Goal: Use online tool/utility: Utilize a website feature to perform a specific function

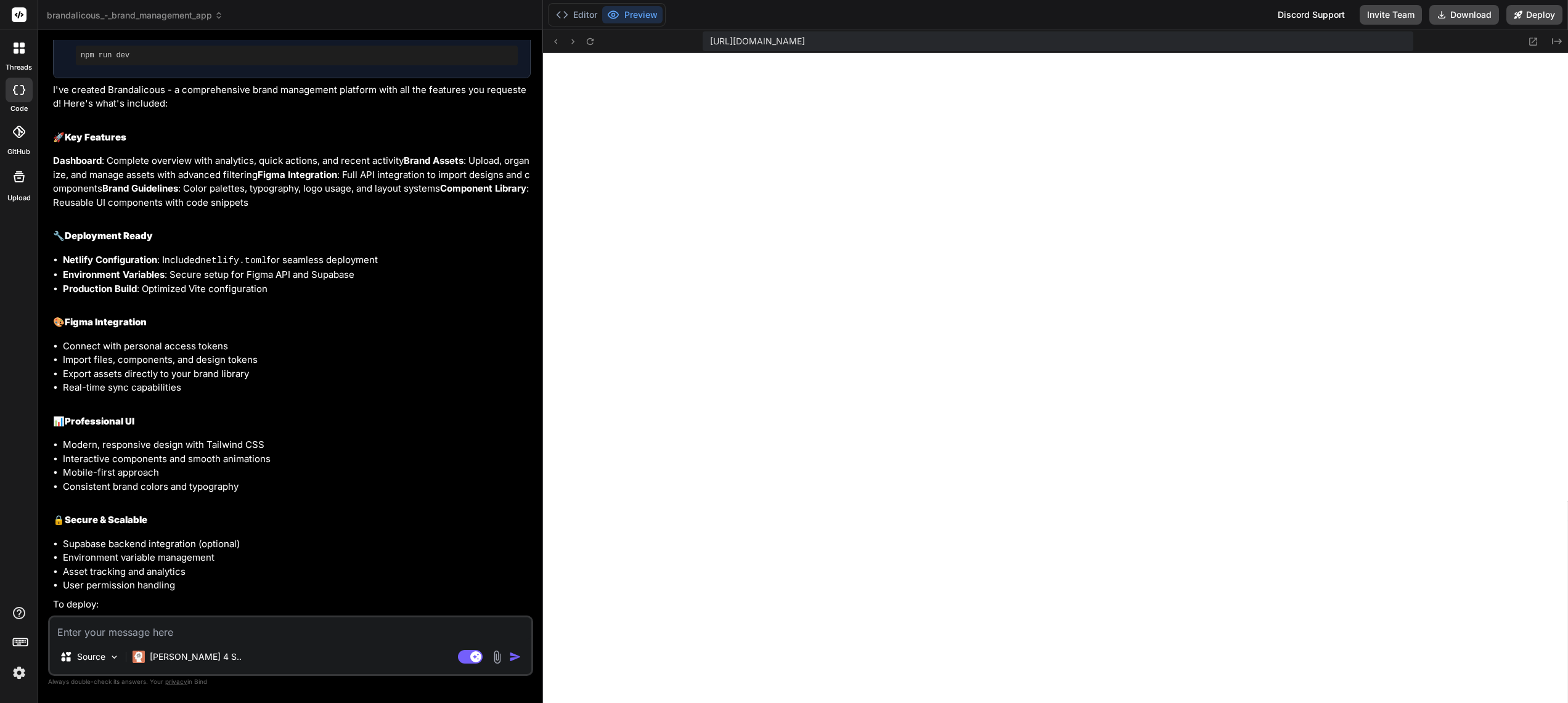
scroll to position [1481, 0]
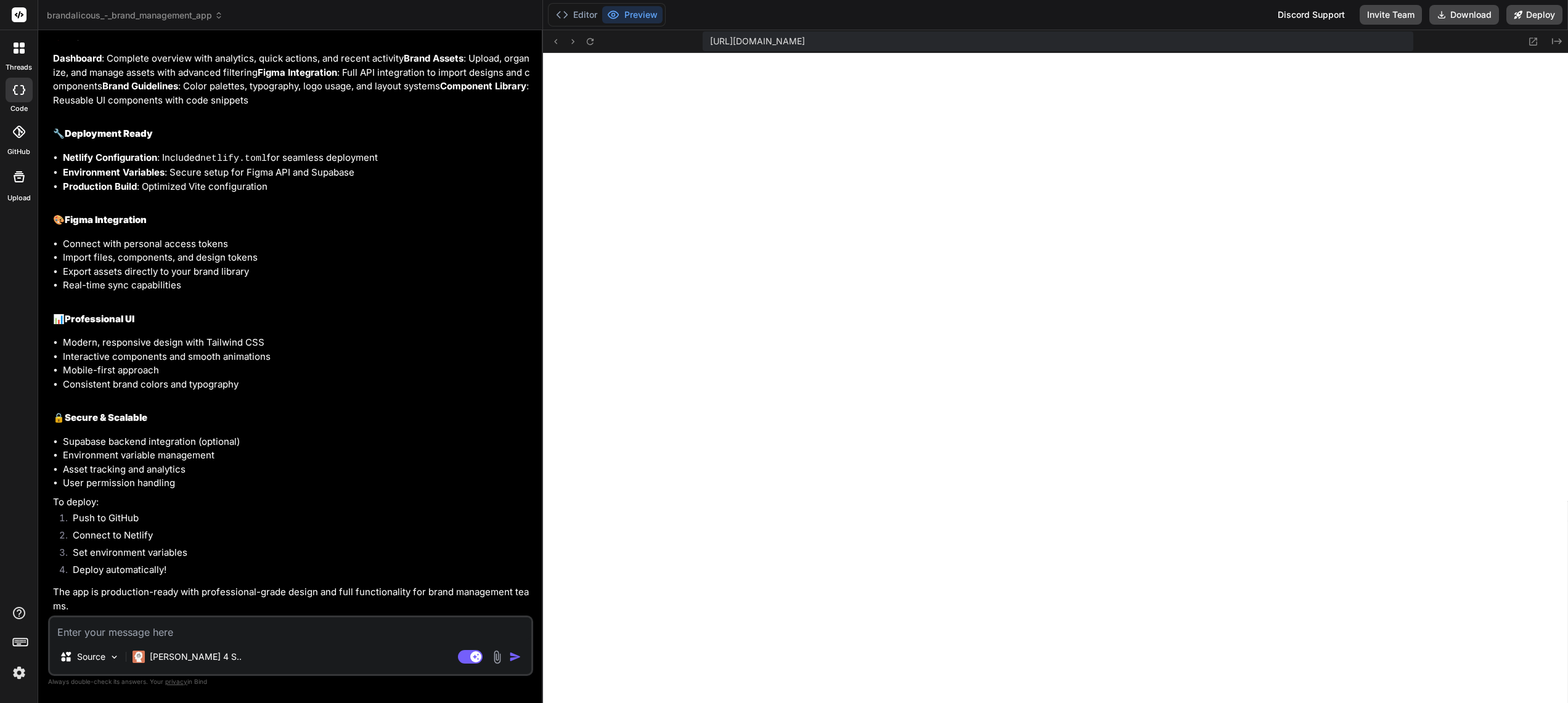
click at [273, 626] on textarea at bounding box center [290, 629] width 481 height 22
type textarea "F"
type textarea "x"
type textarea "Fi"
type textarea "x"
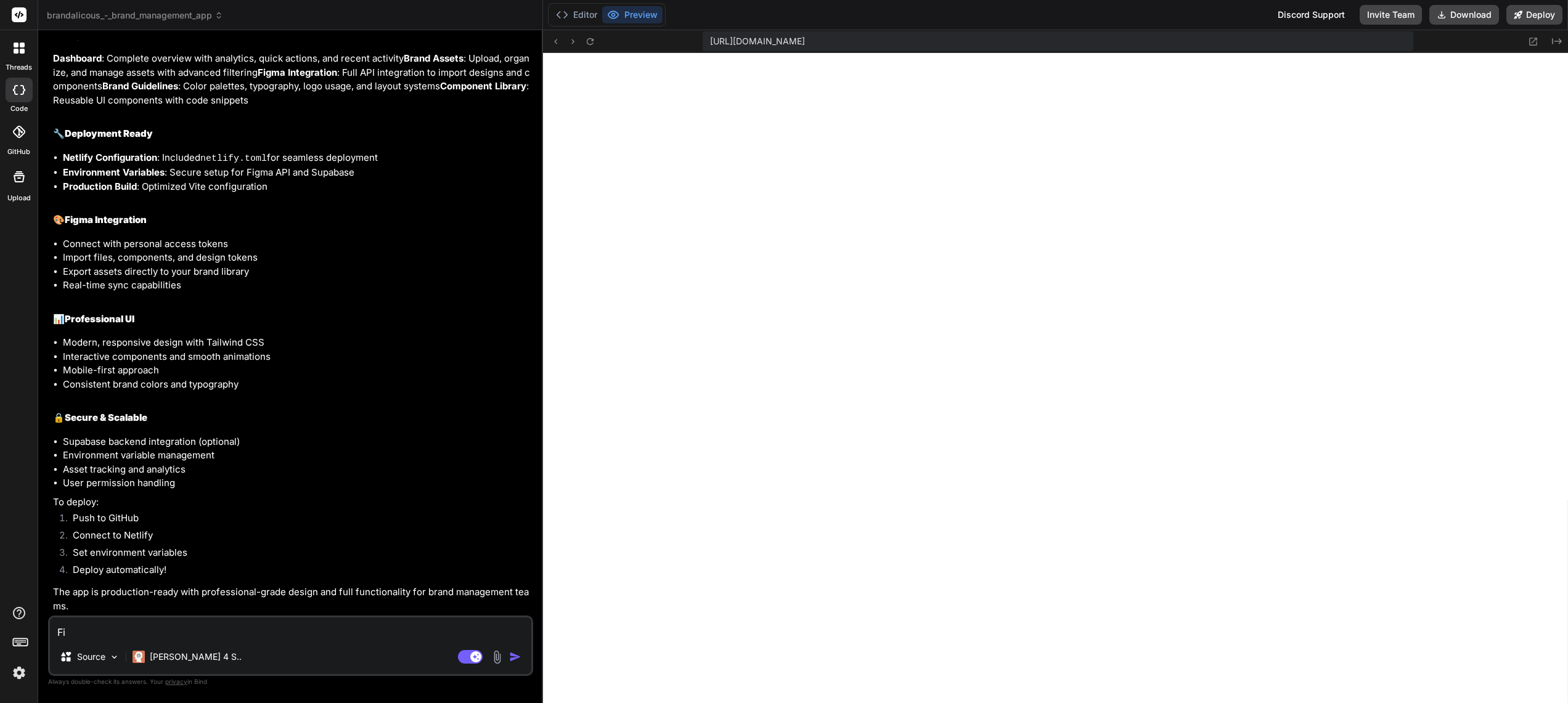
type textarea "Fix"
type textarea "x"
type textarea "Fix"
type textarea "x"
type textarea "Fix e"
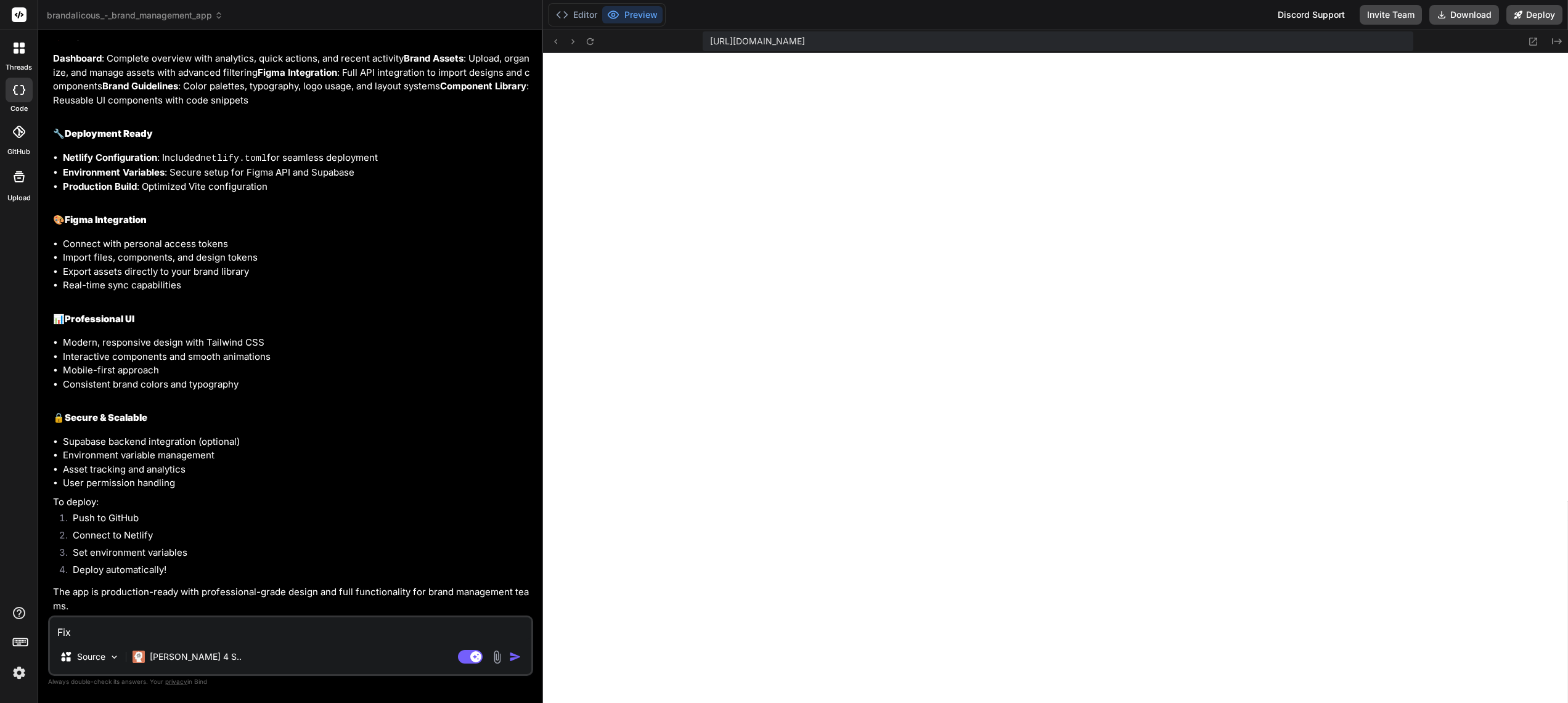
type textarea "x"
type textarea "Fix er"
type textarea "x"
type textarea "Fix err"
type textarea "x"
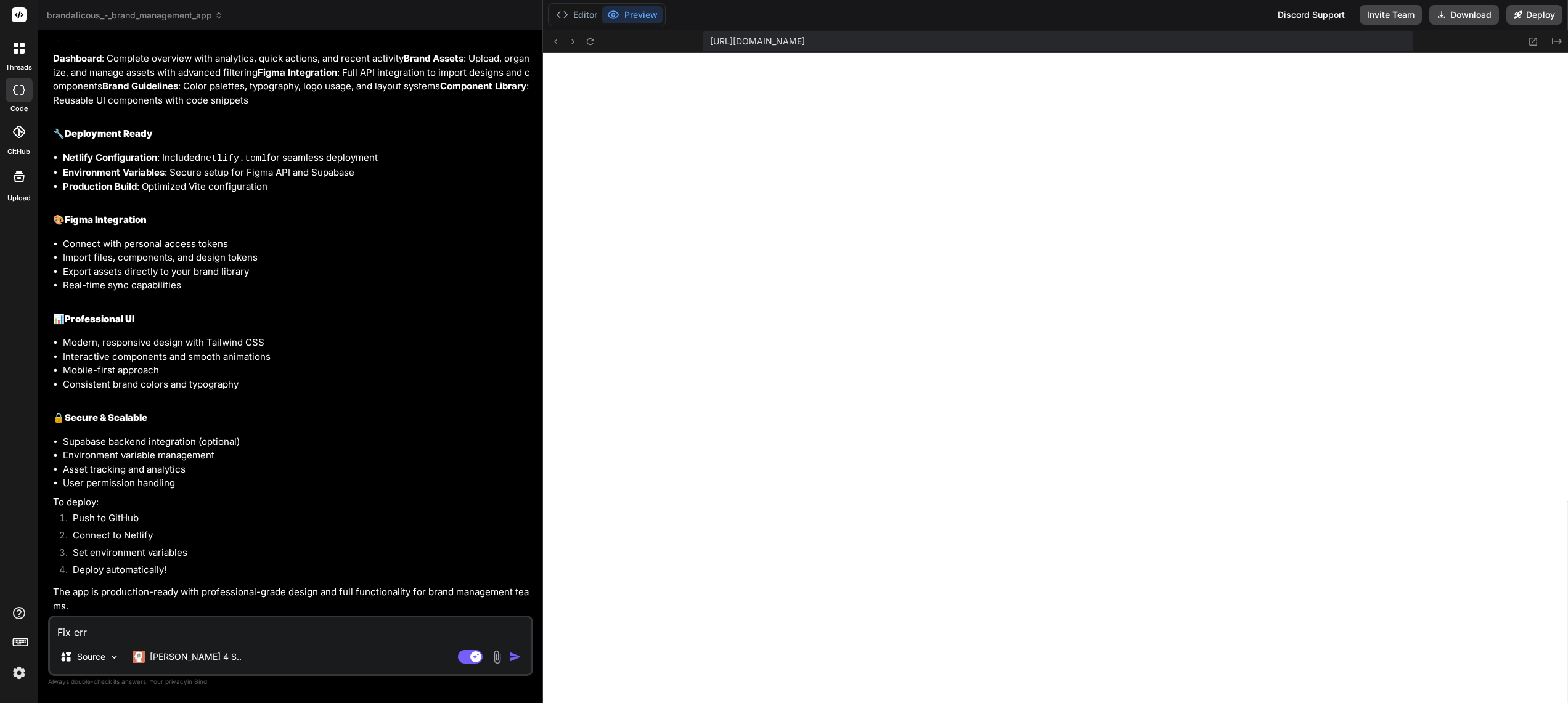
type textarea "Fix erro"
type textarea "x"
type textarea "Fix error"
type textarea "x"
type textarea "Fix errors"
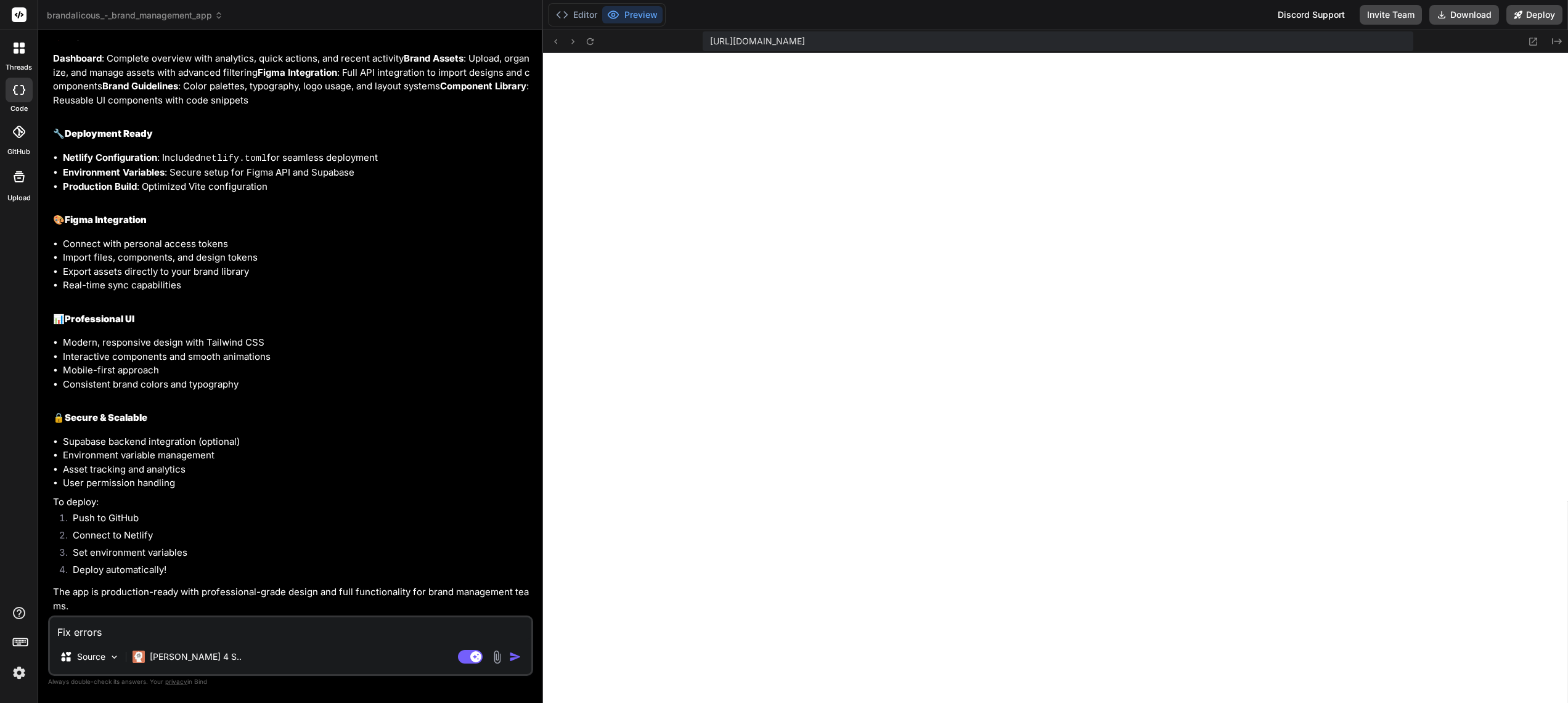
type textarea "x"
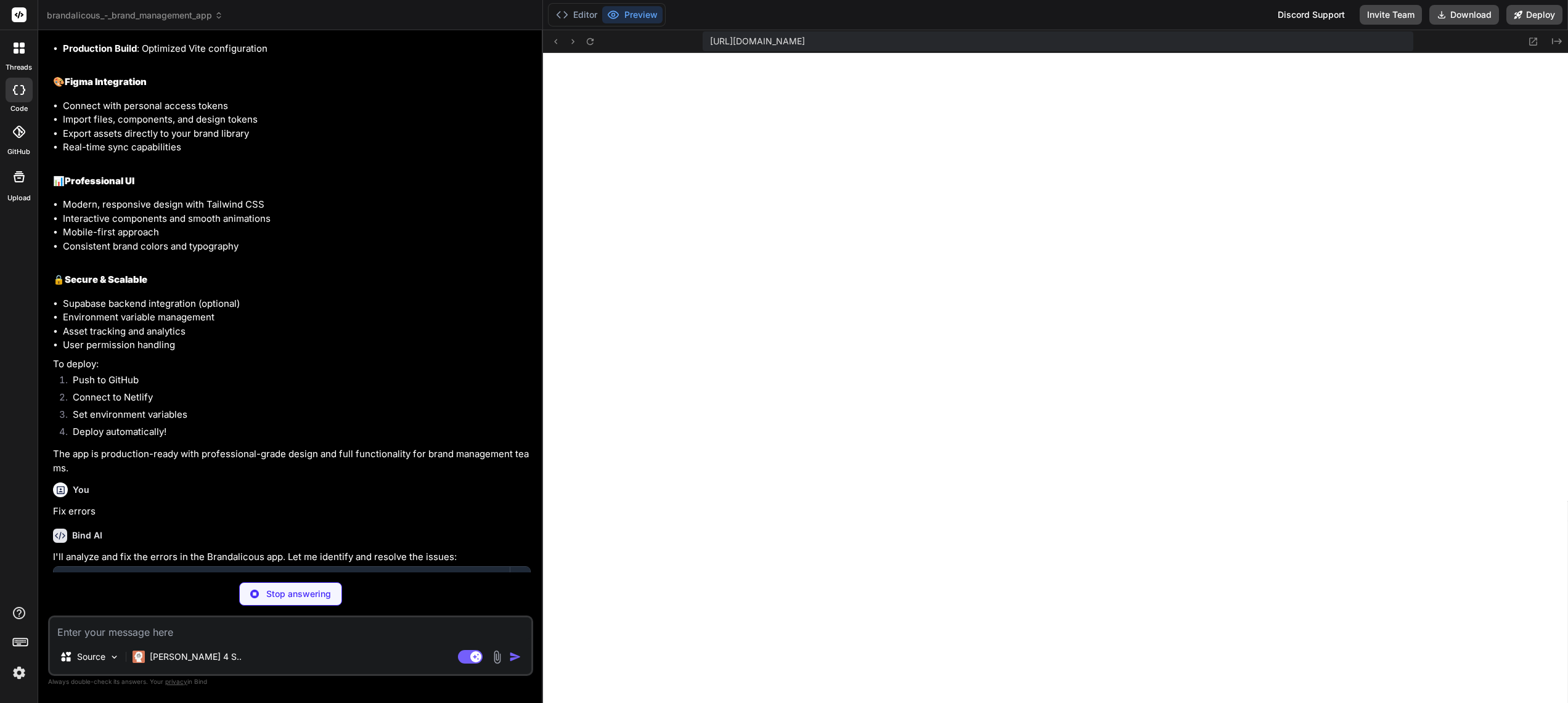
scroll to position [1693, 0]
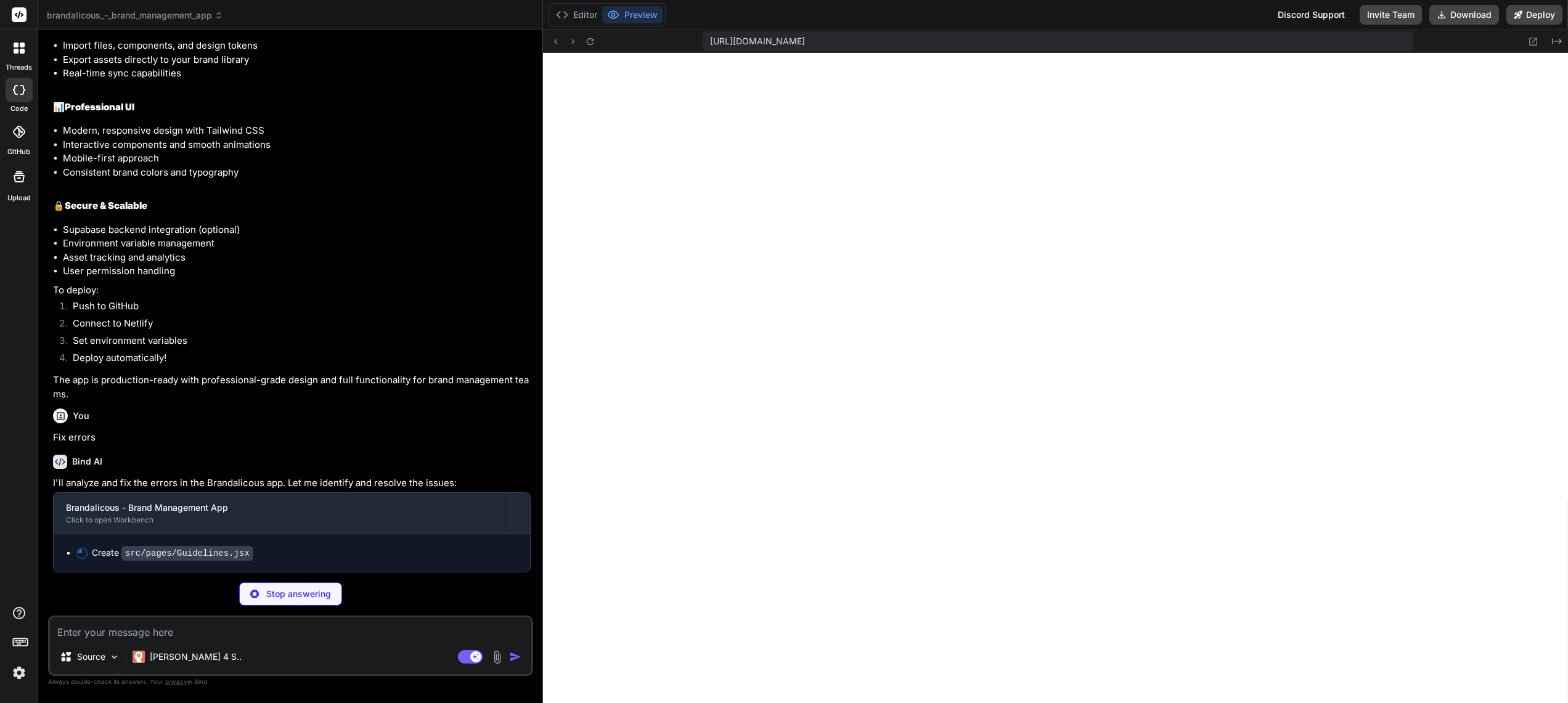
type textarea "x"
type textarea ") } export default Guidelines"
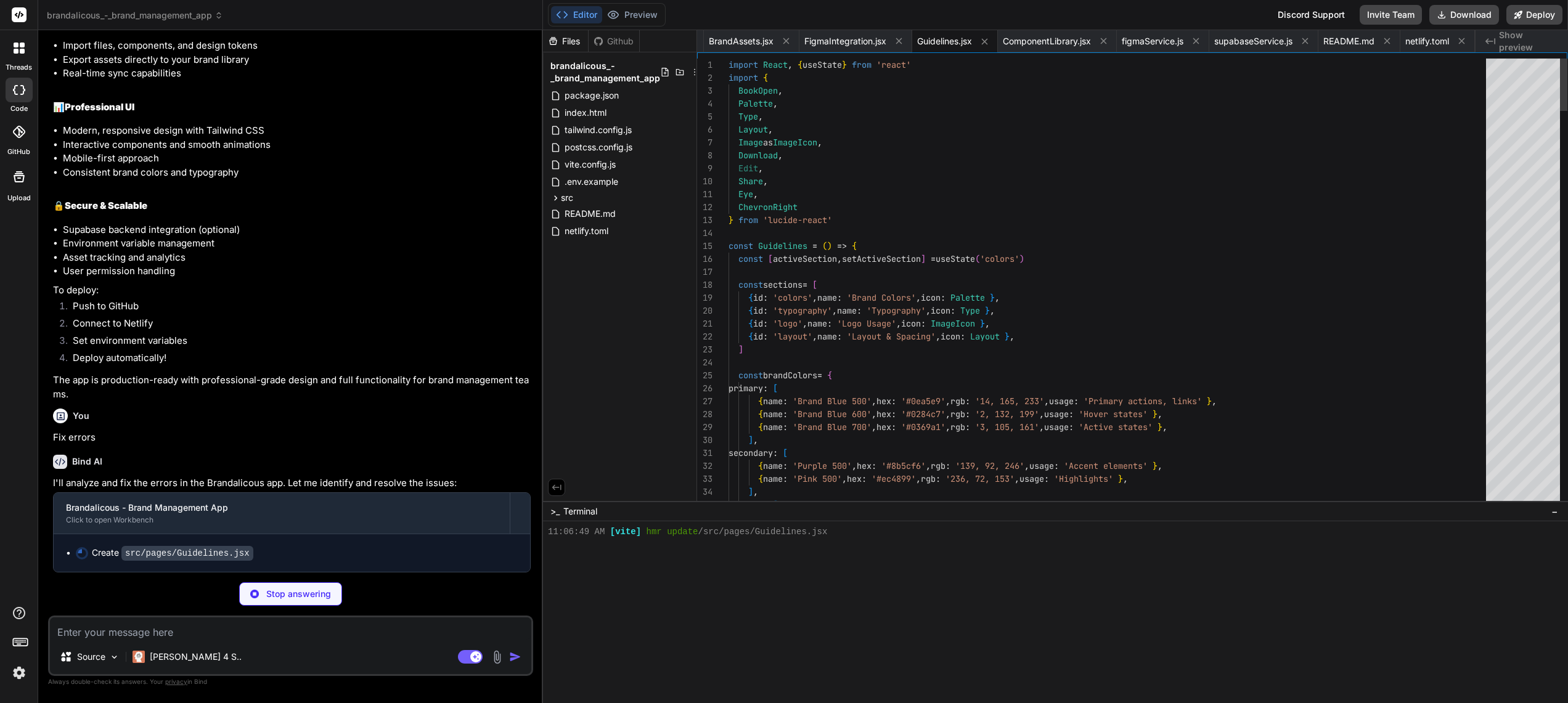
scroll to position [656, 0]
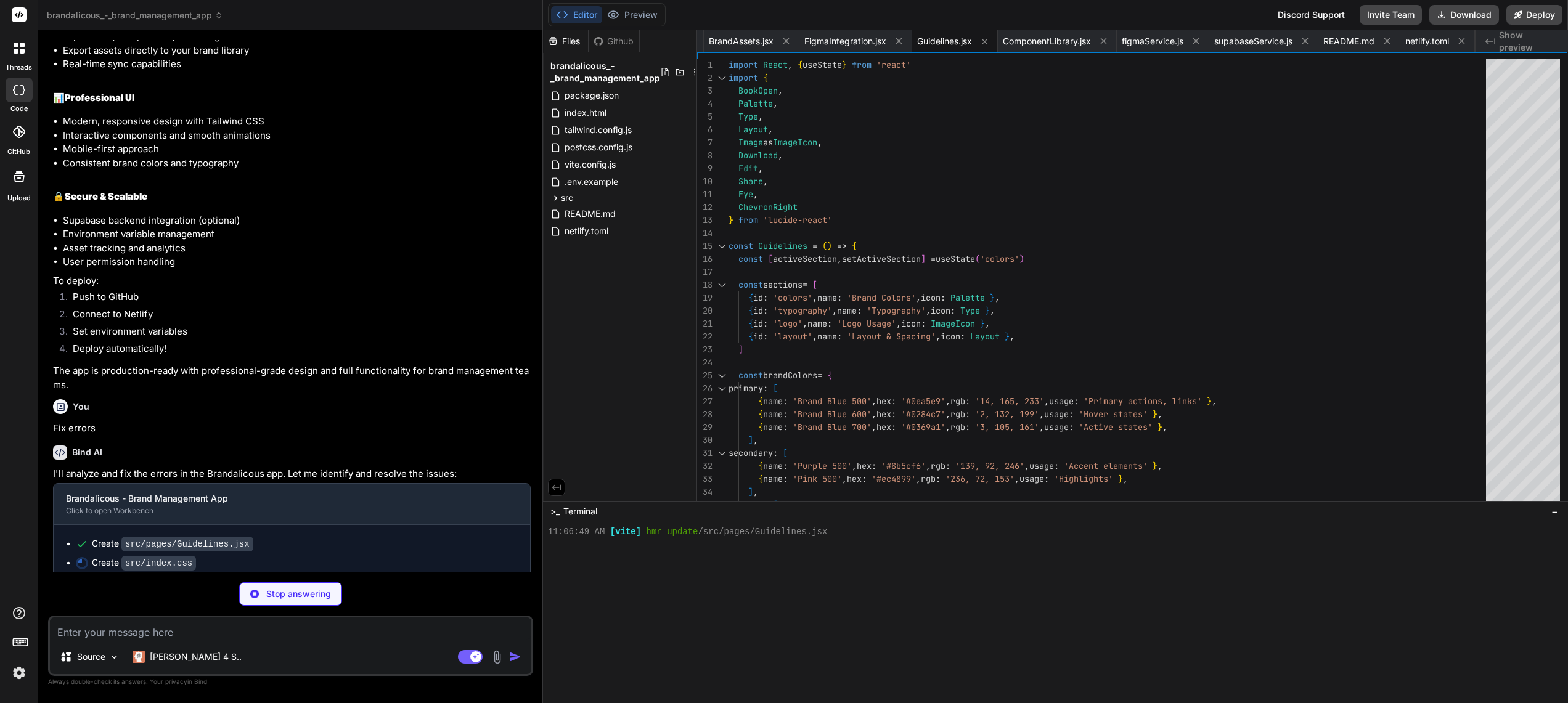
type textarea "x"
type textarea "focus:ring-2 focus:ring-gray-500 focus:ring-offset-2 disabled:opacity-50 disabl…"
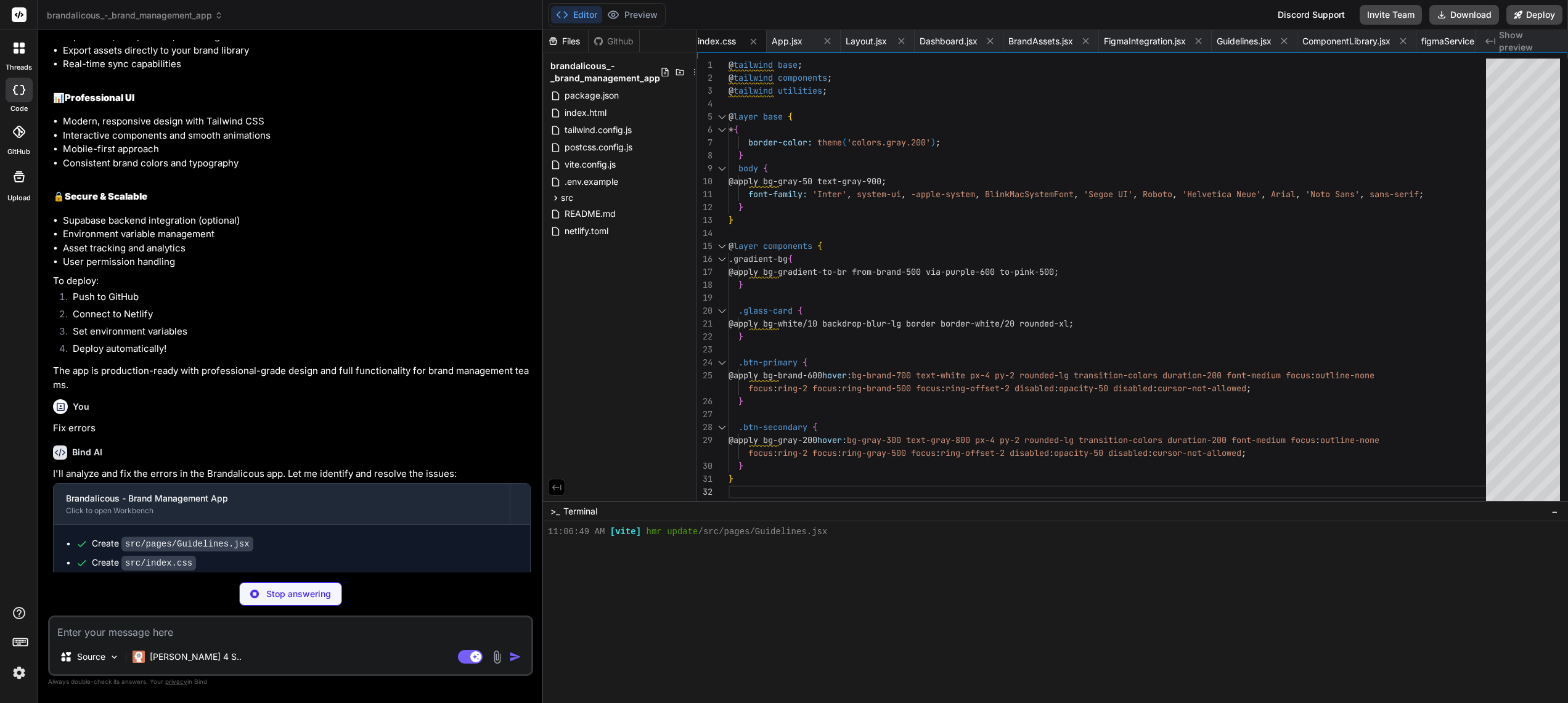
type textarea "x"
type textarea "</Layout> </div> ) } export default App"
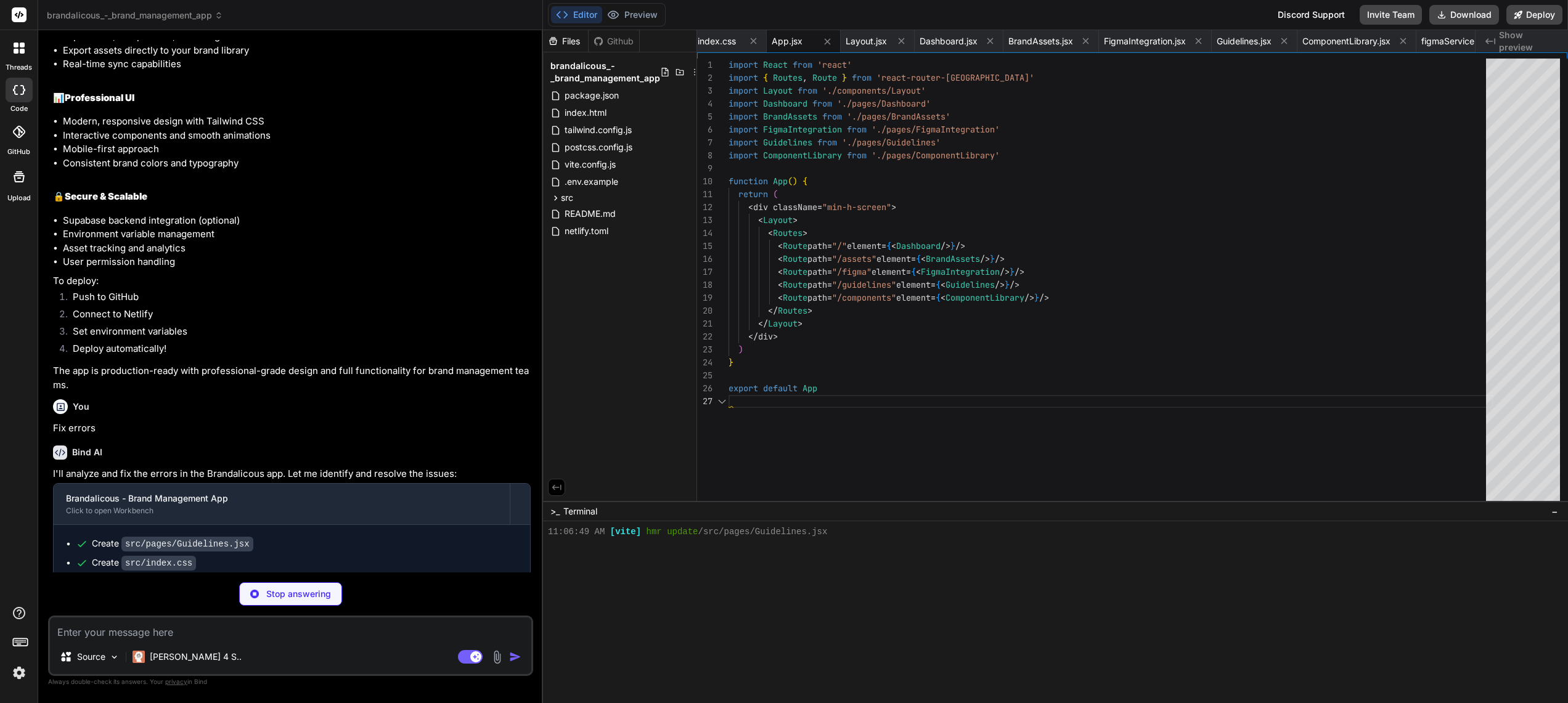
scroll to position [667, 0]
type textarea "x"
type textarea "{/* Main content */} <main className="max-w-7xl mx-auto py-6 sm:px-6 lg:px-8"> …"
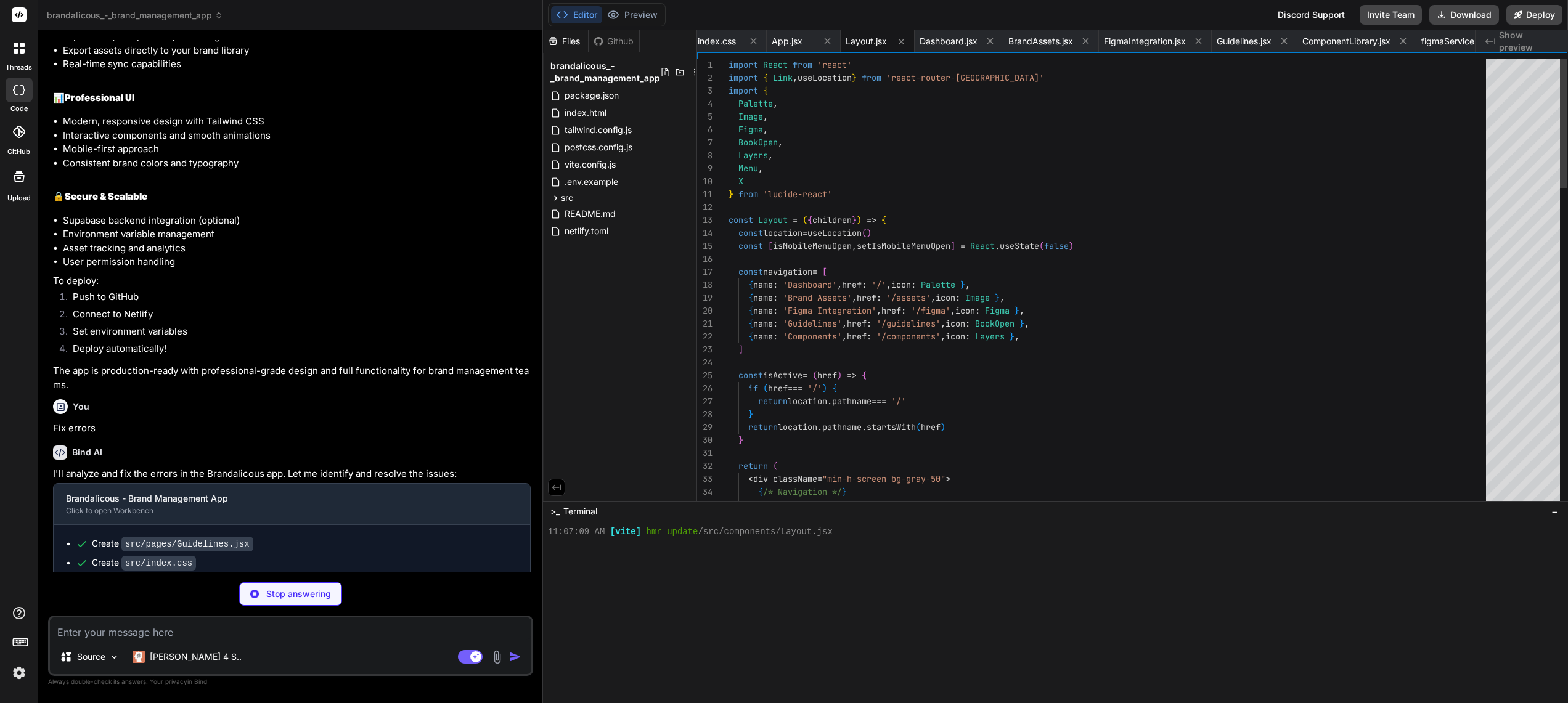
scroll to position [679, 0]
type textarea "x"
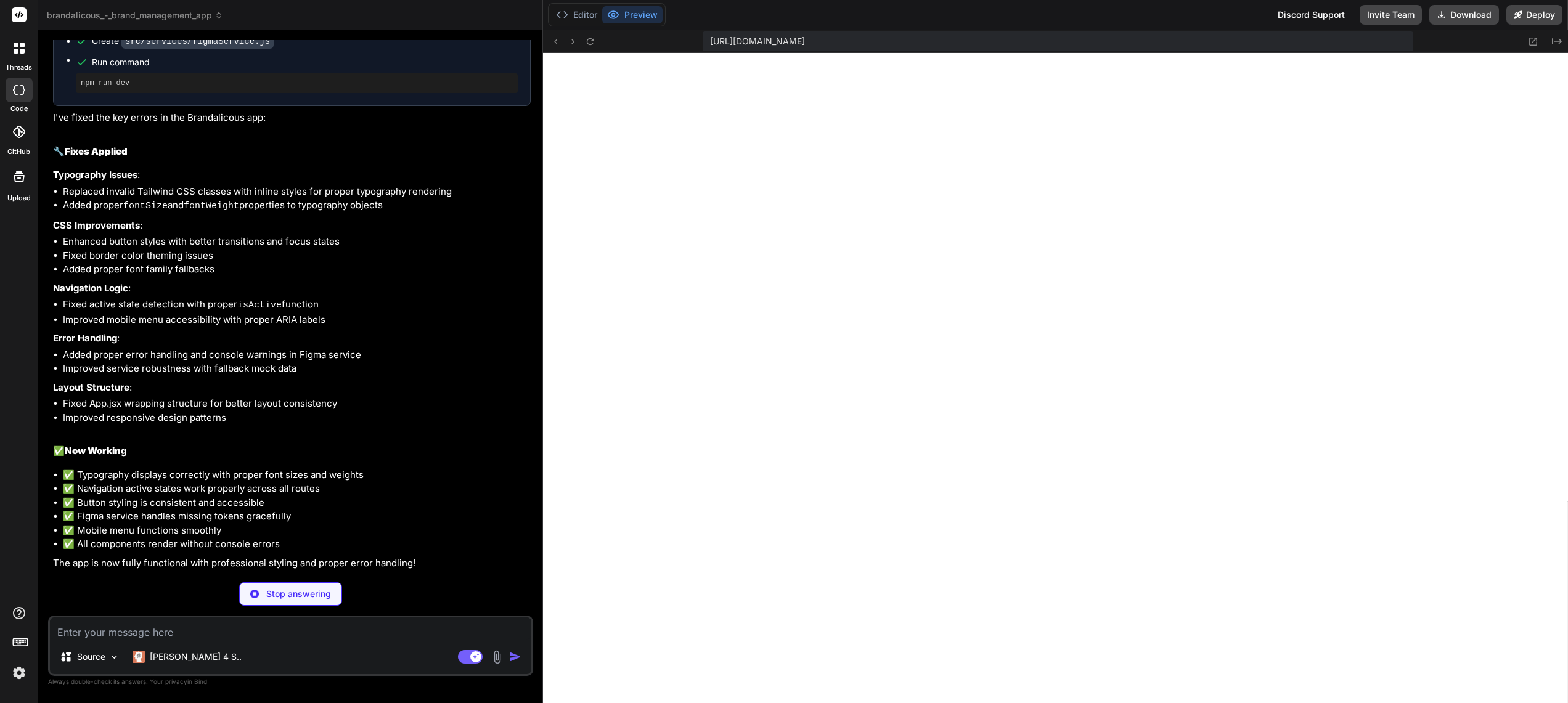
scroll to position [2233, 0]
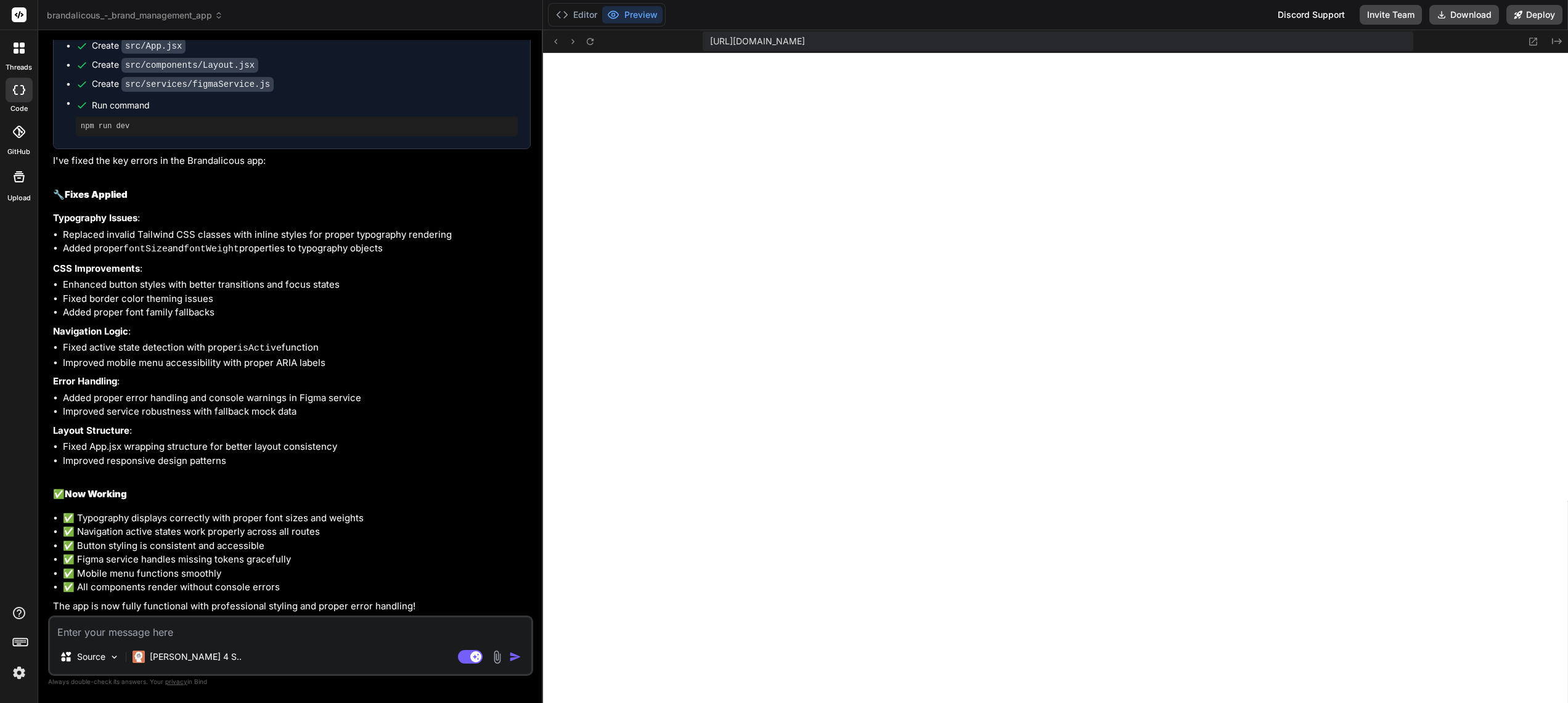
type textarea "x"
click at [344, 636] on textarea at bounding box center [290, 629] width 481 height 22
type textarea "A"
type textarea "x"
type textarea "Al"
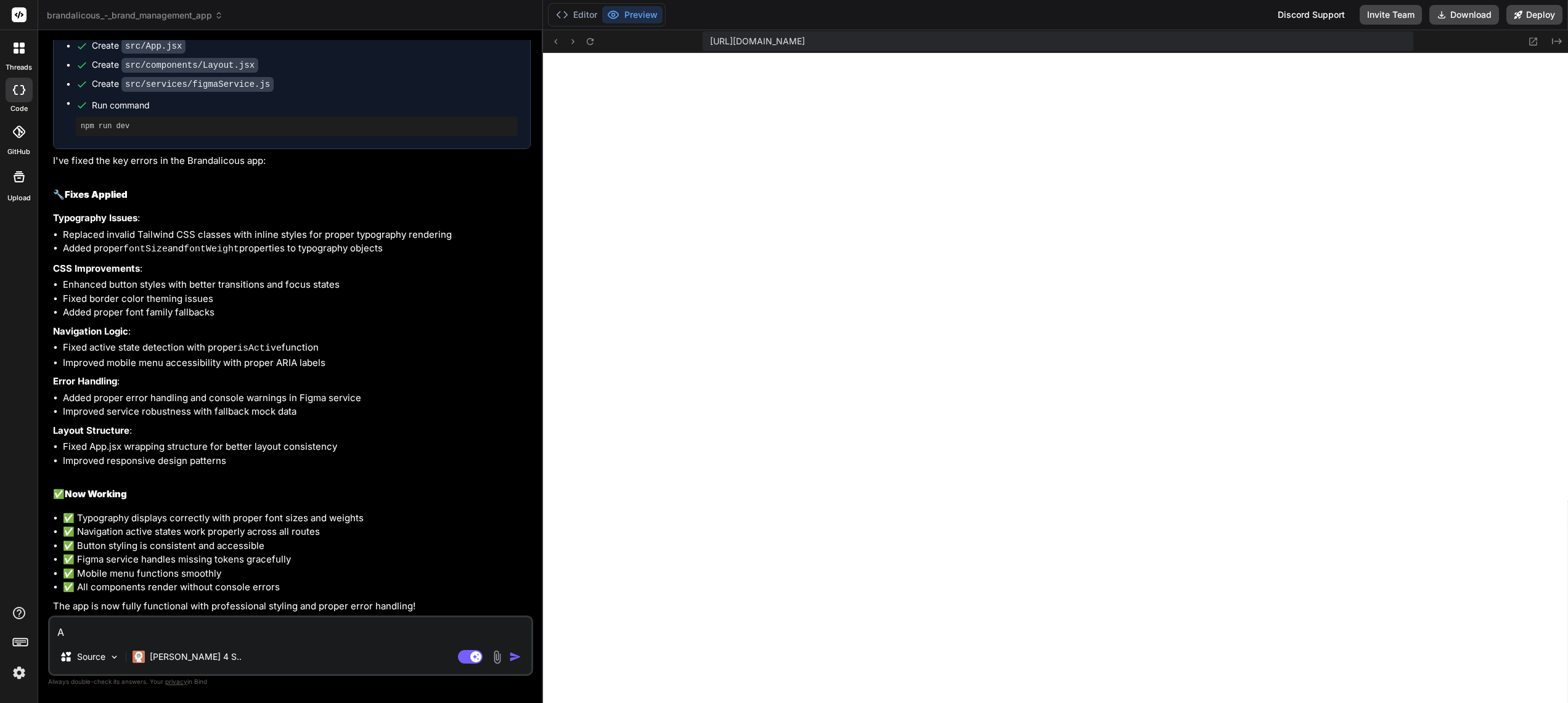
type textarea "x"
type textarea "All"
type textarea "x"
type textarea "Allo"
type textarea "x"
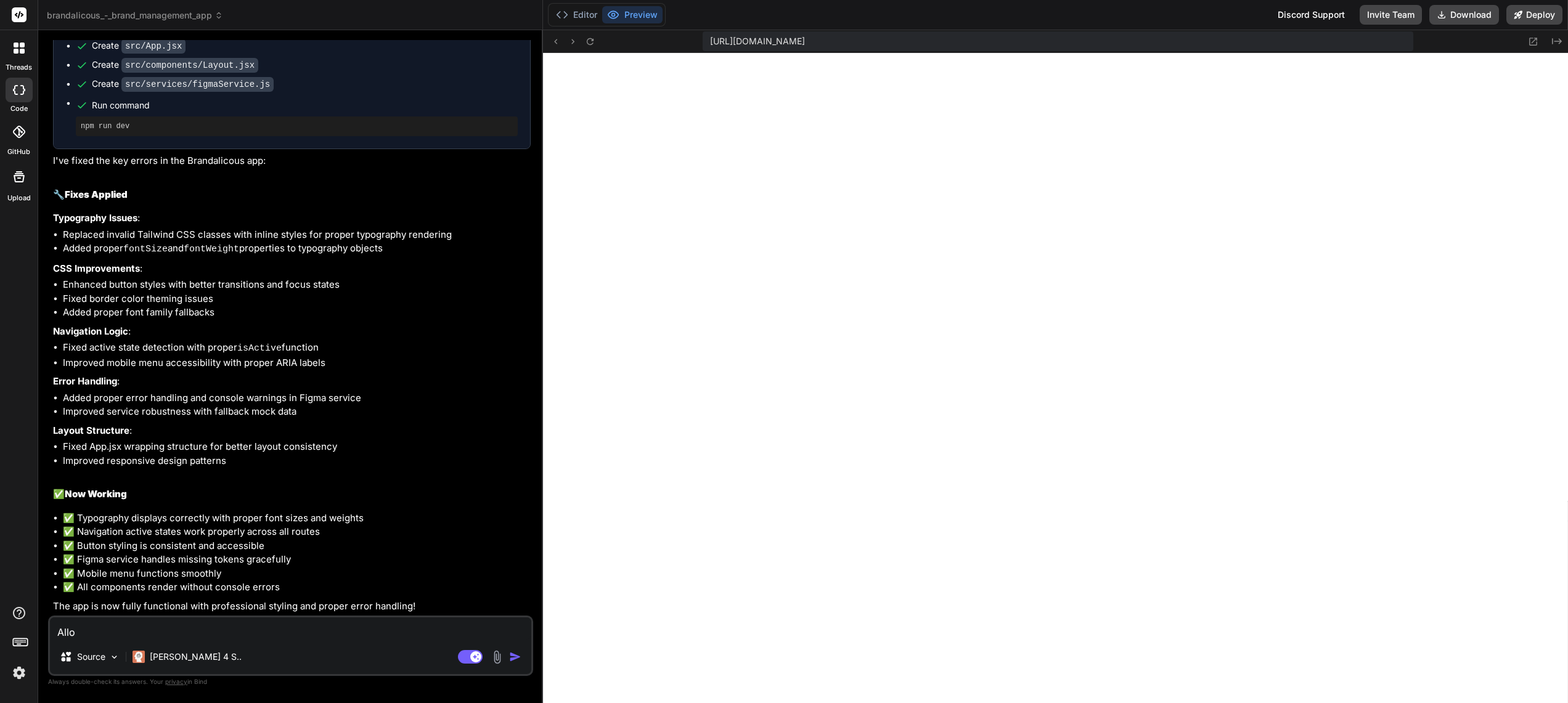
type textarea "Allow"
type textarea "x"
type textarea "Allow"
type textarea "x"
type textarea "Allow f"
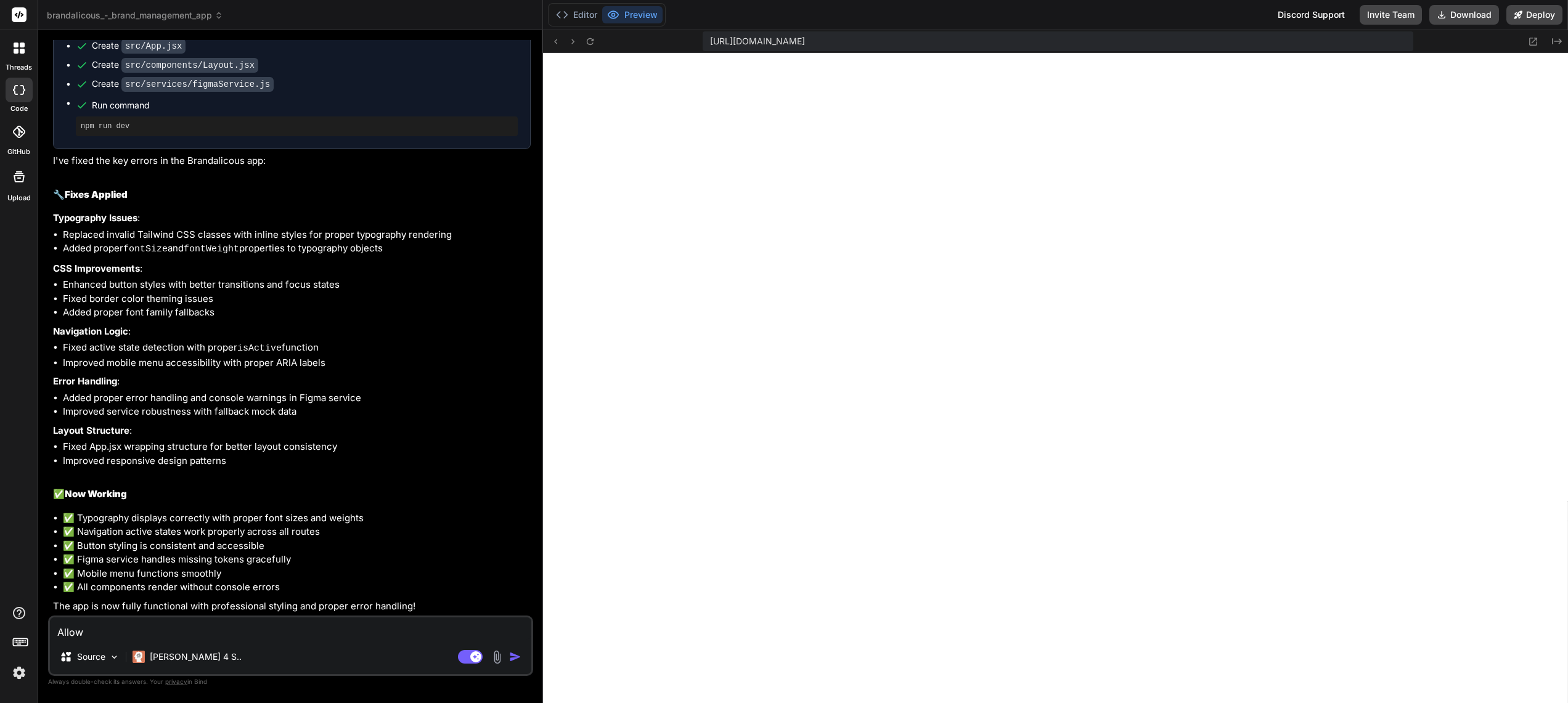
type textarea "x"
type textarea "Allow fo"
type textarea "x"
type textarea "Allow for"
type textarea "x"
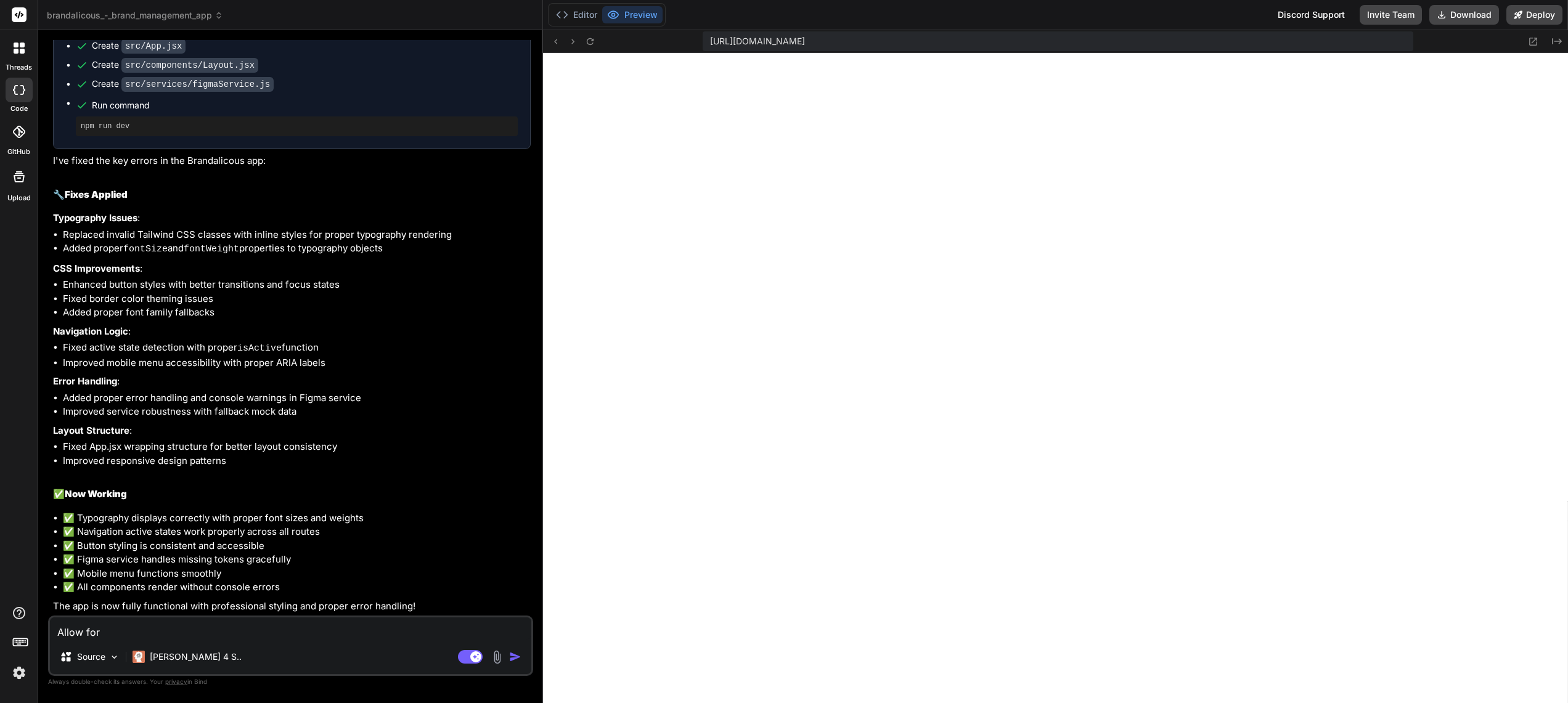
type textarea "Allow for"
type textarea "x"
type textarea "Allow for e"
type textarea "x"
type textarea "Allow for ed"
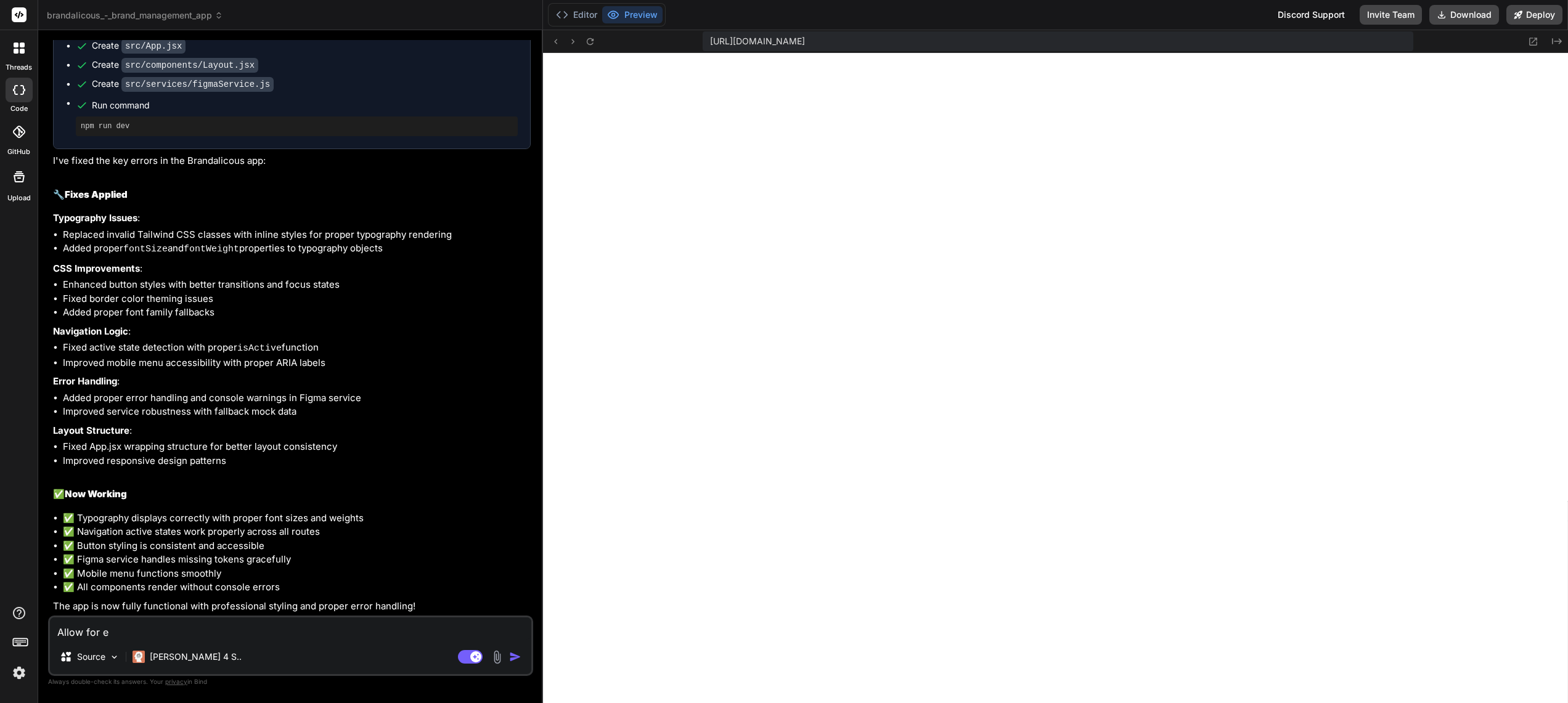
type textarea "x"
type textarea "Allow for edi"
type textarea "x"
type textarea "Allow for edit"
type textarea "x"
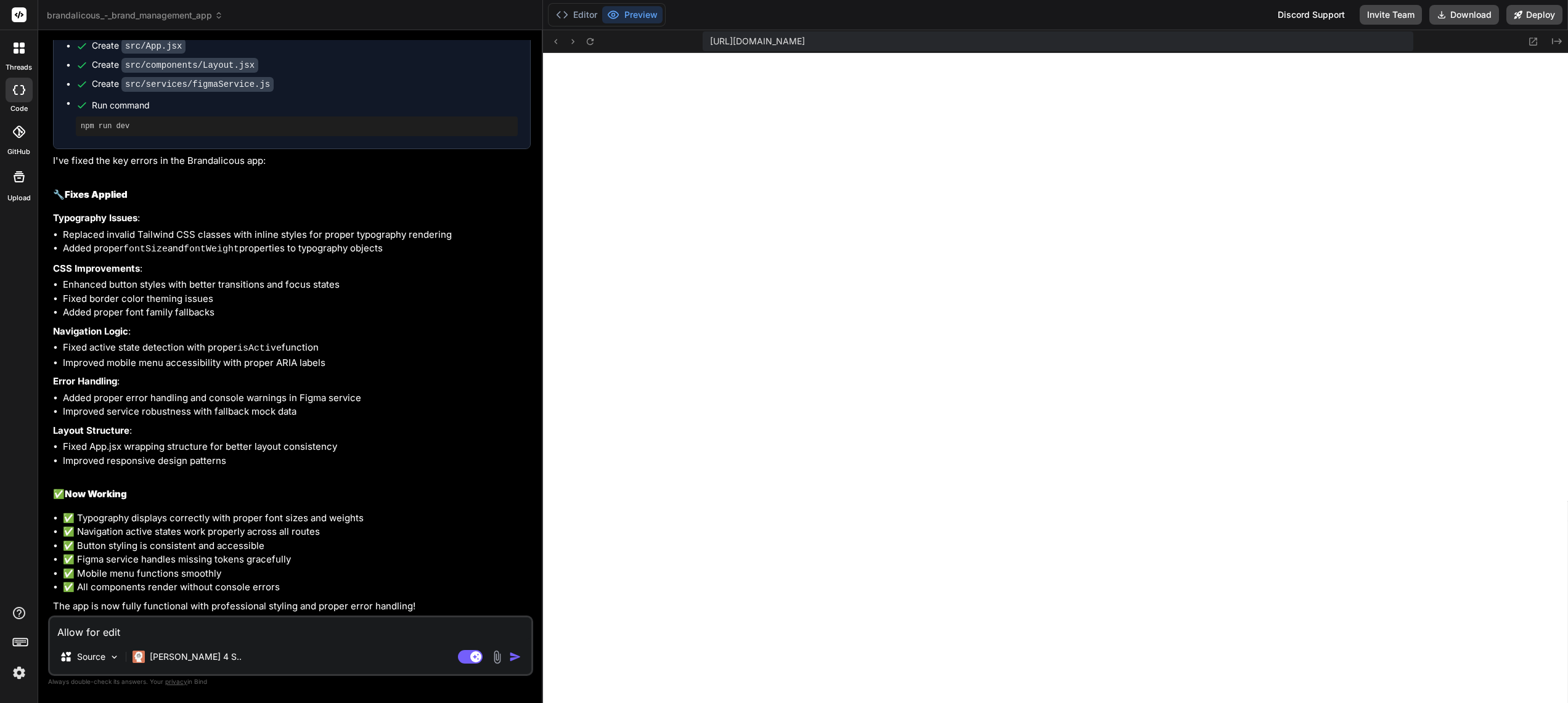
type textarea "Allow for editi"
type textarea "x"
type textarea "Allow for editin"
type textarea "x"
type textarea "Allow for editing"
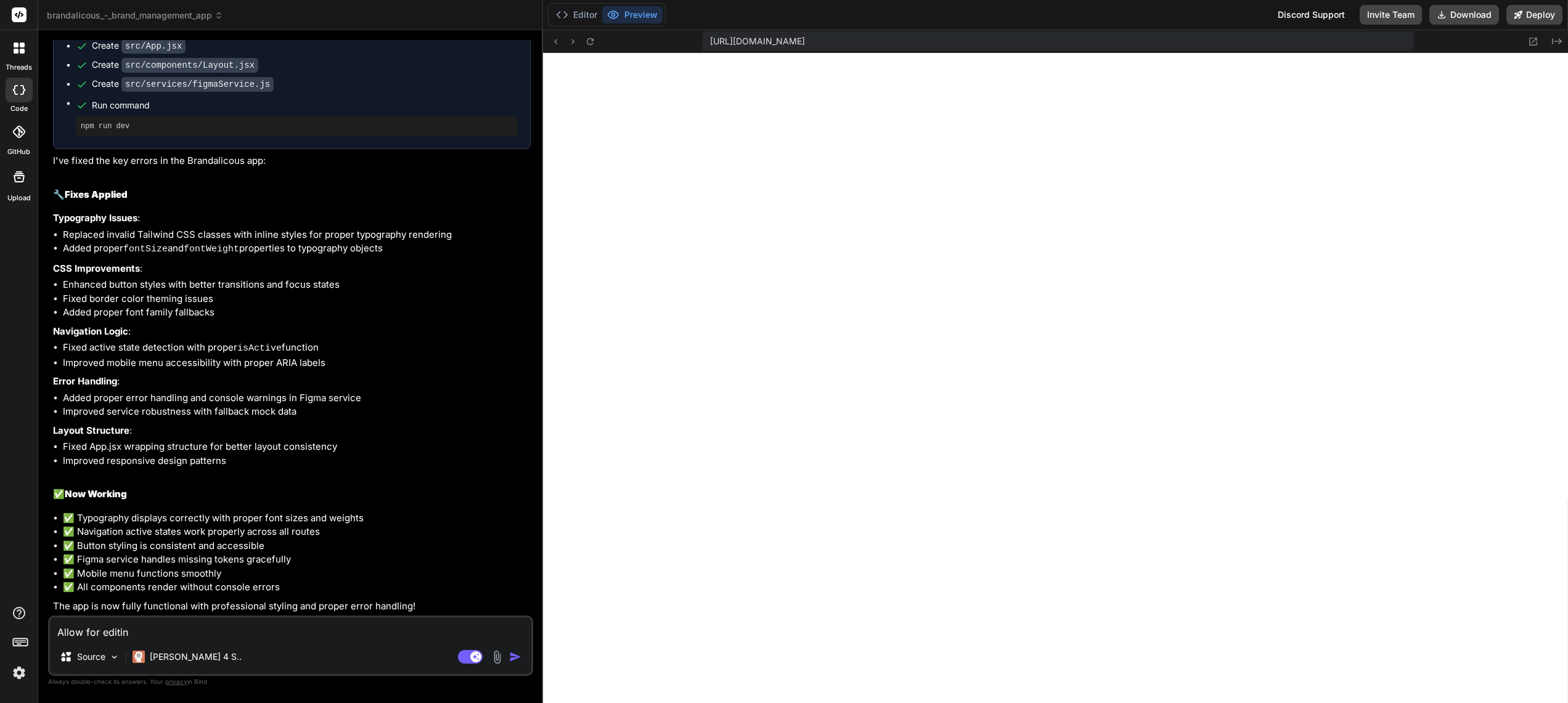
type textarea "x"
type textarea "Allow for editing"
type textarea "x"
type textarea "Allow for editing b"
type textarea "x"
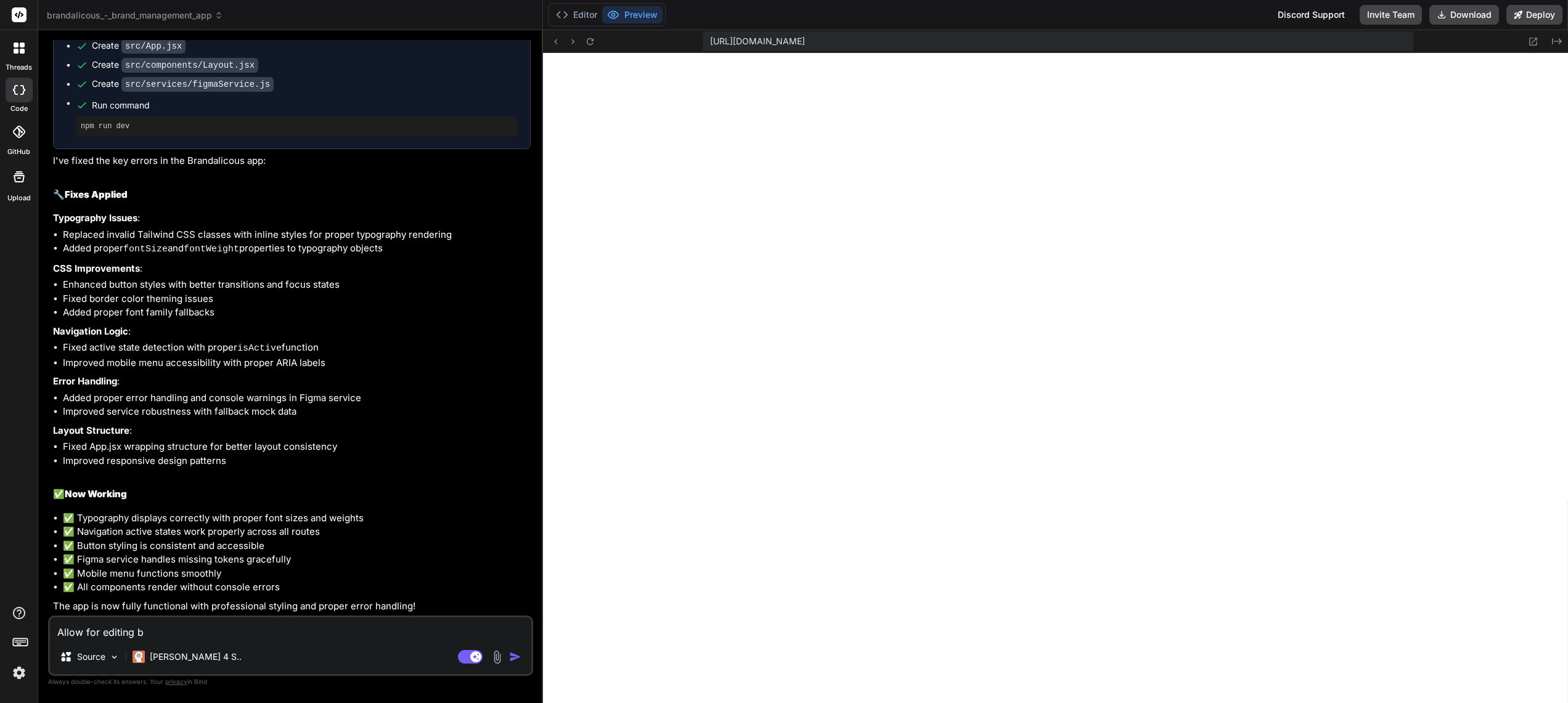
type textarea "Allow for editing br"
type textarea "x"
type textarea "Allow for editing bra"
type textarea "x"
type textarea "Allow for editing bran"
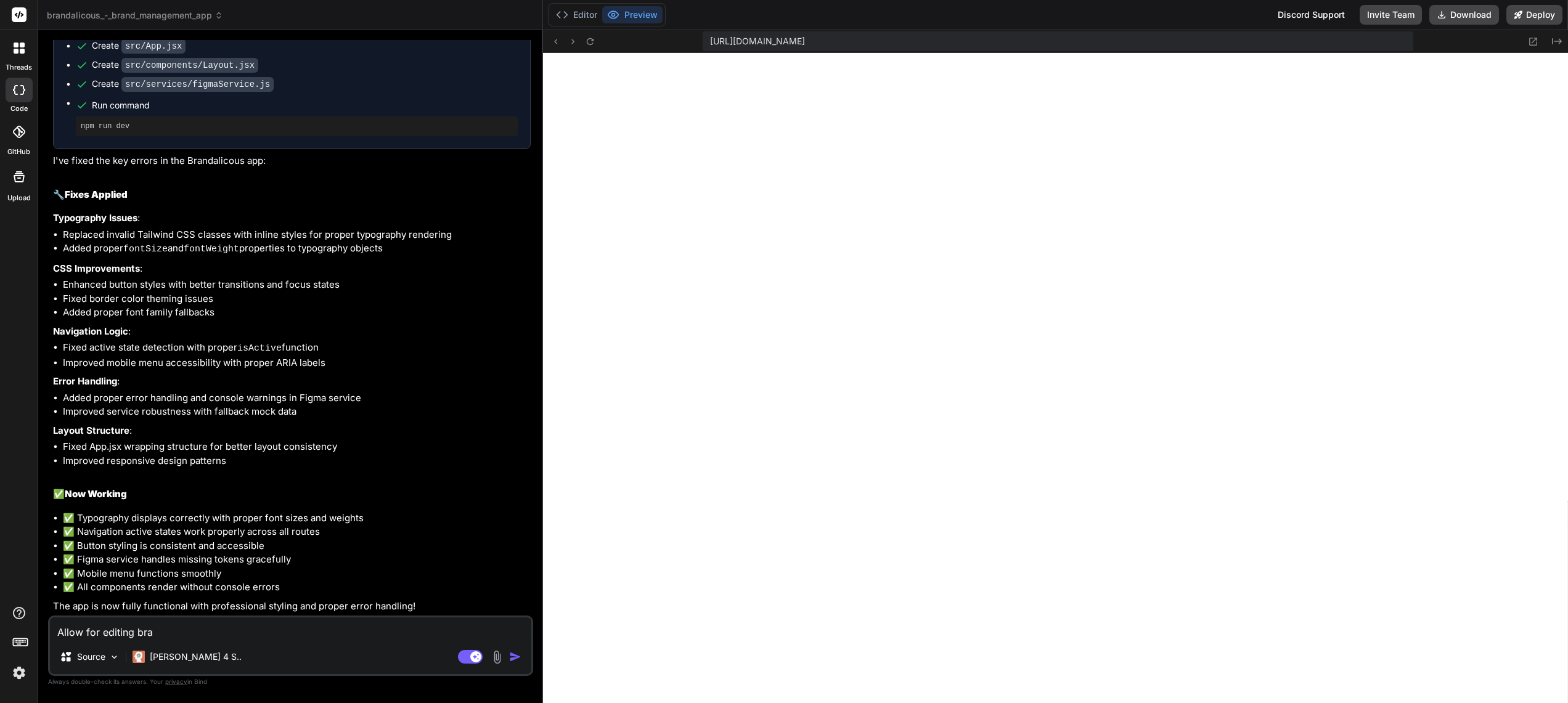
type textarea "x"
type textarea "Allow for editing brand"
type textarea "x"
type textarea "Allow for editing brand"
type textarea "x"
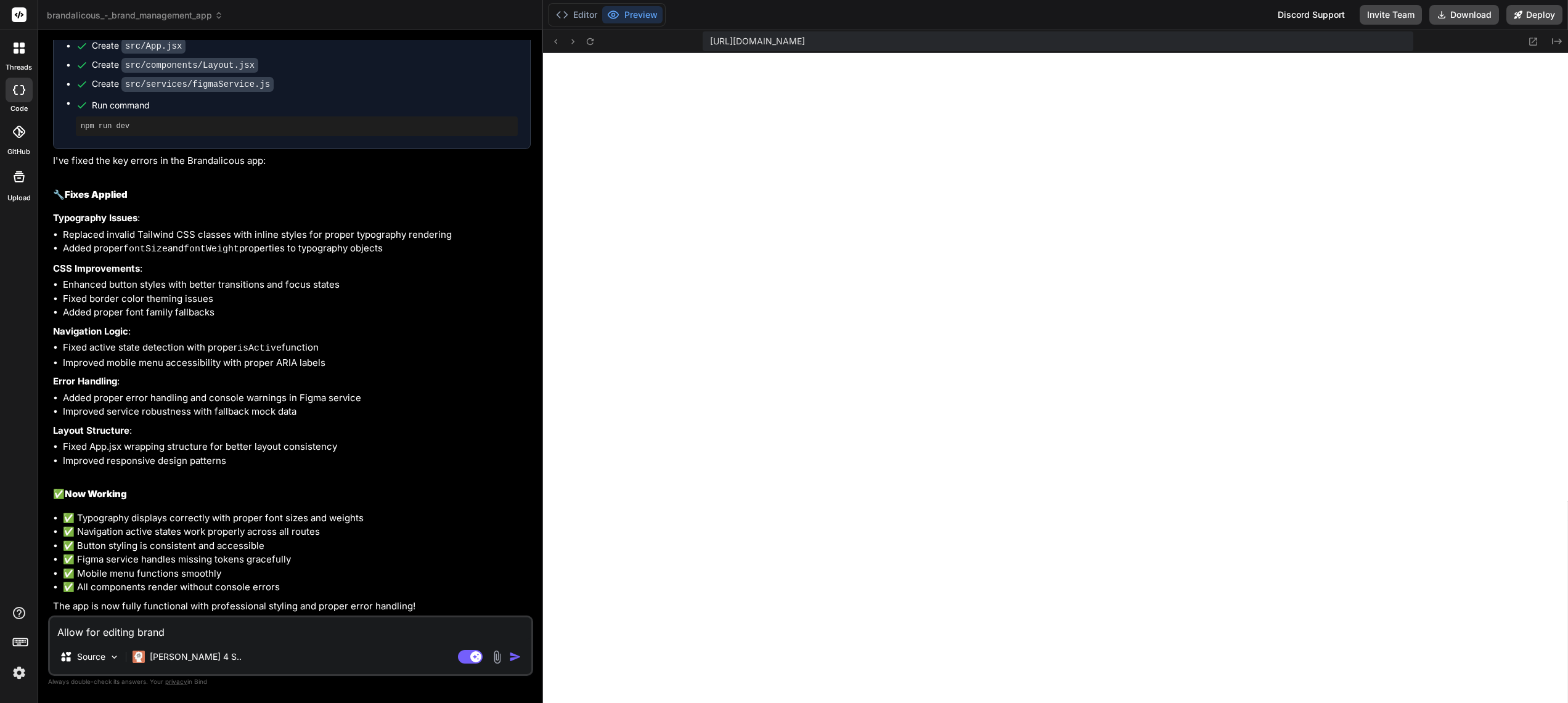
type textarea "Allow for editing brand a"
type textarea "x"
type textarea "Allow for editing brand as"
type textarea "x"
type textarea "Allow for editing brand ass"
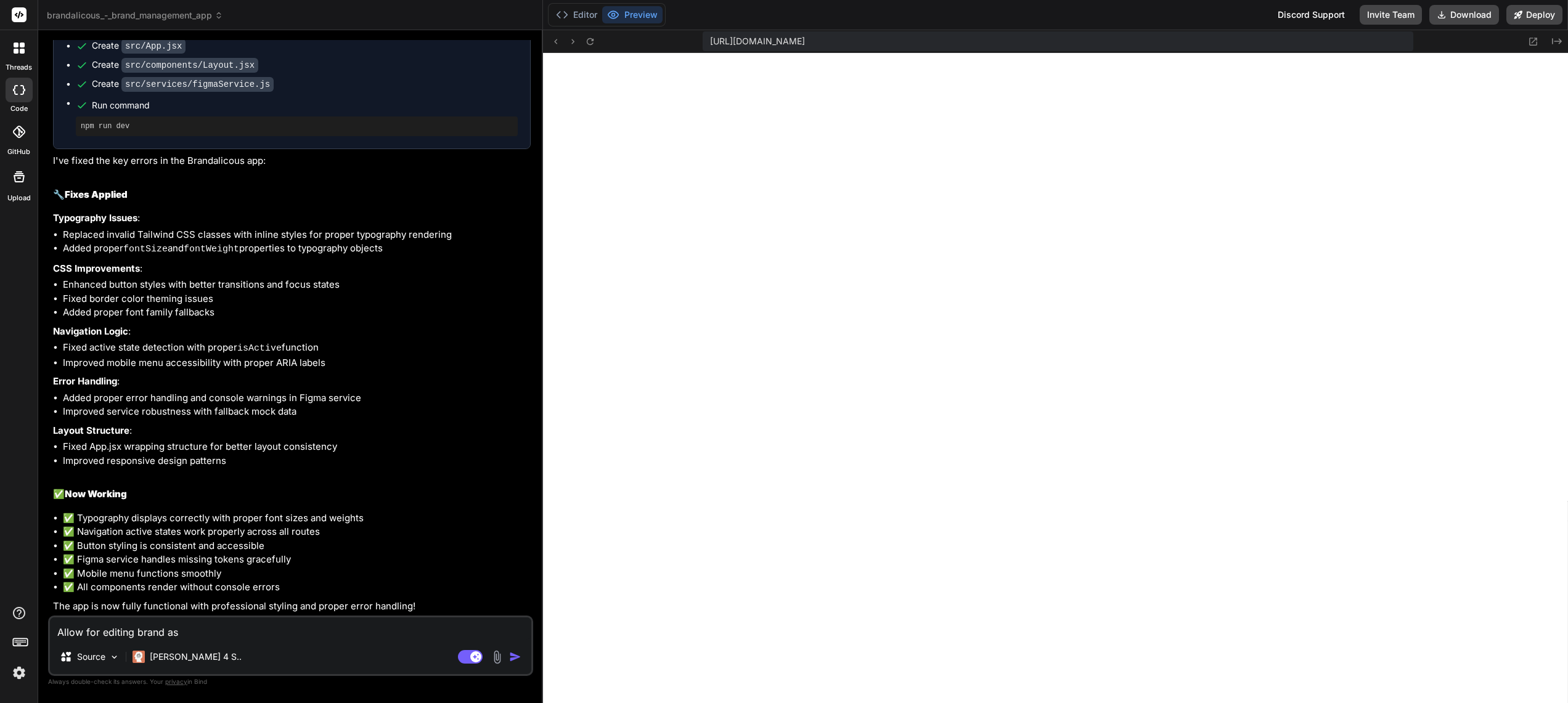
type textarea "x"
type textarea "Allow for editing brand asse"
type textarea "x"
type textarea "Allow for editing brand asset"
type textarea "x"
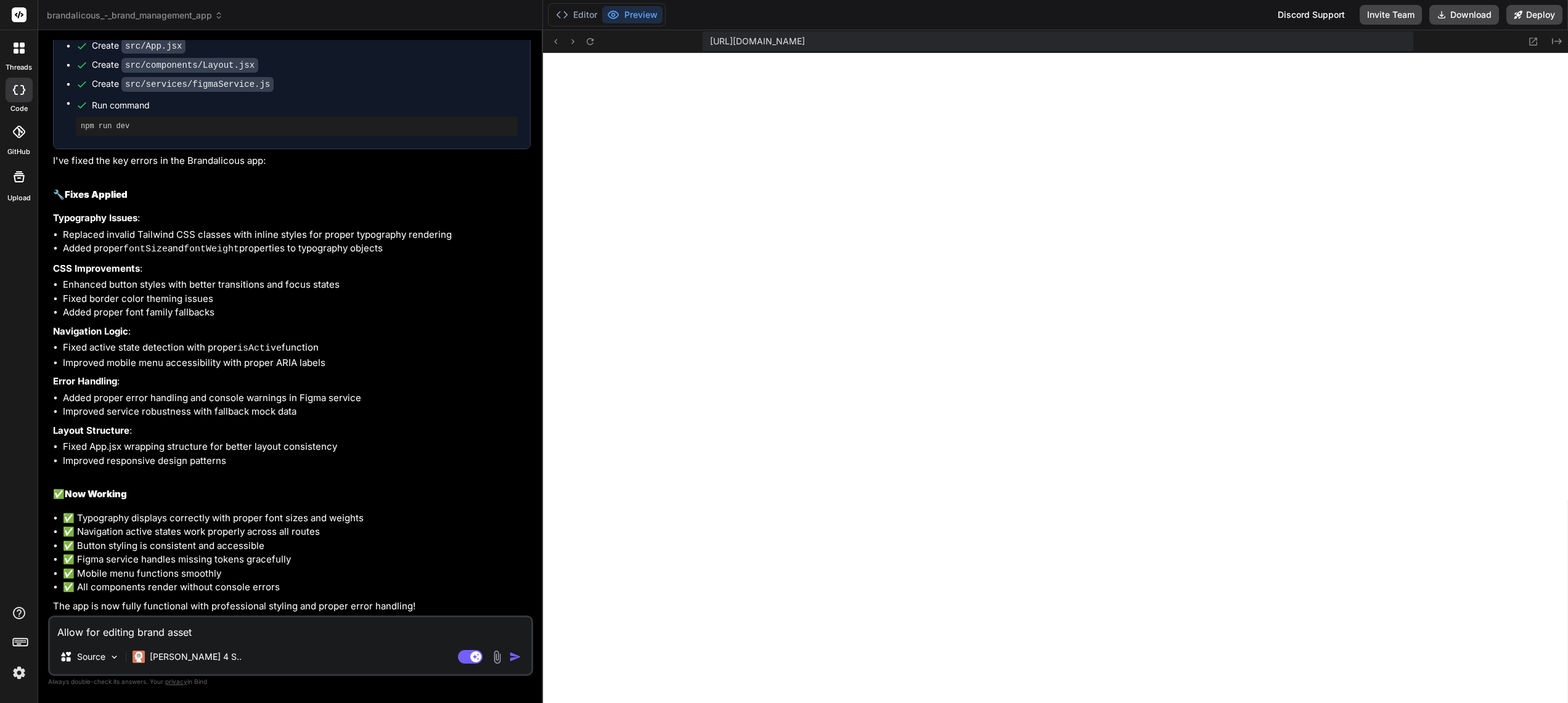
type textarea "Allow for editing brand assets"
type textarea "x"
type textarea "Allow for editing brand assets."
type textarea "x"
type textarea "Allow for editing brand assets."
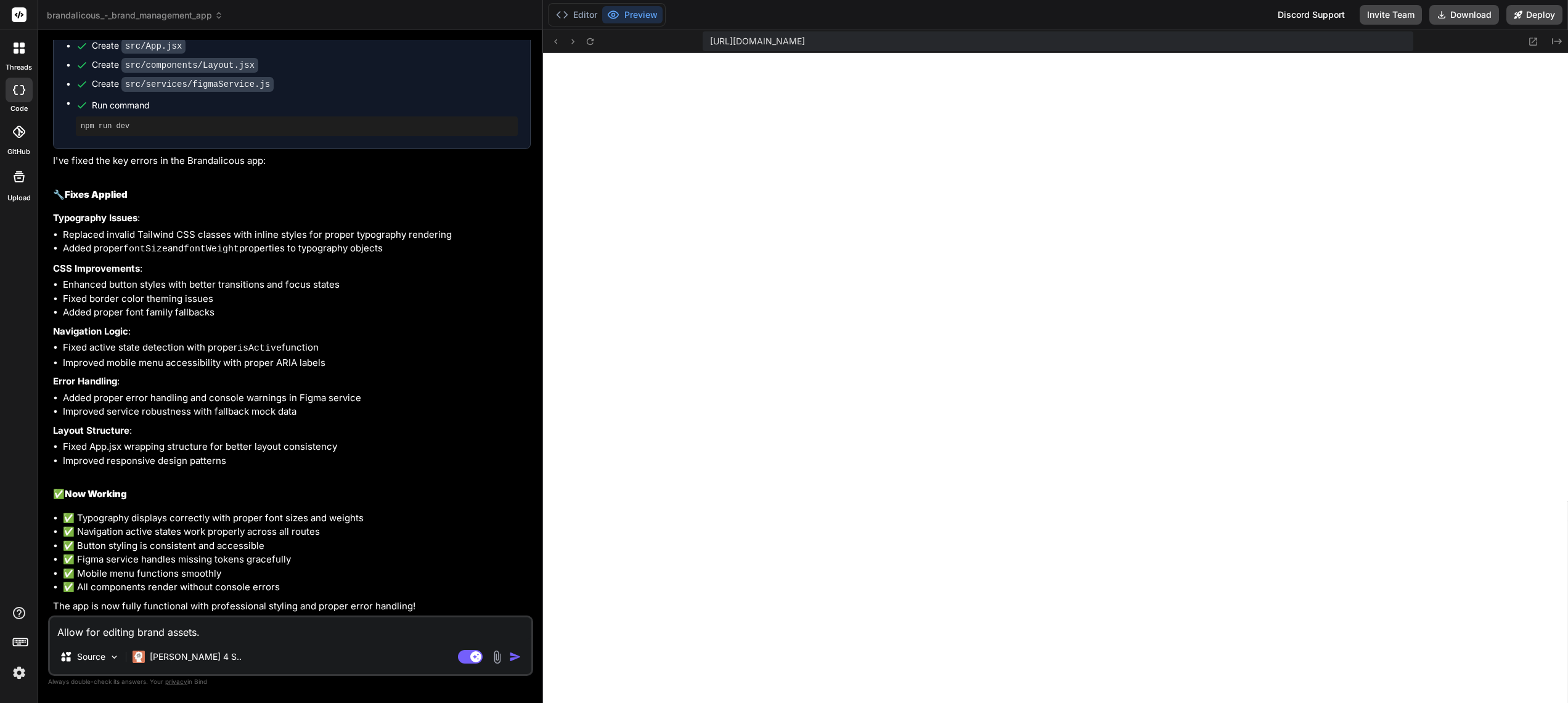
type textarea "x"
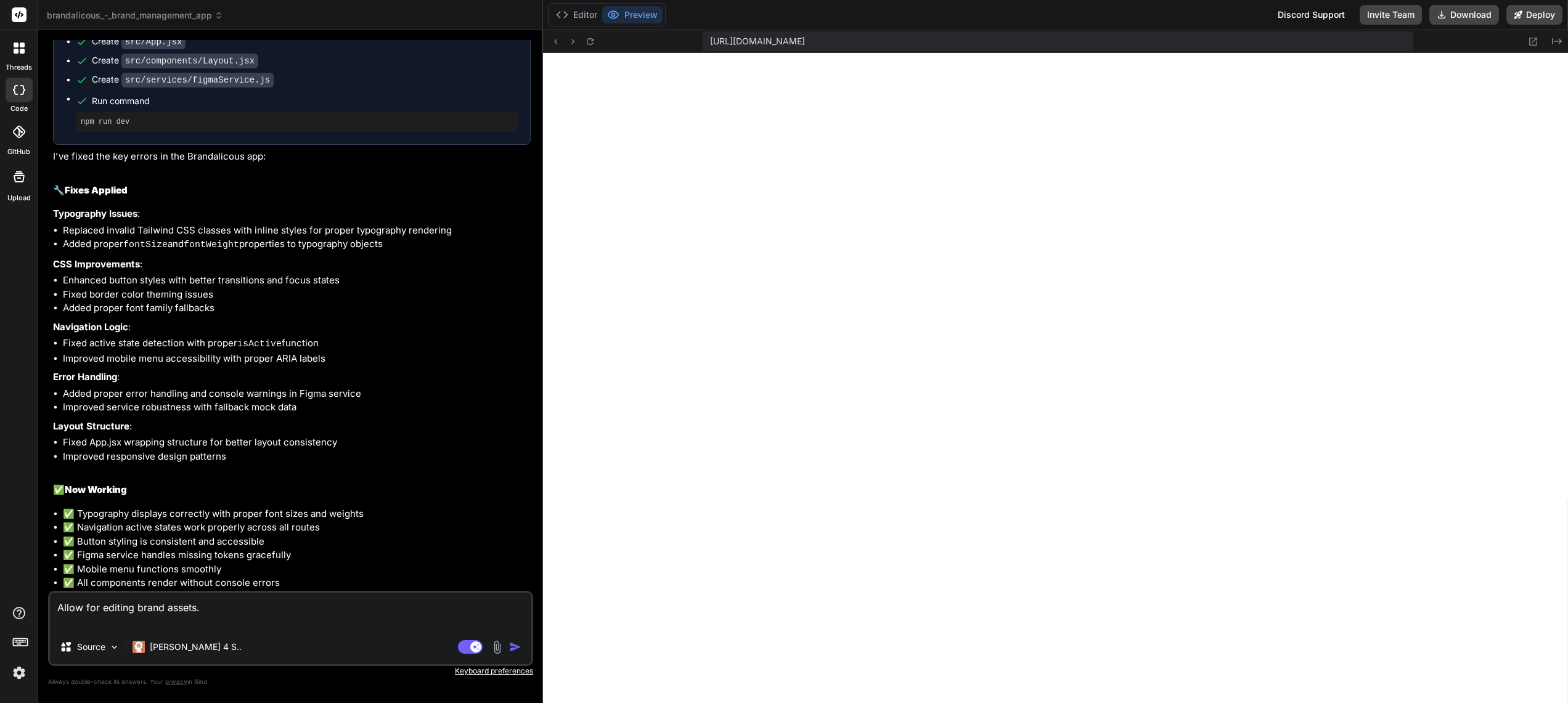
scroll to position [2257, 0]
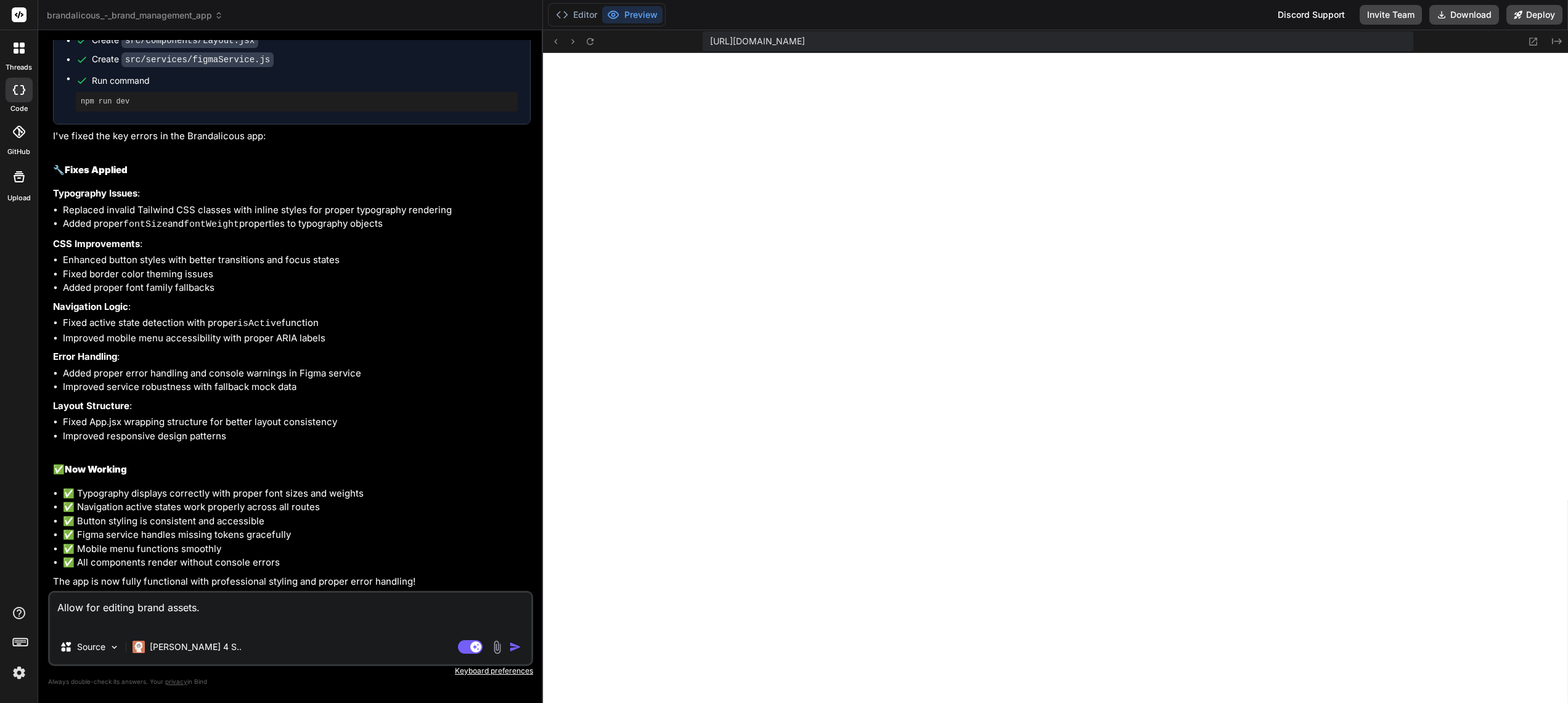
type textarea "Allow for editing brand assets. C"
type textarea "x"
type textarea "Allow for editing brand assets. Co"
type textarea "x"
type textarea "Allow for editing brand assets. Col"
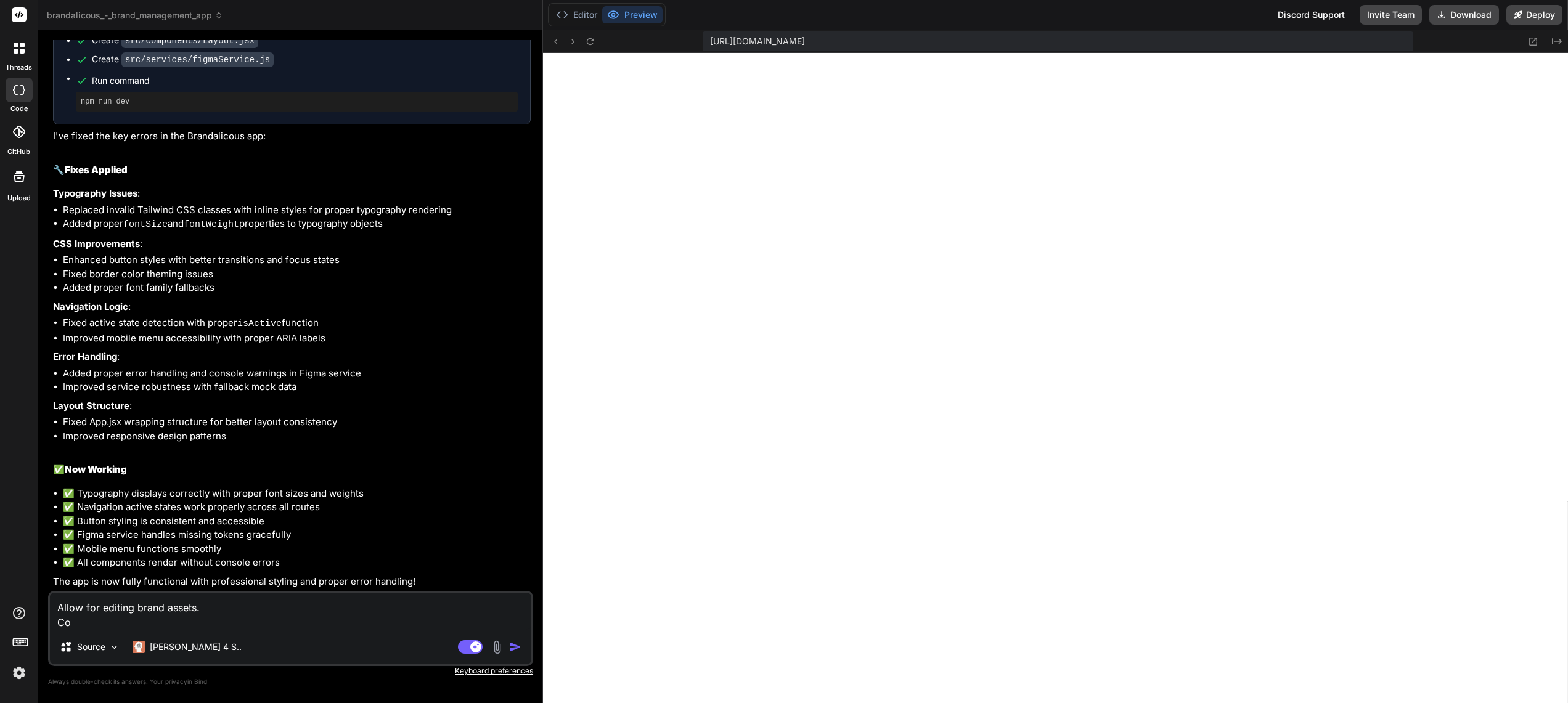
type textarea "x"
type textarea "Allow for editing brand assets. Coll"
type textarea "x"
type textarea "Allow for editing brand assets. Colle"
type textarea "x"
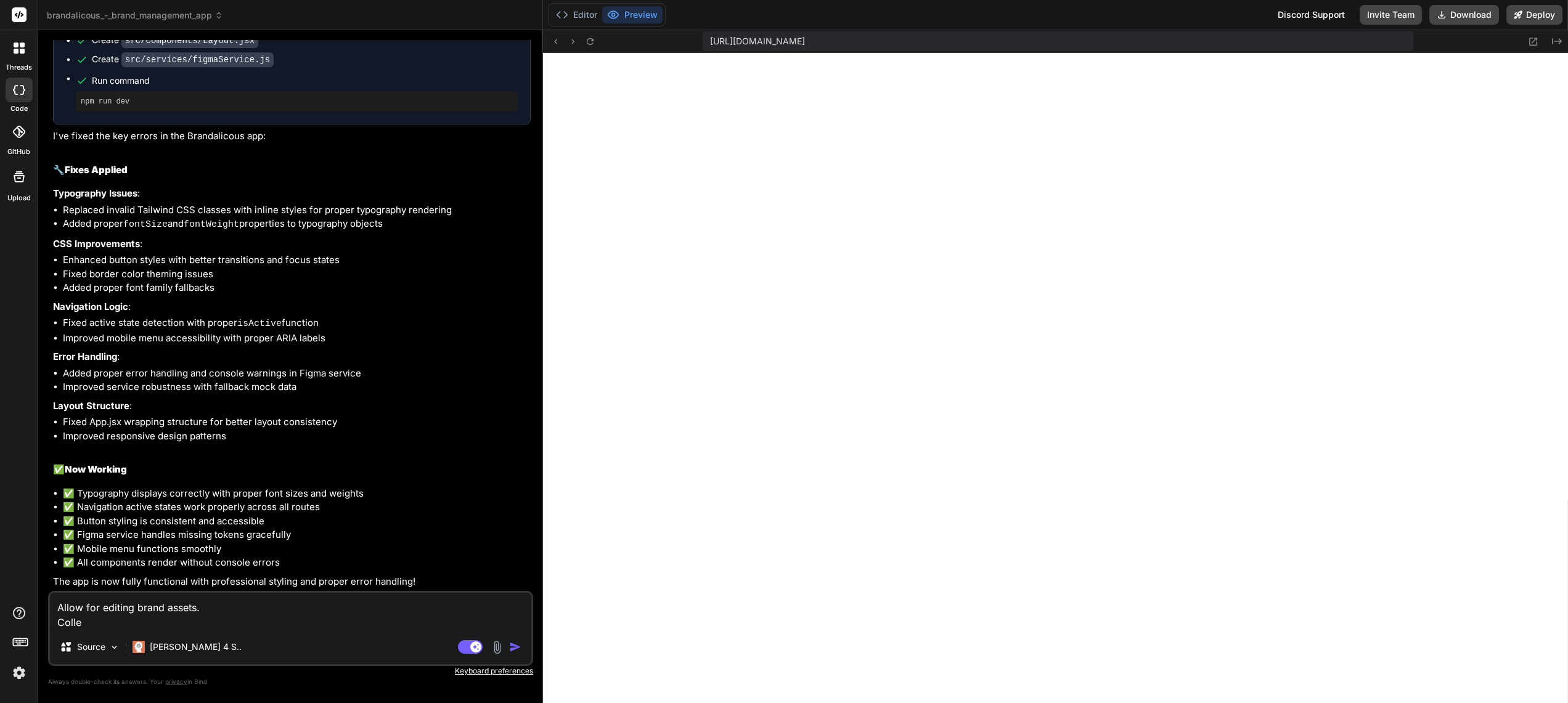
type textarea "Allow for editing brand assets. Collec"
type textarea "x"
type textarea "Allow for editing brand assets. Collect"
type textarea "x"
type textarea "Allow for editing brand assets. Collect"
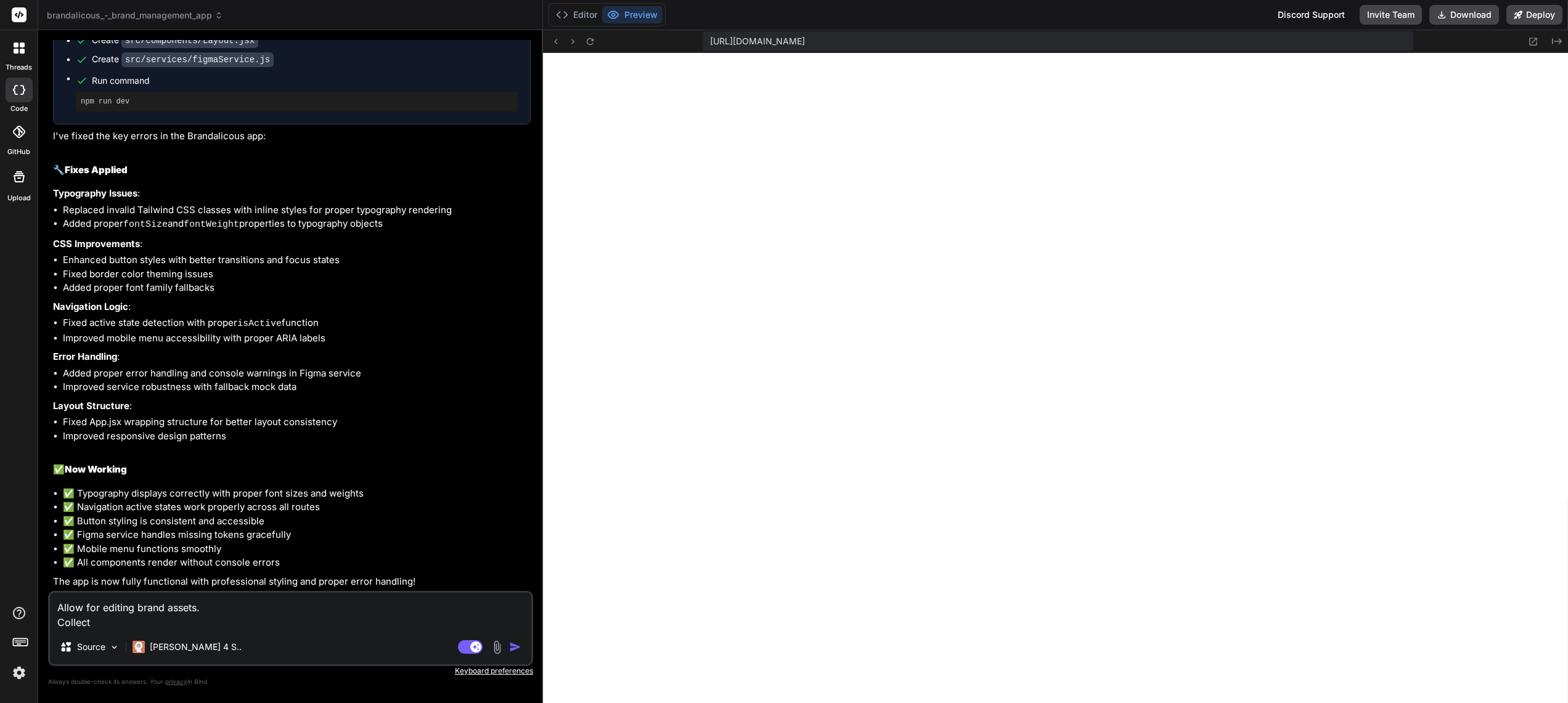
type textarea "x"
type textarea "Allow for editing brand assets. Collect a"
type textarea "x"
type textarea "Allow for editing brand assets. Collect as"
type textarea "x"
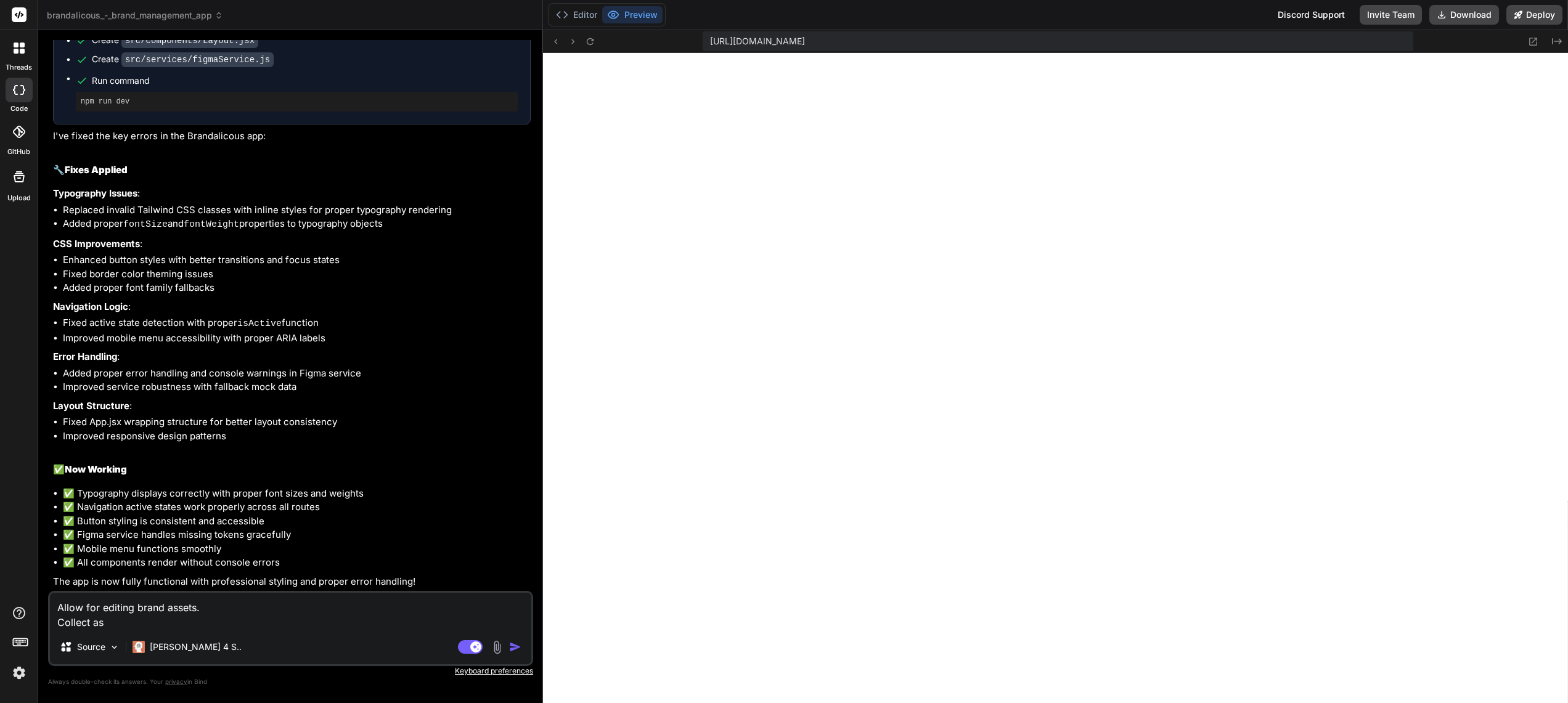
type textarea "Allow for editing brand assets. Collect ass"
type textarea "x"
type textarea "Allow for editing brand assets. Collect asse"
type textarea "x"
type textarea "Allow for editing brand assets. Collect asset"
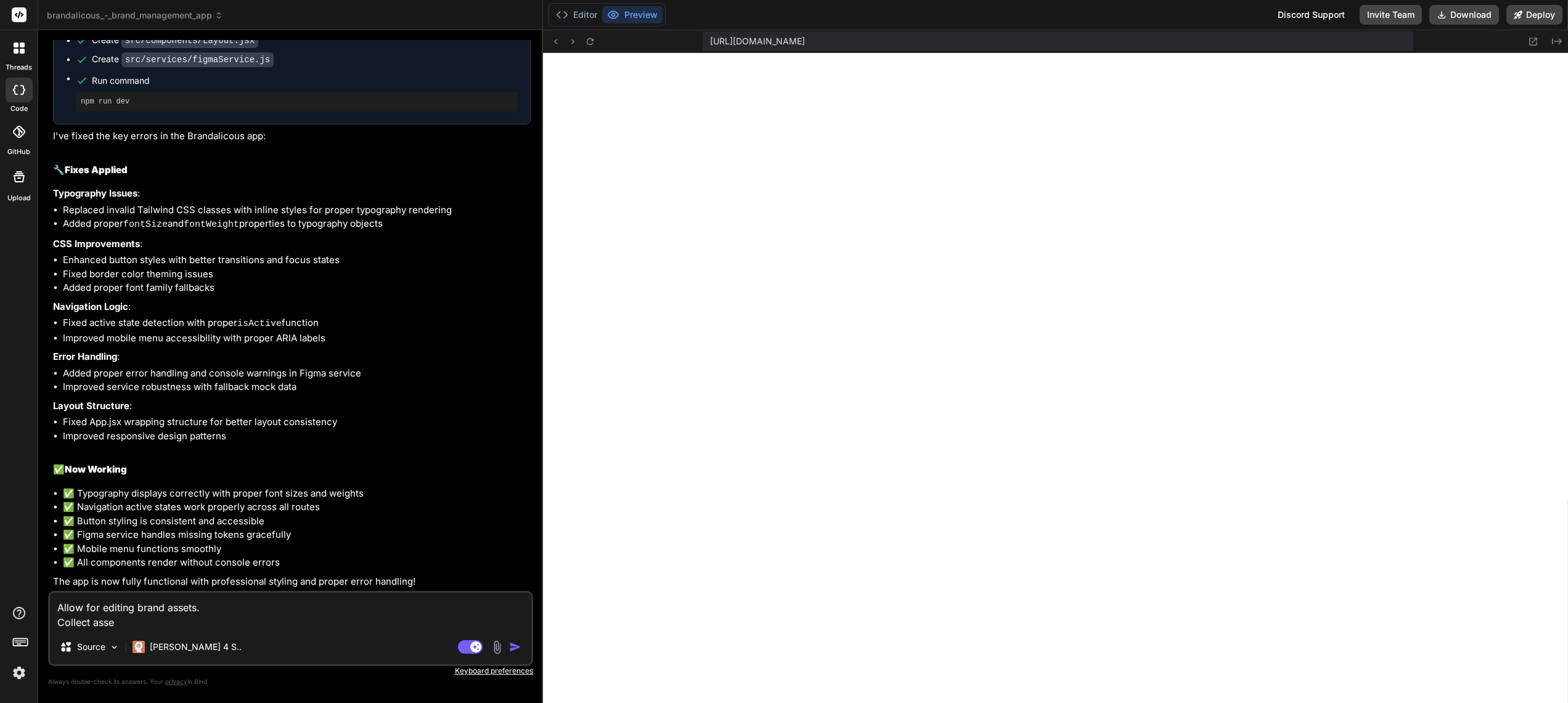
type textarea "x"
type textarea "Allow for editing brand assets. Collect assets"
type textarea "x"
click at [201, 610] on textarea "Allow for editing brand assets. Collect assets" at bounding box center [290, 611] width 481 height 37
click at [196, 608] on textarea "Allow for editing brand assets. Collect assets" at bounding box center [290, 611] width 481 height 37
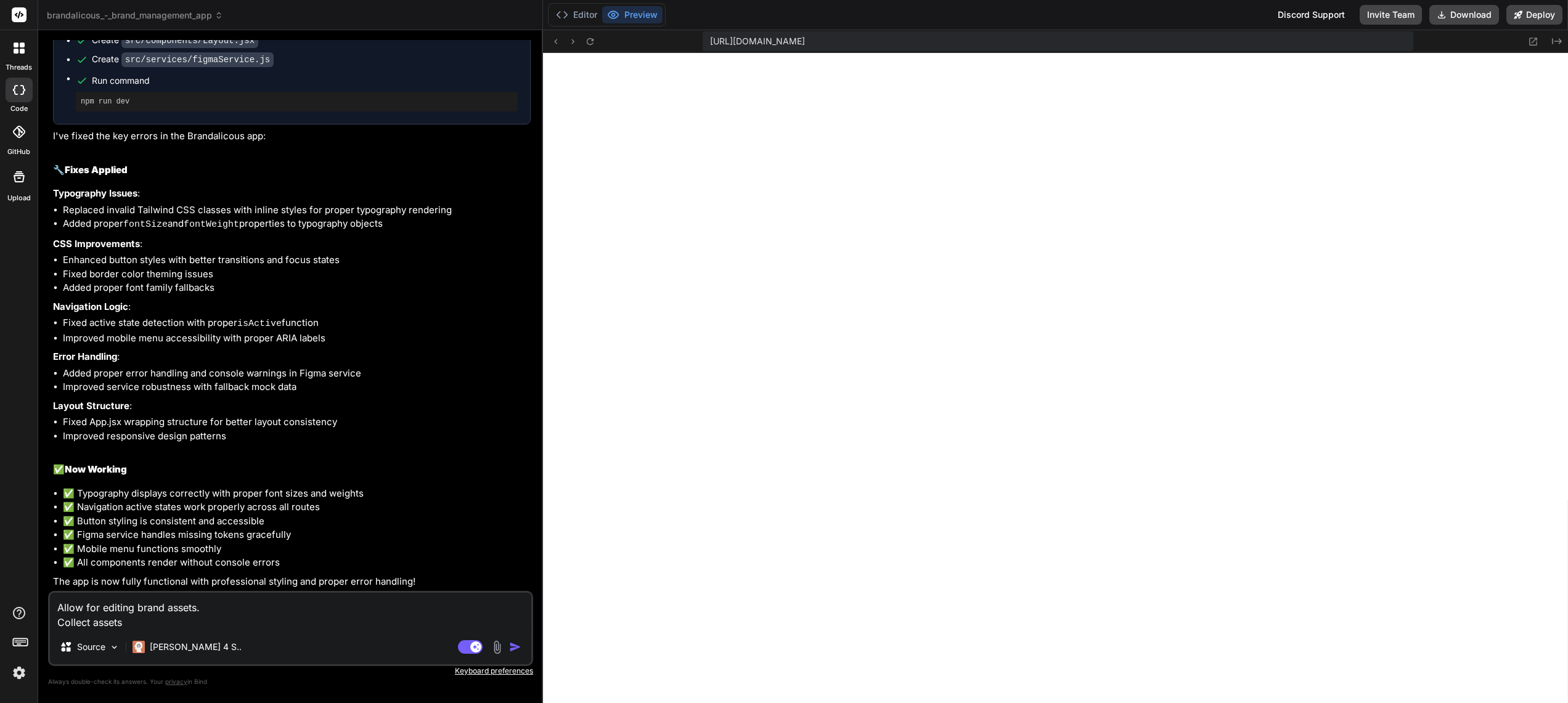
type textarea "Allow for editing brand assets . Collect assets"
type textarea "x"
type textarea "Allow for editing brand assets t. Collect assets"
type textarea "x"
type textarea "Allow for editing brand assets th. Collect assets"
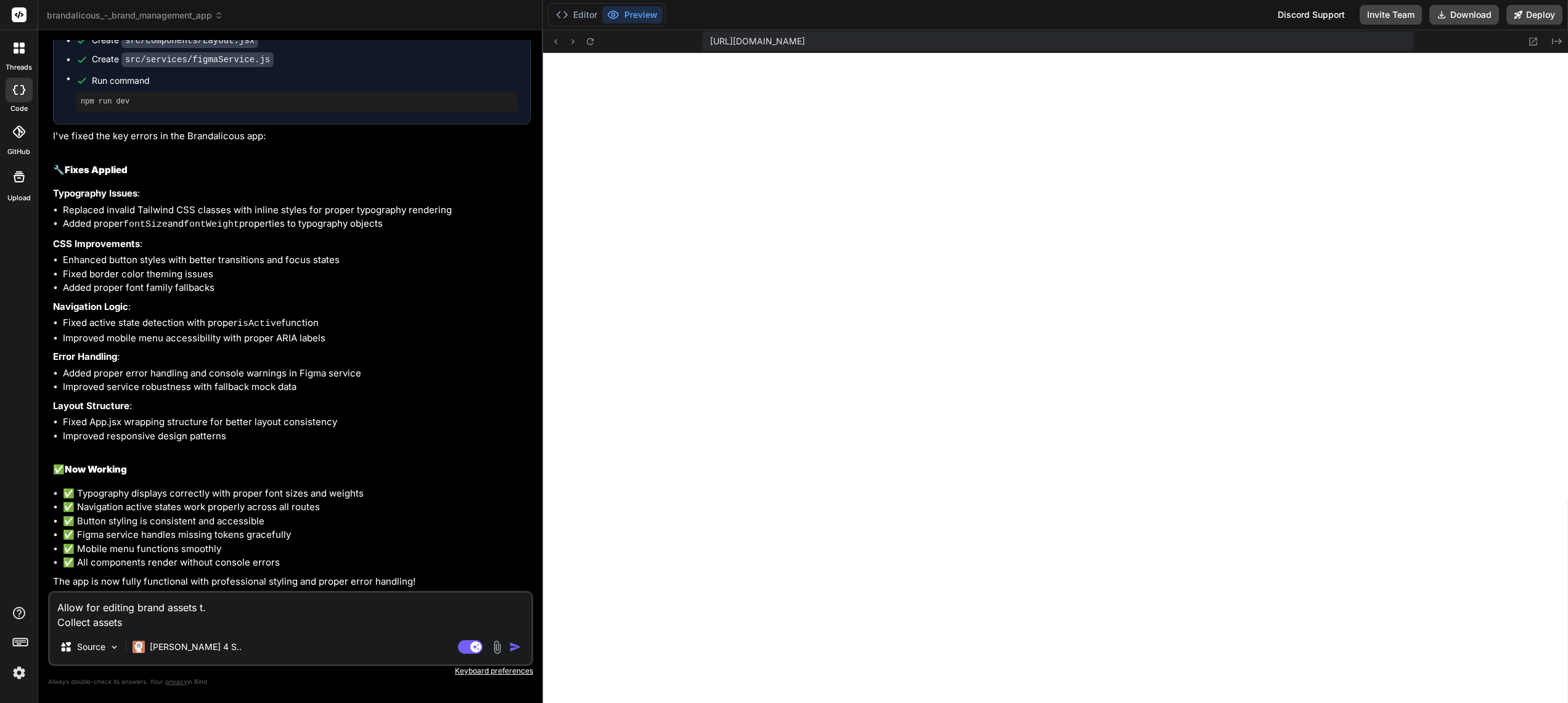
type textarea "x"
type textarea "Allow for editing brand assets tha. Collect assets"
type textarea "x"
type textarea "Allow for editing brand assets that. Collect assets"
type textarea "x"
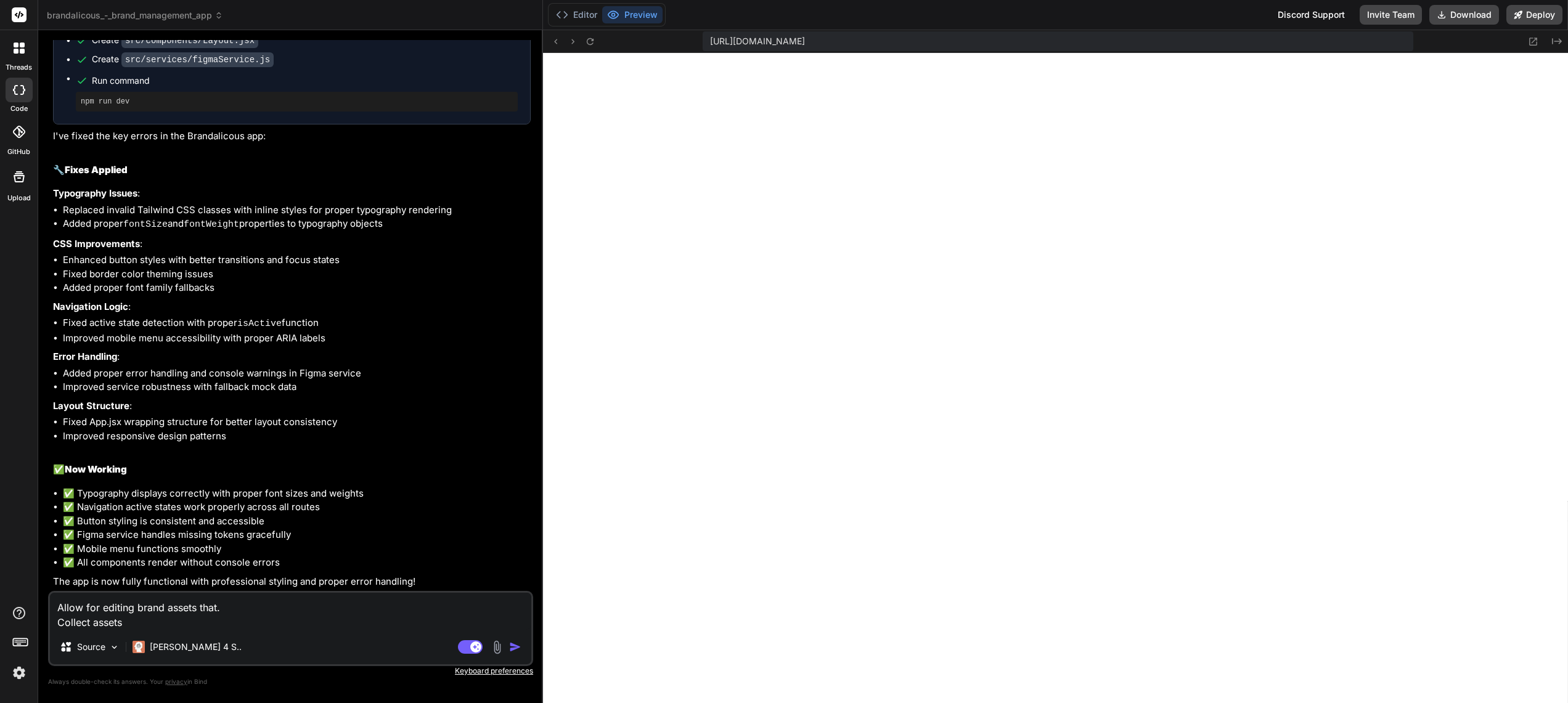
type textarea "Allow for editing brand assets that . Collect assets"
type textarea "x"
type textarea "Allow for editing brand assets that a. Collect assets"
type textarea "x"
type textarea "Allow for editing brand assets that ar. Collect assets"
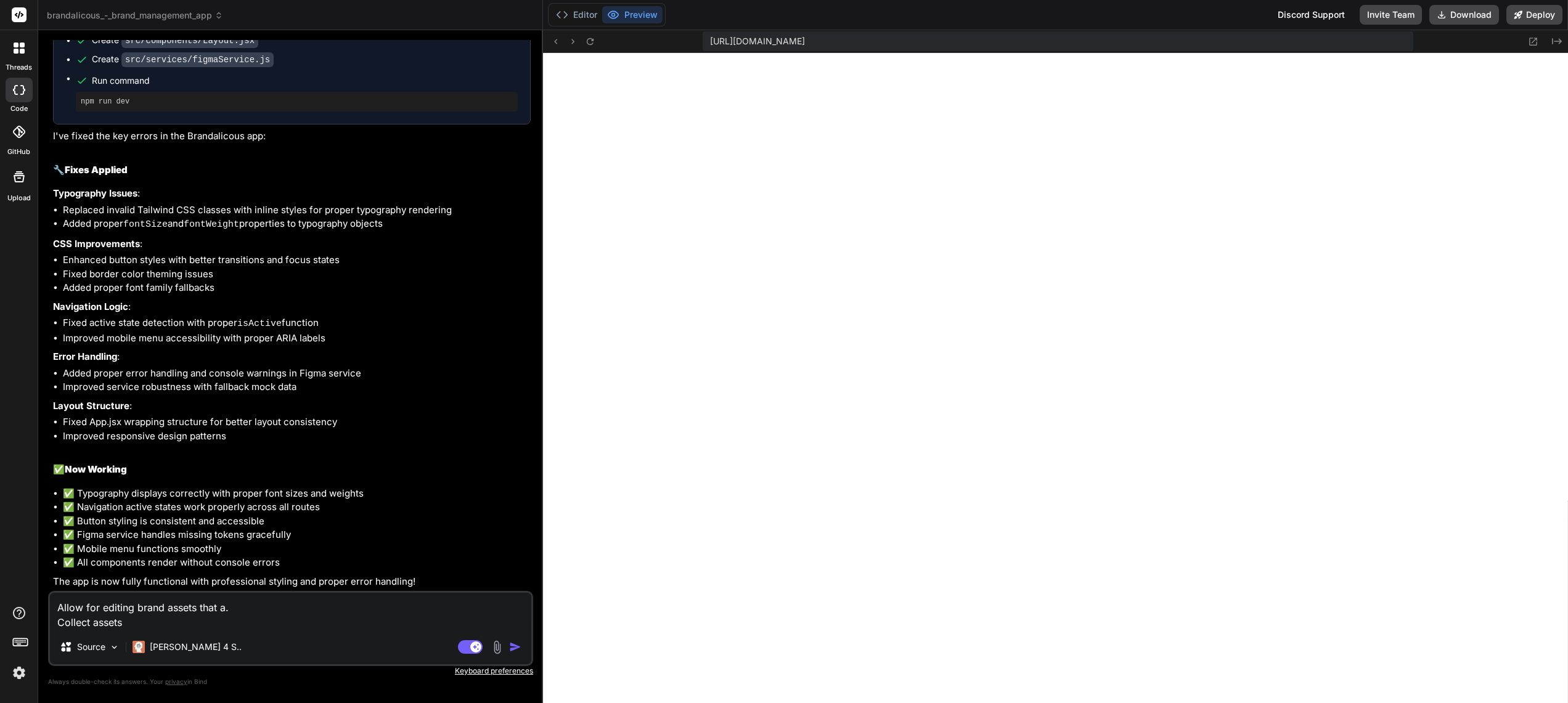
type textarea "x"
type textarea "Allow for editing brand assets that are. Collect assets"
type textarea "x"
type textarea "Allow for editing brand assets that are . Collect assets"
type textarea "x"
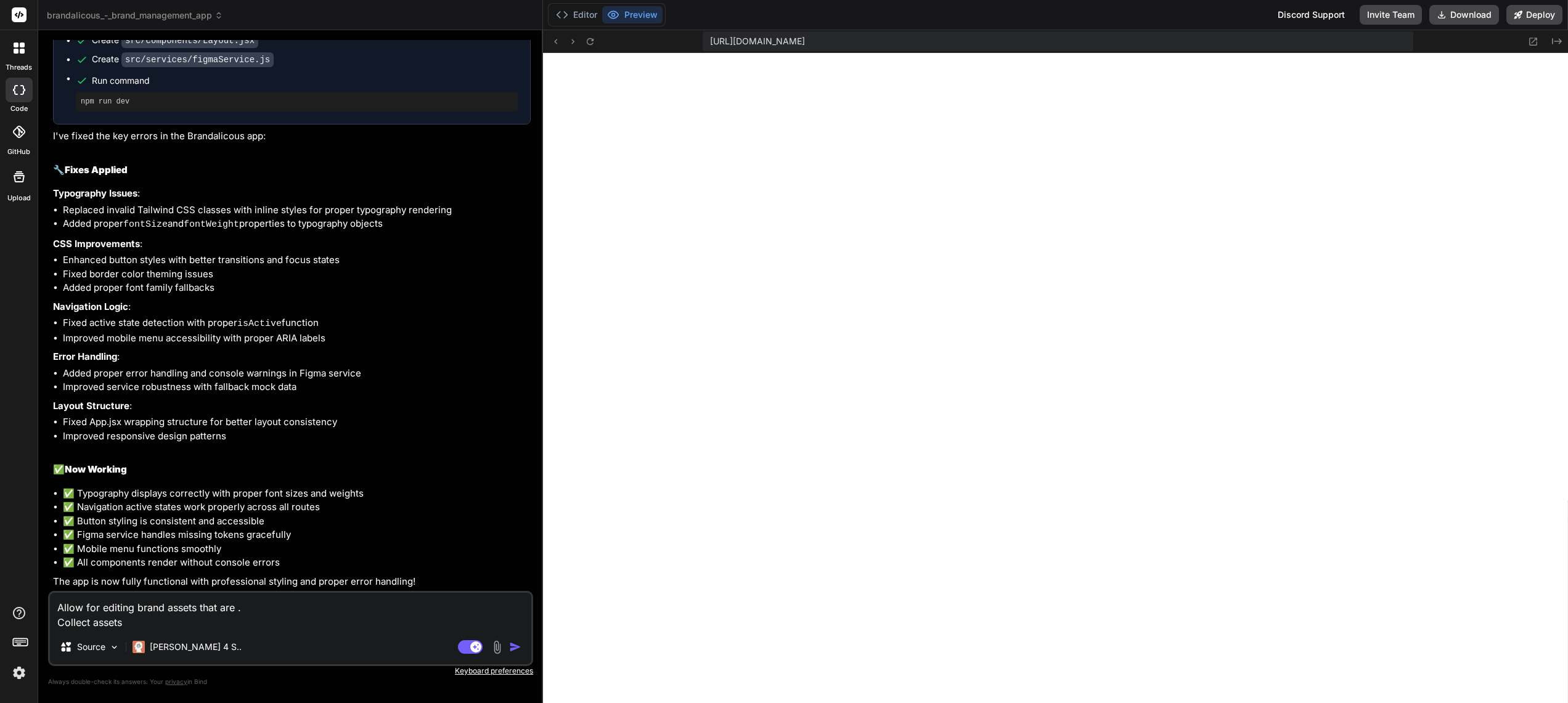
type textarea "Allow for editing brand assets that are a. Collect assets"
type textarea "x"
type textarea "Allow for editing brand assets that are ap. Collect assets"
type textarea "x"
type textarea "Allow for editing brand assets that are app. Collect assets"
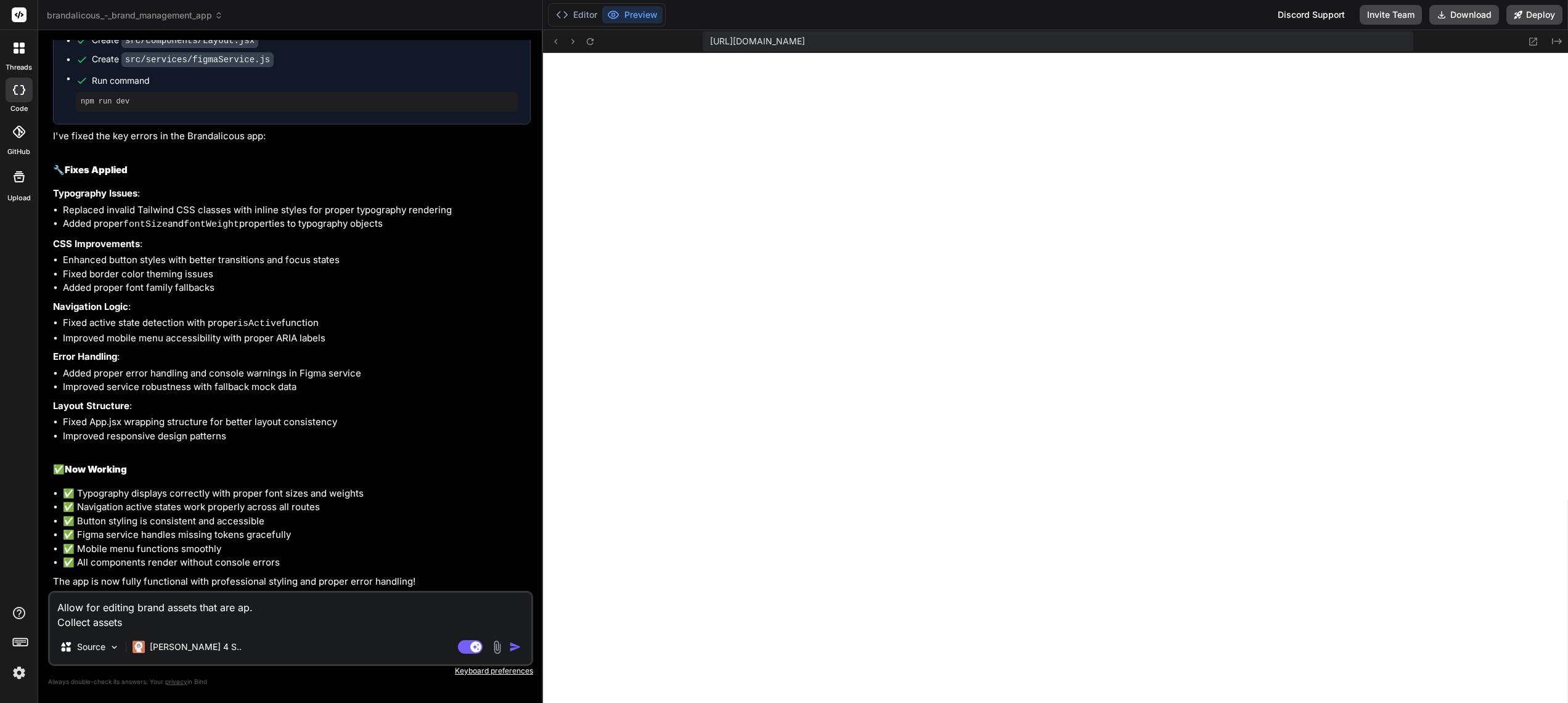
type textarea "x"
type textarea "Allow for editing brand assets that are appl. Collect assets"
type textarea "x"
type textarea "Allow for editing brand assets that are appli. Collect assets"
type textarea "x"
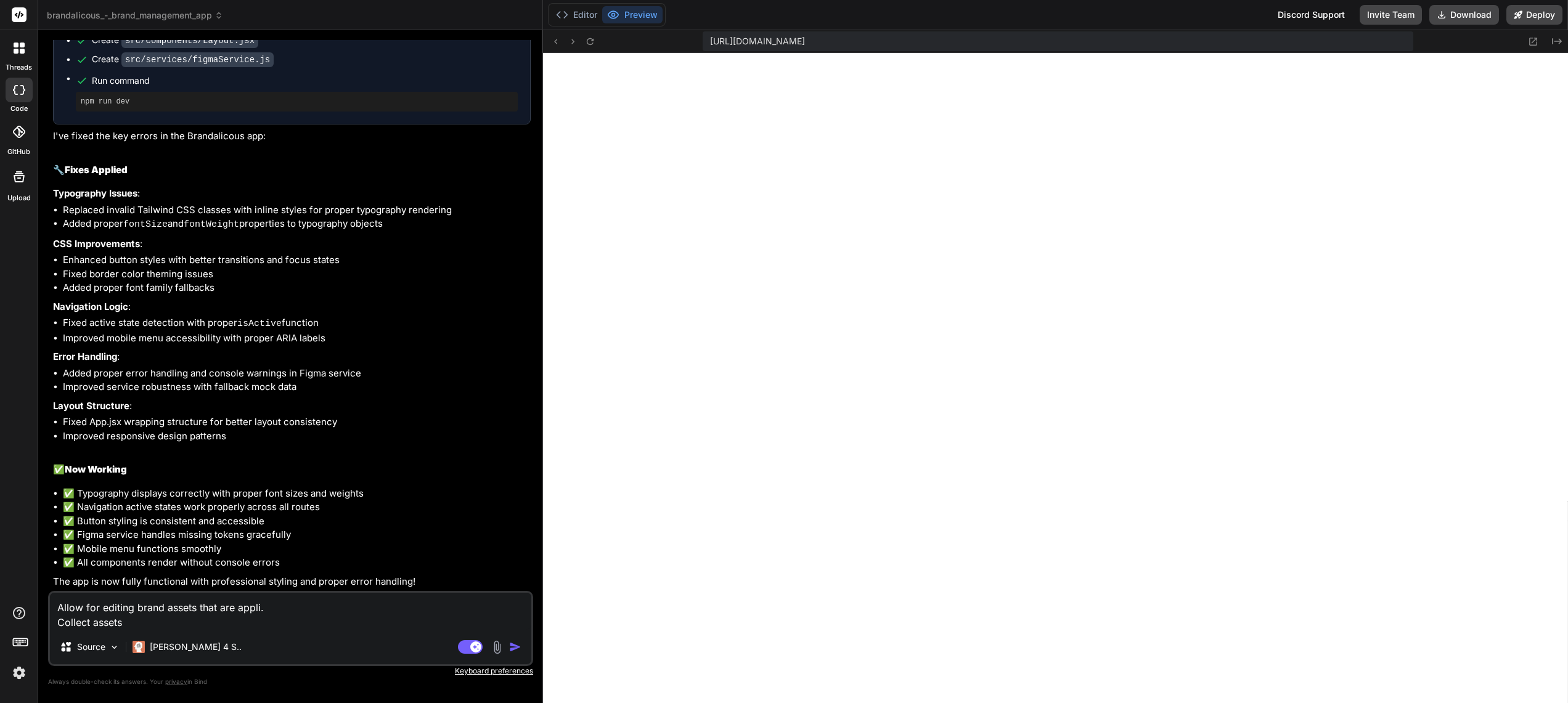
type textarea "Allow for editing brand assets that are applie. Collect assets"
type textarea "x"
type textarea "Allow for editing brand assets that are applied. Collect assets"
type textarea "x"
type textarea "Allow for editing brand assets that are applied . Collect assets"
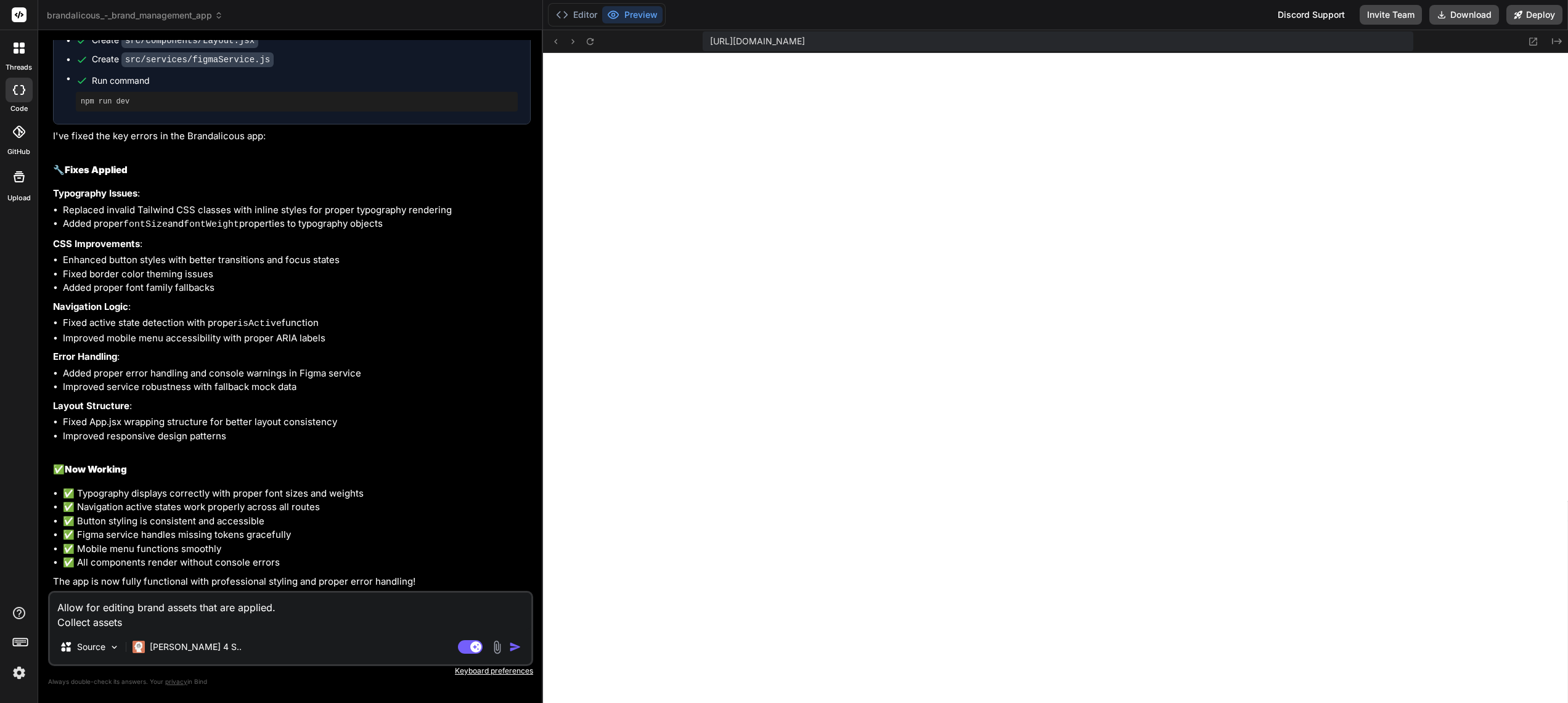
type textarea "x"
type textarea "Allow for editing brand assets that are applied t. Collect assets"
type textarea "x"
type textarea "Allow for editing brand assets that are applied to. Collect assets"
type textarea "x"
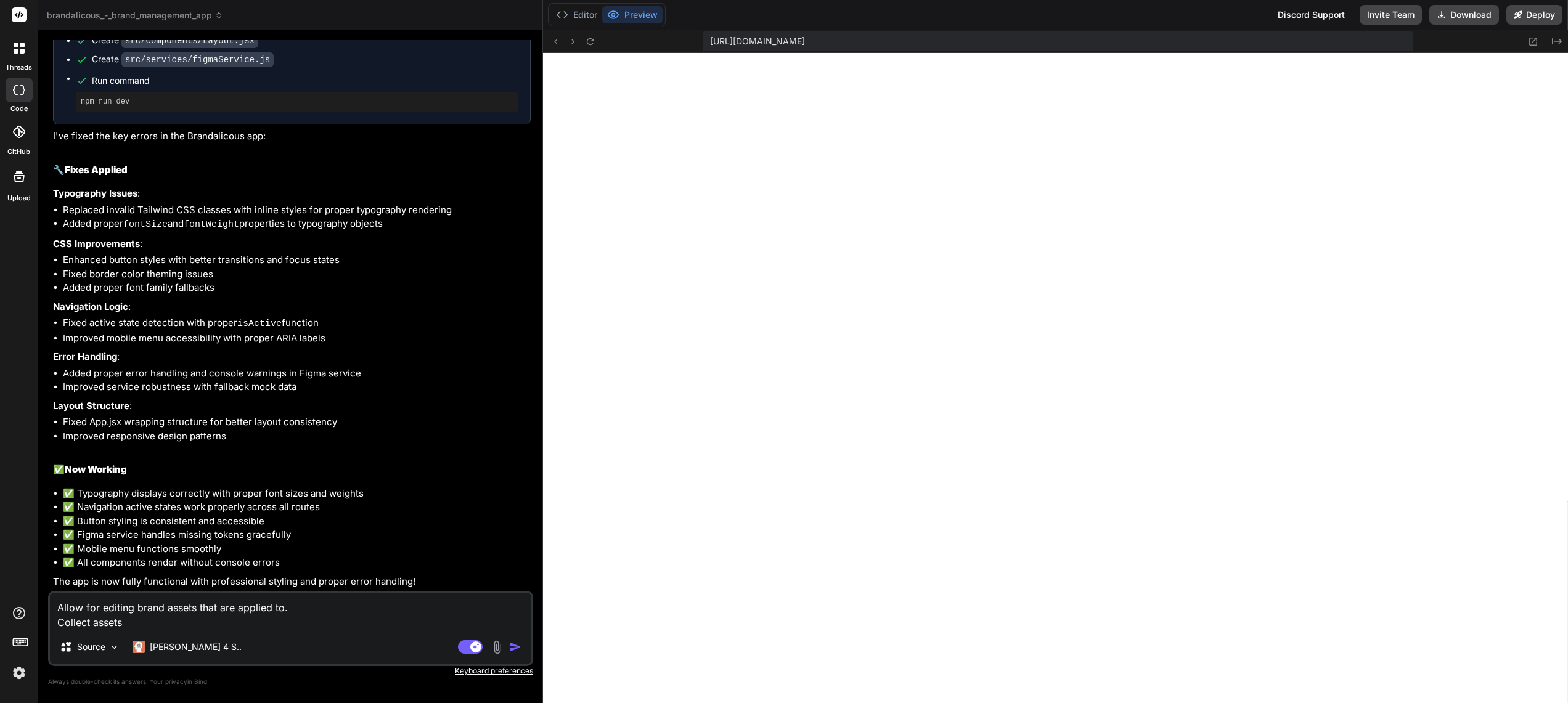
type textarea "Allow for editing brand assets that are applied to . Collect assets"
type textarea "x"
type textarea "Allow for editing brand assets that are applied to g. Collect assets"
type textarea "x"
type textarea "Allow for editing brand assets that are applied to gu. Collect assets"
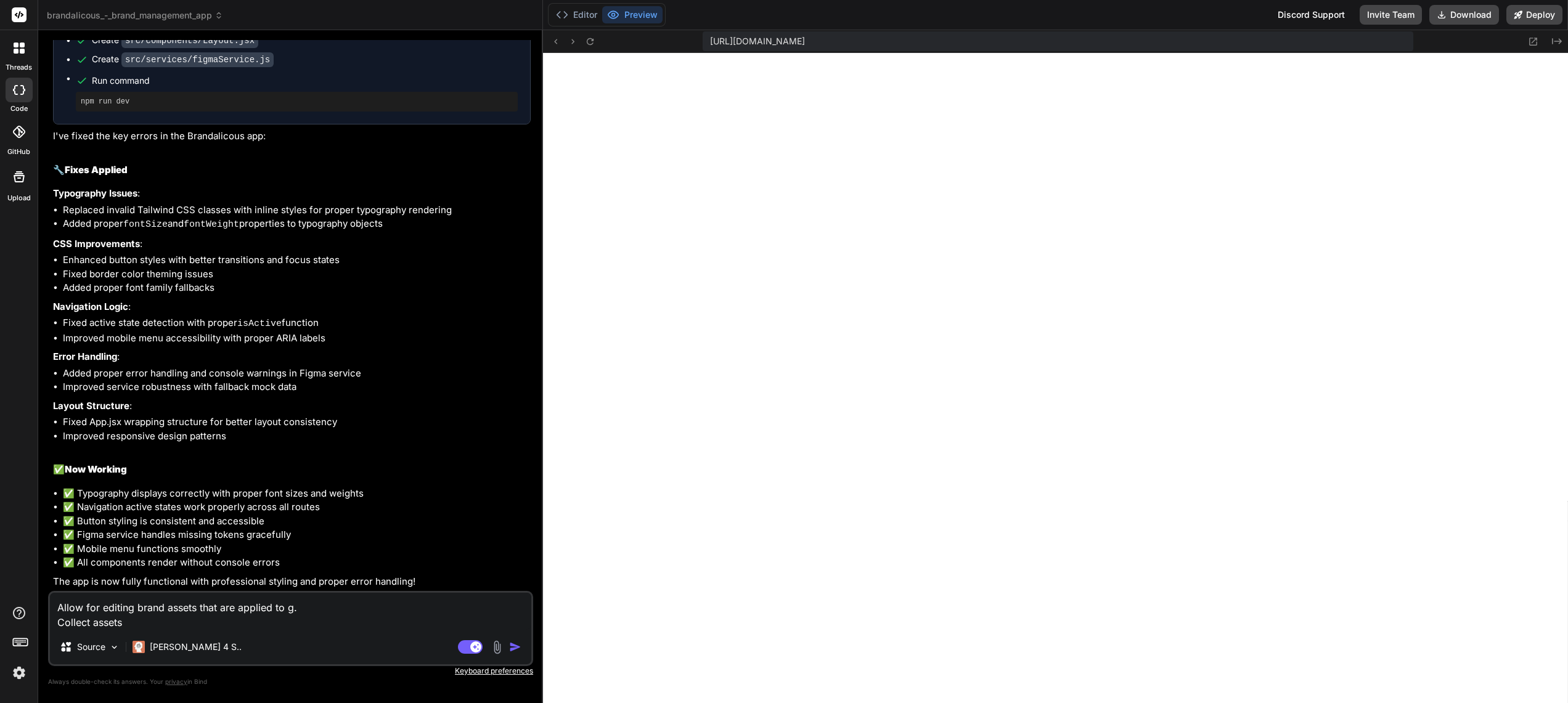
type textarea "x"
type textarea "Allow for editing brand assets that are applied to gui. Collect assets"
type textarea "x"
type textarea "Allow for editing brand assets that are applied to guid. Collect assets"
type textarea "x"
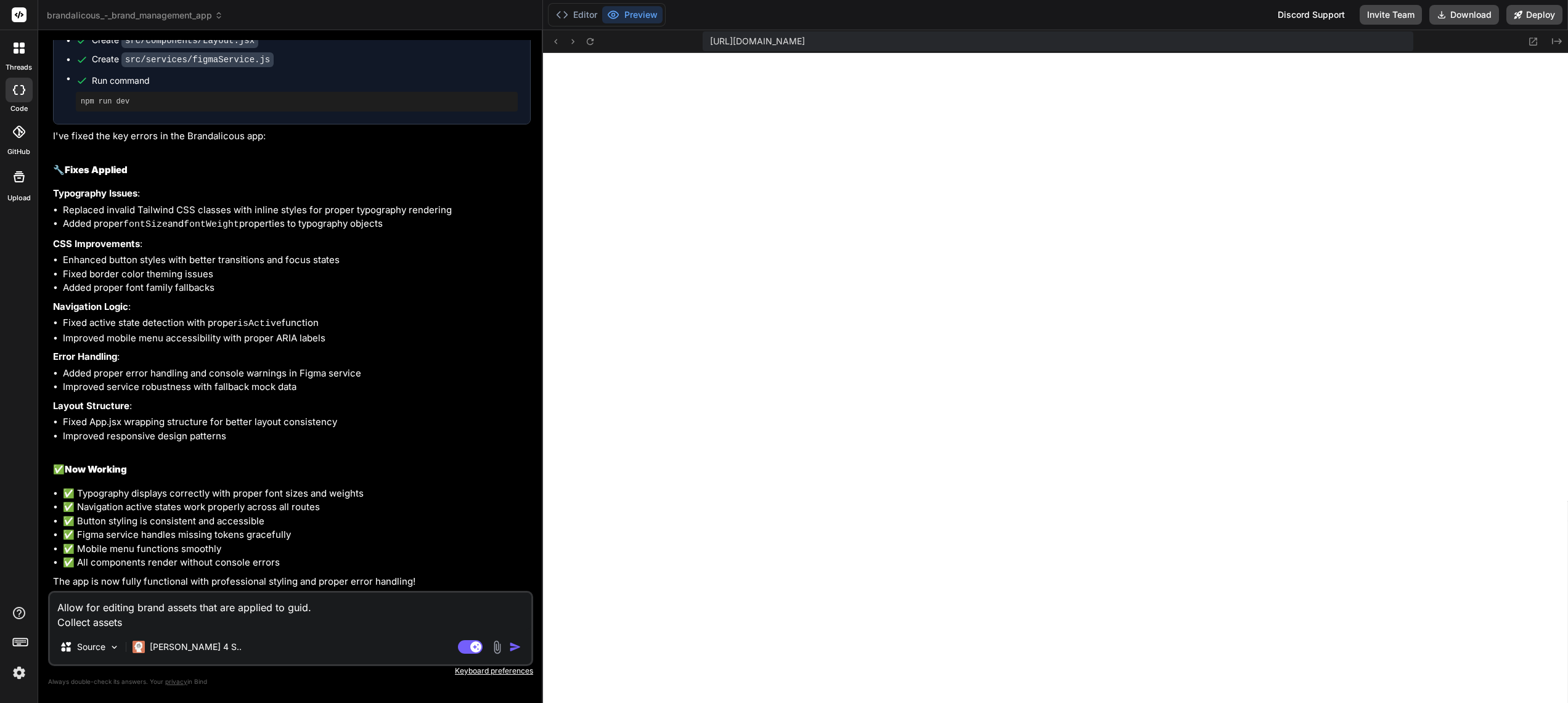
type textarea "Allow for editing brand assets that are applied to guide. Collect assets"
type textarea "x"
type textarea "Allow for editing brand assets that are applied to guidel. Collect assets"
type textarea "x"
type textarea "Allow for editing brand assets that are applied to guideli. Collect assets"
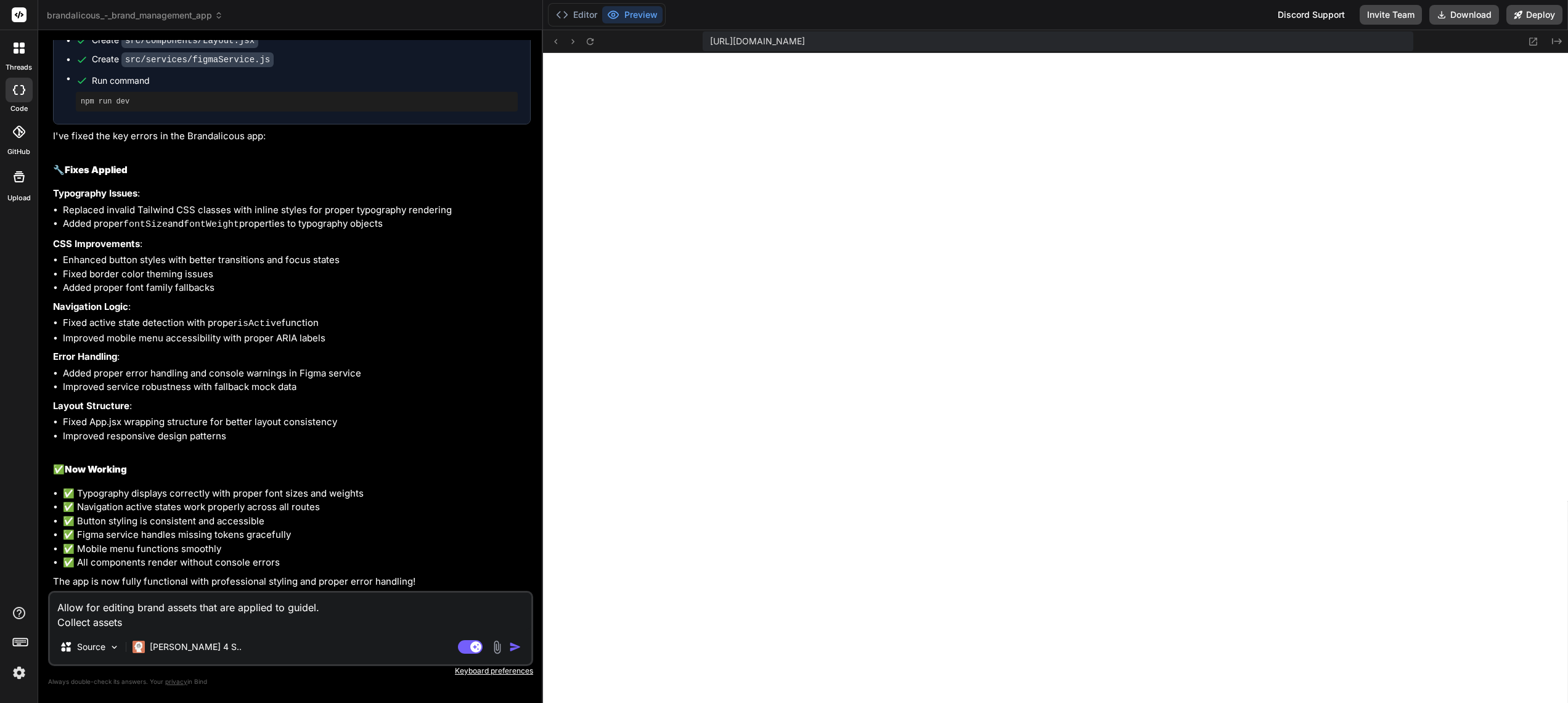
type textarea "x"
type textarea "Allow for editing brand assets that are applied to guidelin. Collect assets"
type textarea "x"
type textarea "Allow for editing brand assets that are applied to guideline. Collect assets"
type textarea "x"
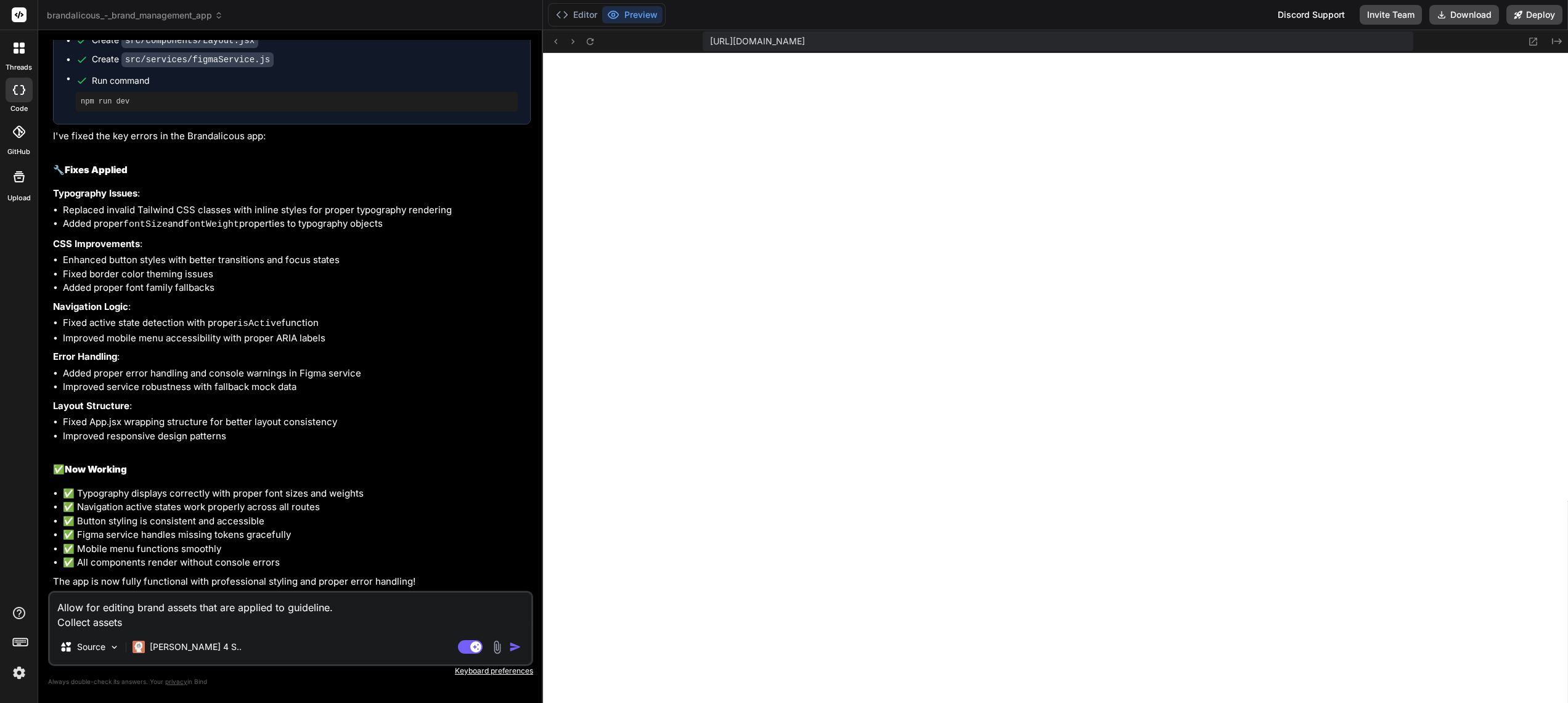
type textarea "Allow for editing brand assets that are applied to guidelines. Collect assets"
type textarea "x"
drag, startPoint x: 132, startPoint y: 624, endPoint x: 55, endPoint y: 623, distance: 77.0
click at [55, 623] on textarea "Allow for editing brand assets that are applied to guidelines. Collect assets" at bounding box center [290, 611] width 481 height 37
type textarea "Allow for editing brand assets that are applied to guidelines. S"
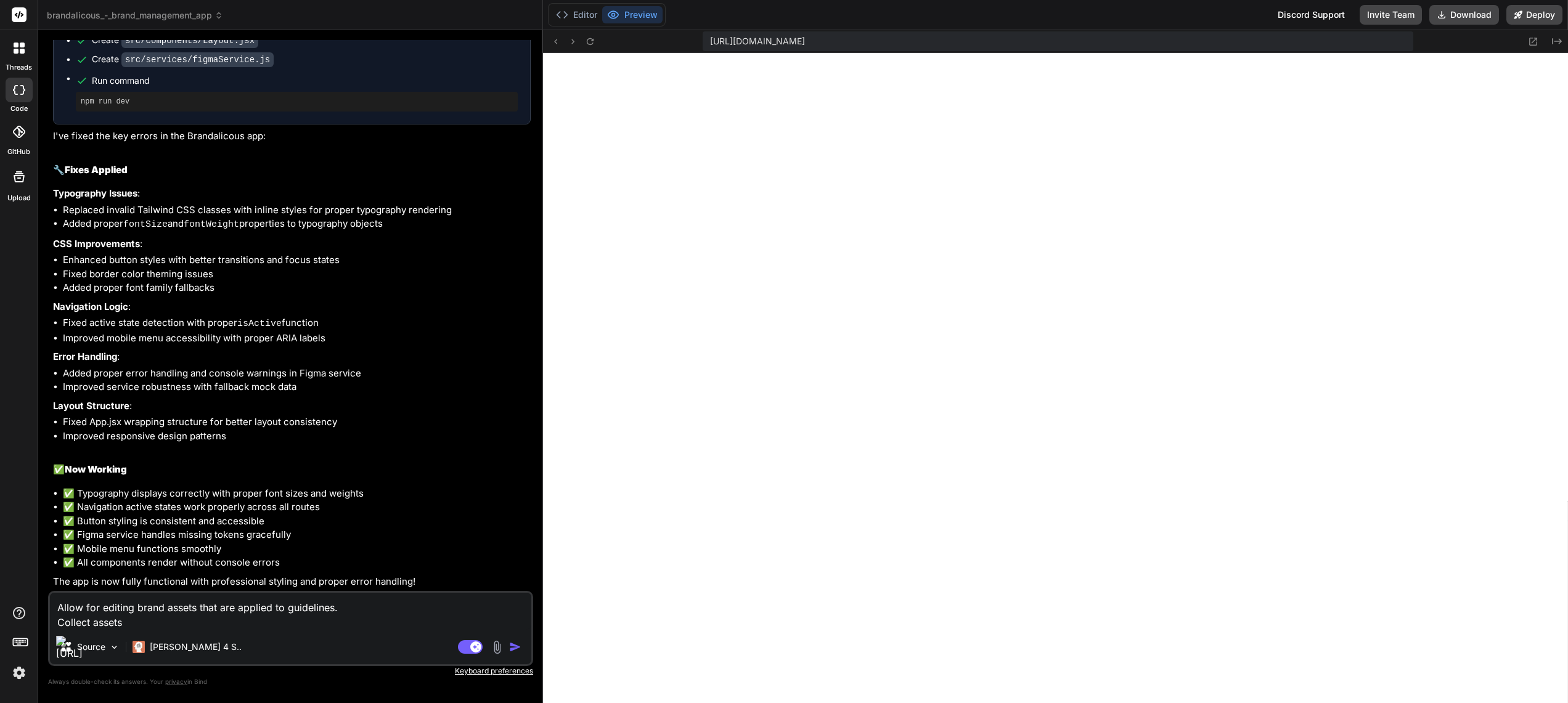
type textarea "x"
type textarea "Allow for editing brand assets that are applied to guidelines. Sh"
type textarea "x"
type textarea "Allow for editing brand assets that are applied to guidelines. Sho"
type textarea "x"
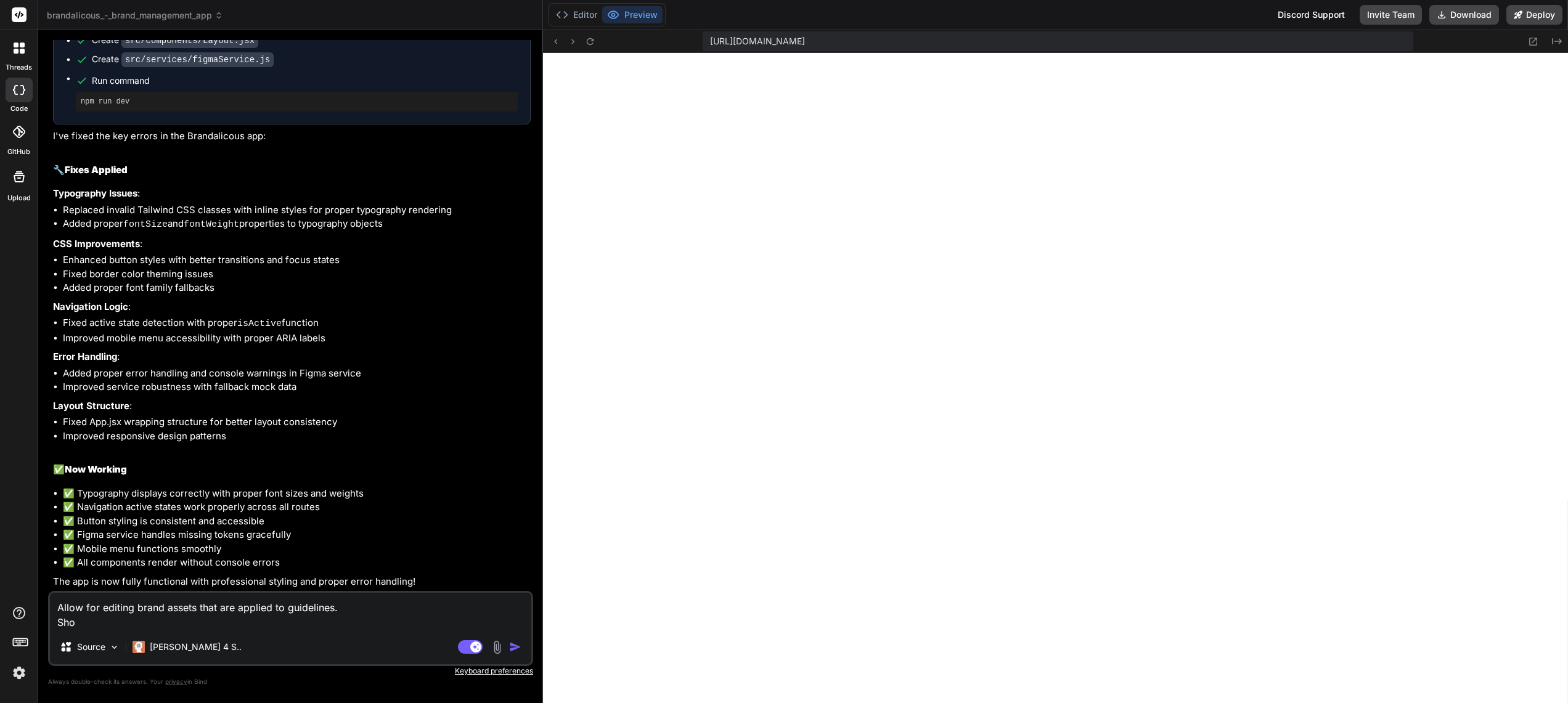
type textarea "Allow for editing brand assets that are applied to guidelines. Show"
type textarea "x"
type textarea "Allow for editing brand assets that are applied to guidelines. Show"
type textarea "x"
type textarea "Allow for editing brand assets that are applied to guidelines. Show i"
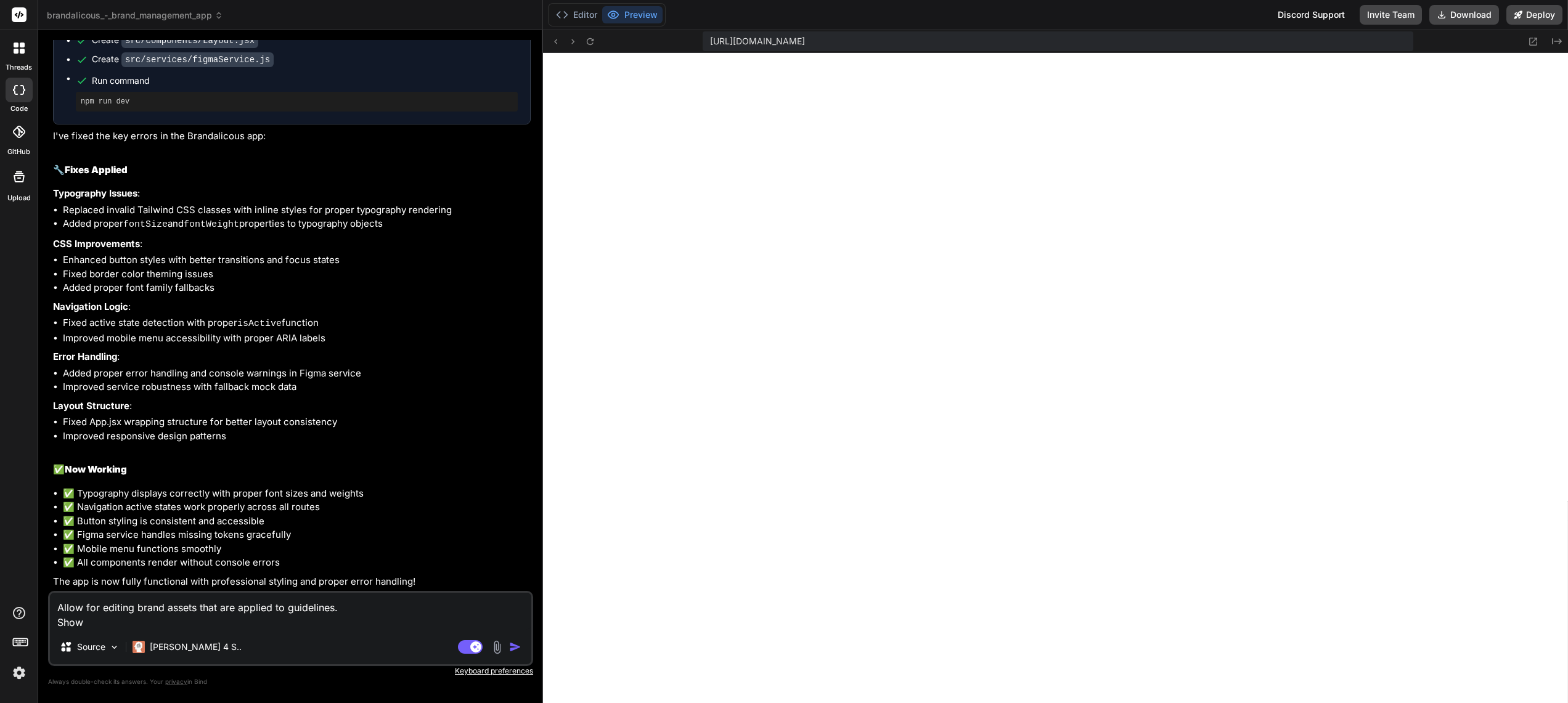
type textarea "x"
type textarea "Allow for editing brand assets that are applied to guidelines. Show it"
type textarea "x"
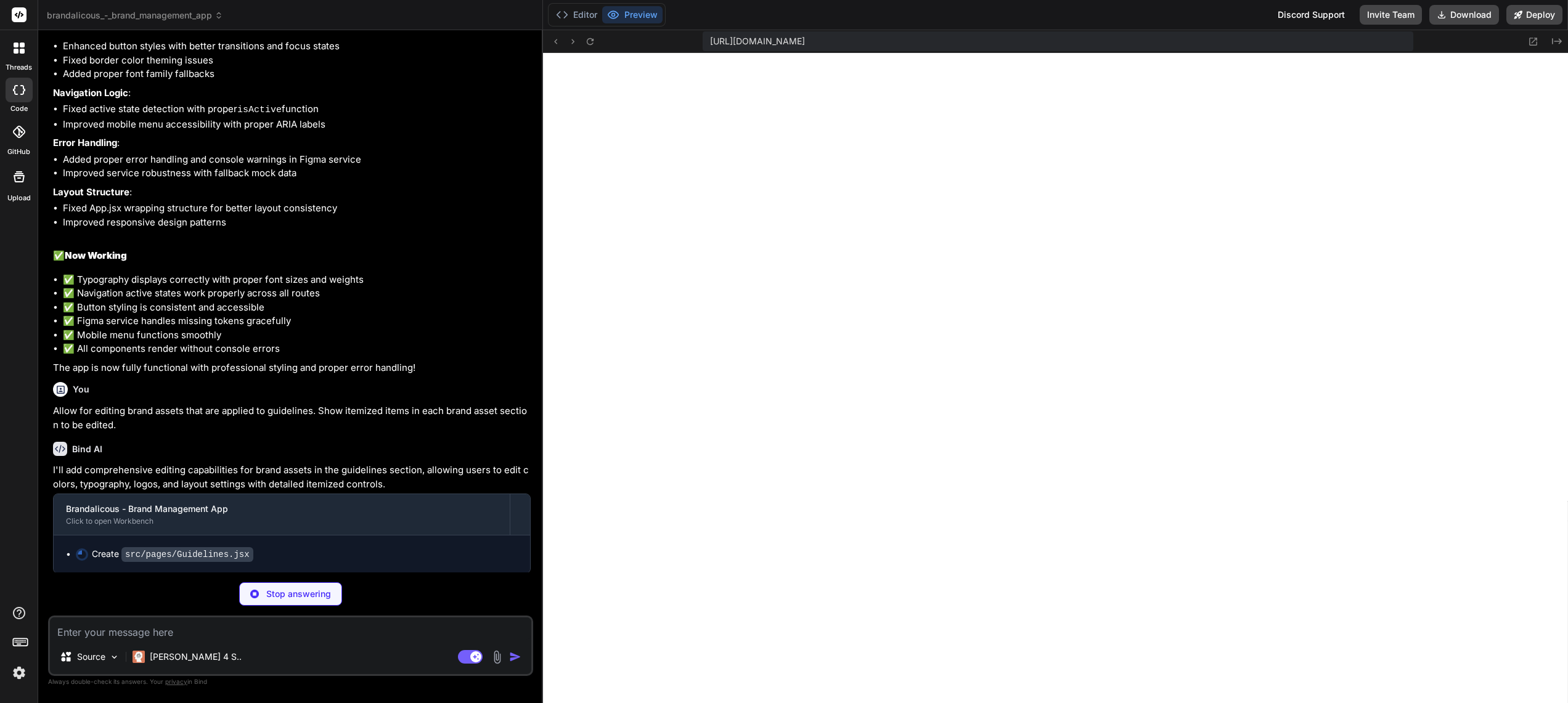
scroll to position [2472, 0]
click at [115, 658] on img at bounding box center [114, 657] width 10 height 10
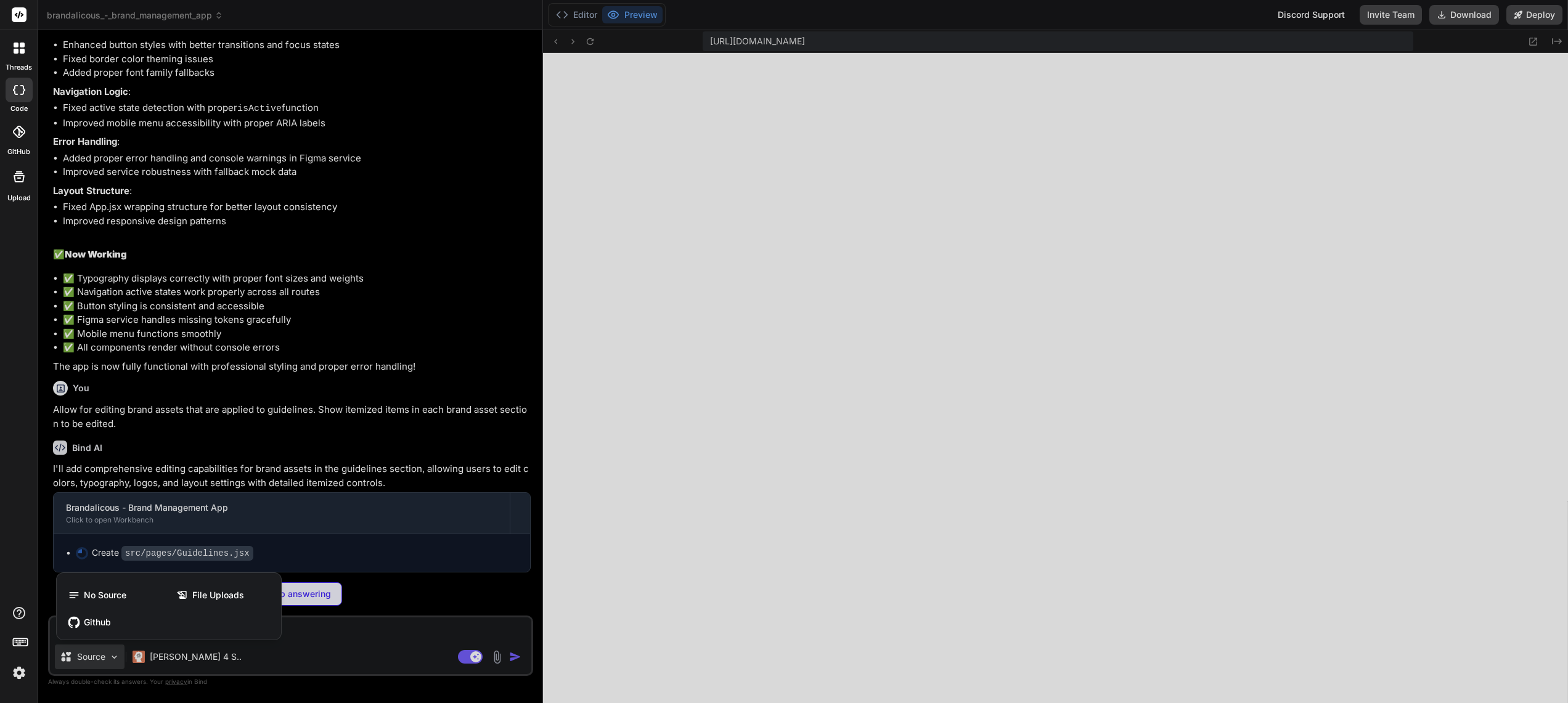
click at [115, 658] on div at bounding box center [784, 352] width 1568 height 703
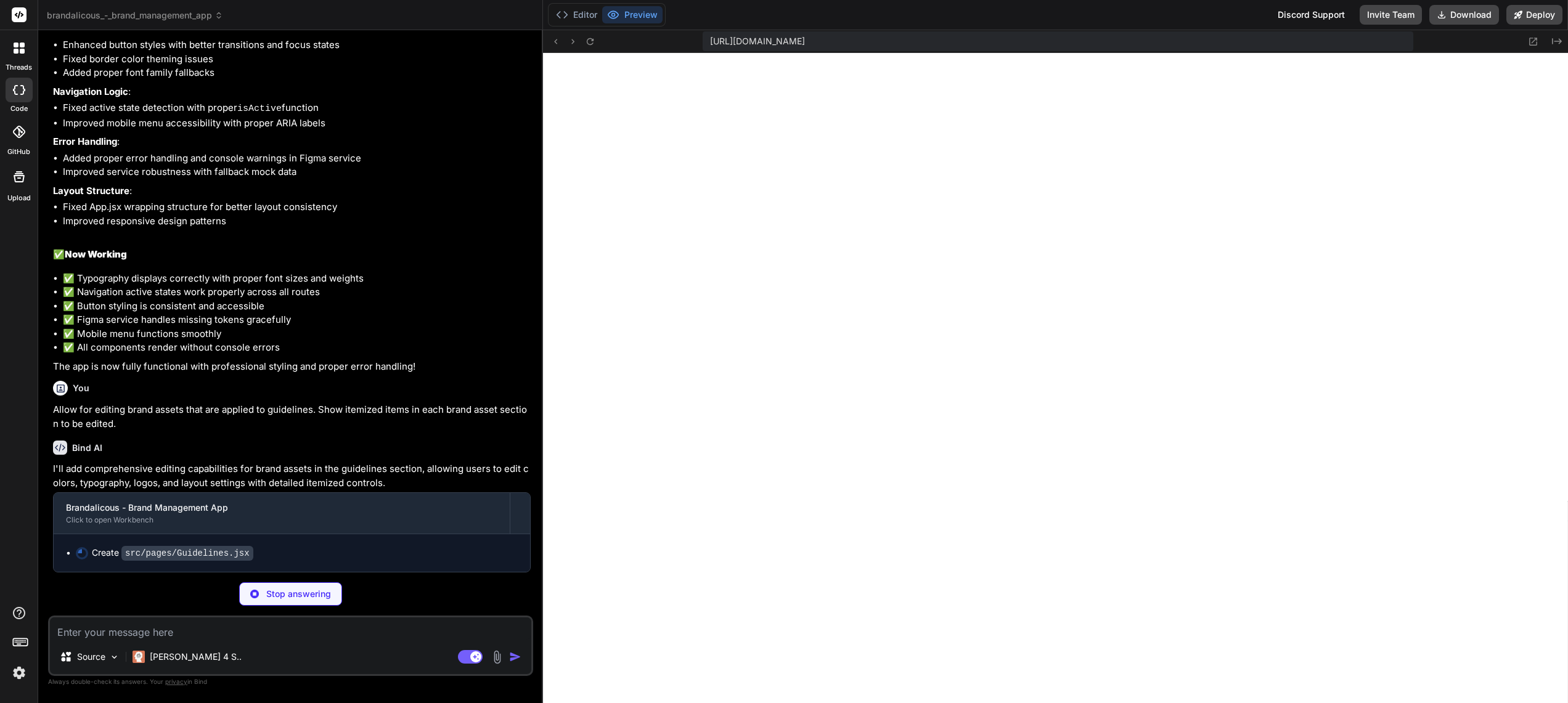
click at [342, 630] on textarea at bounding box center [290, 629] width 481 height 22
click at [288, 588] on p "Stop answering" at bounding box center [299, 594] width 65 height 13
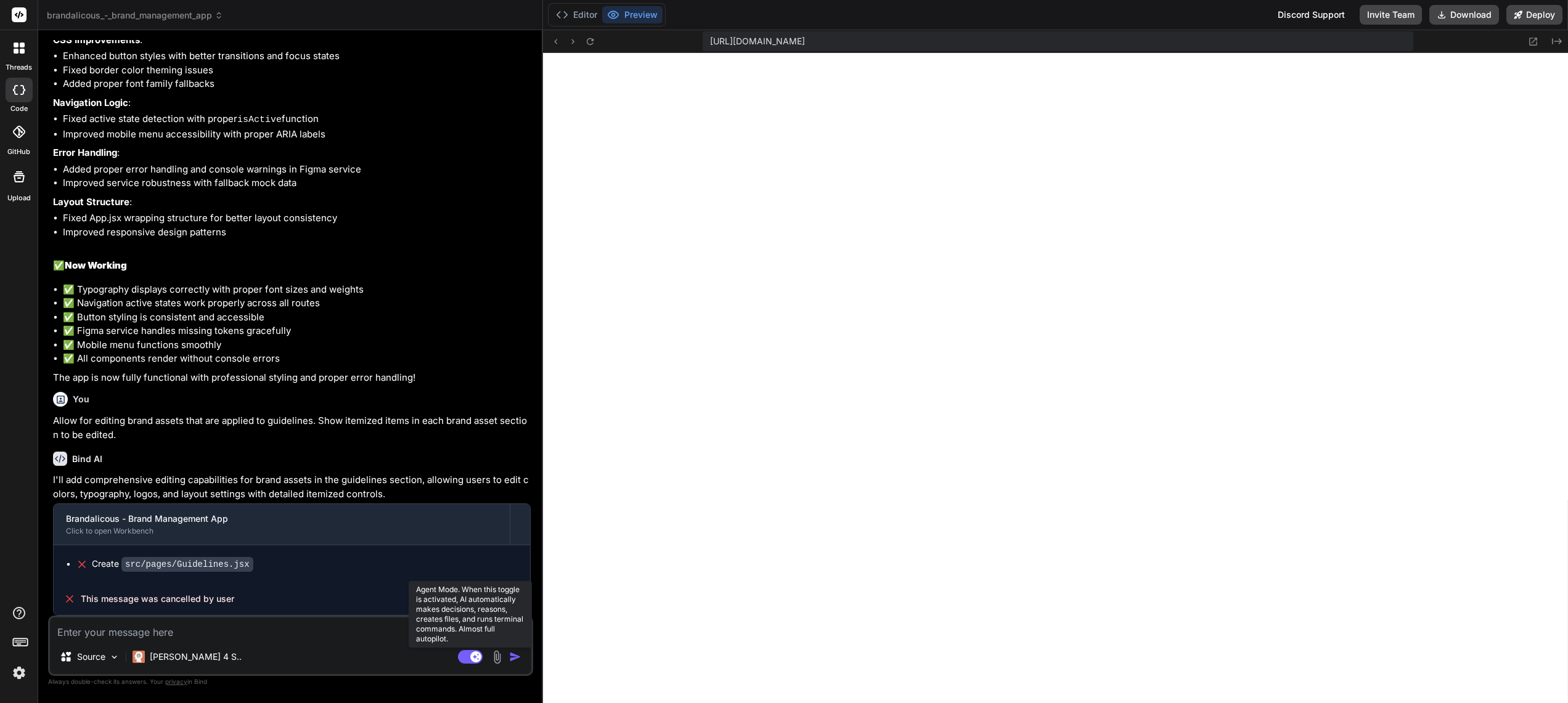
click at [472, 660] on rect at bounding box center [476, 657] width 11 height 11
click at [240, 628] on textarea at bounding box center [290, 629] width 481 height 22
click at [180, 636] on textarea "Brand Assets" at bounding box center [290, 629] width 481 height 22
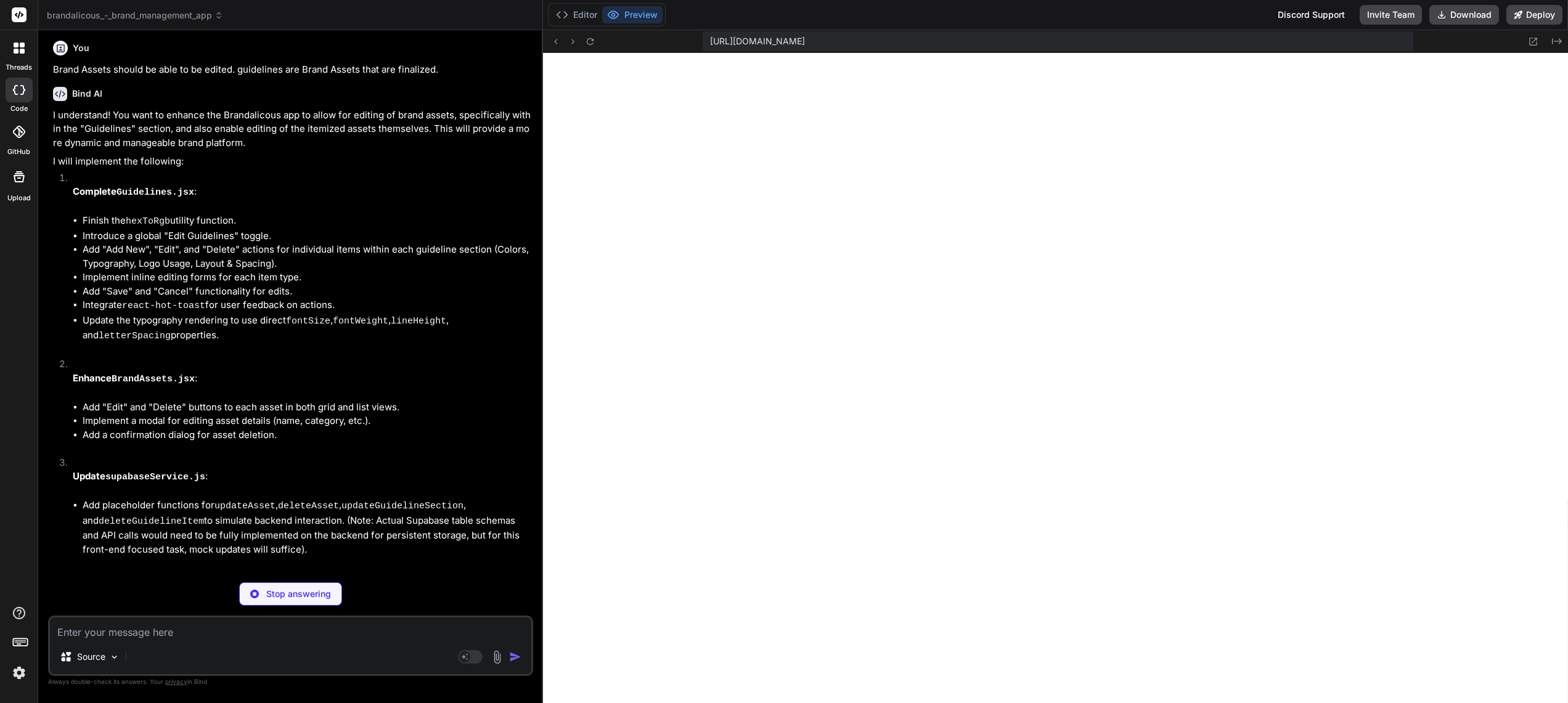
scroll to position [3143, 0]
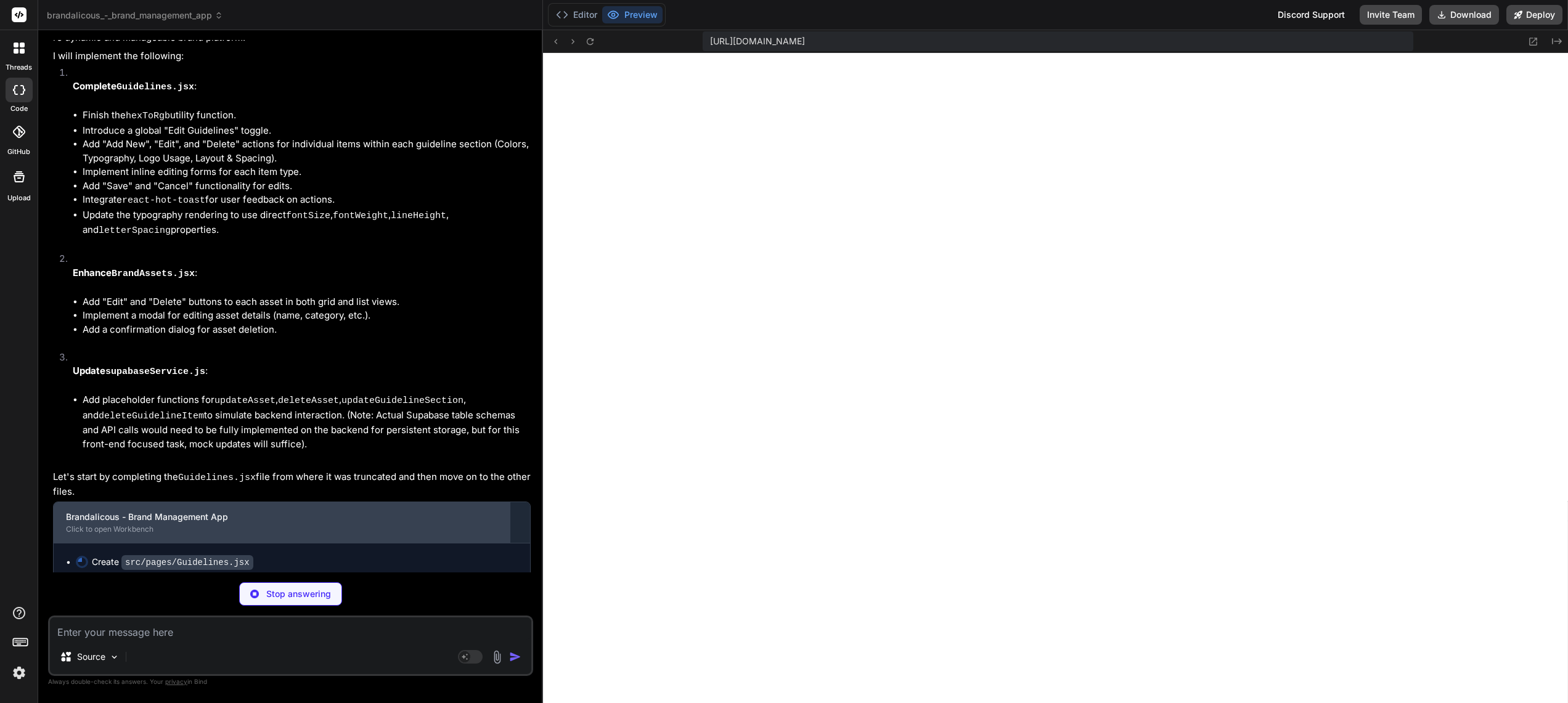
click at [129, 524] on div "Click to open Workbench" at bounding box center [281, 529] width 431 height 9
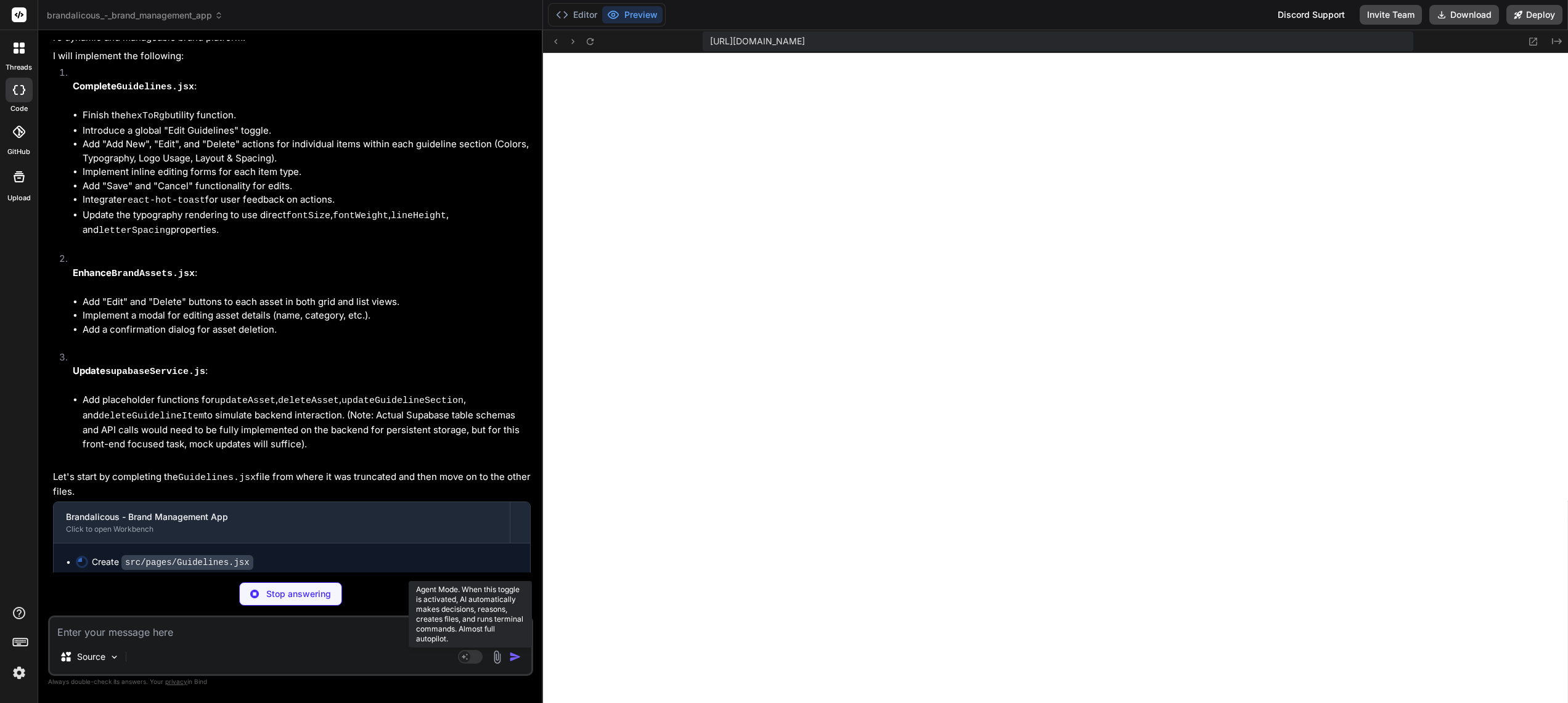
click at [469, 658] on rect at bounding box center [464, 657] width 11 height 11
click at [278, 627] on textarea at bounding box center [290, 629] width 481 height 22
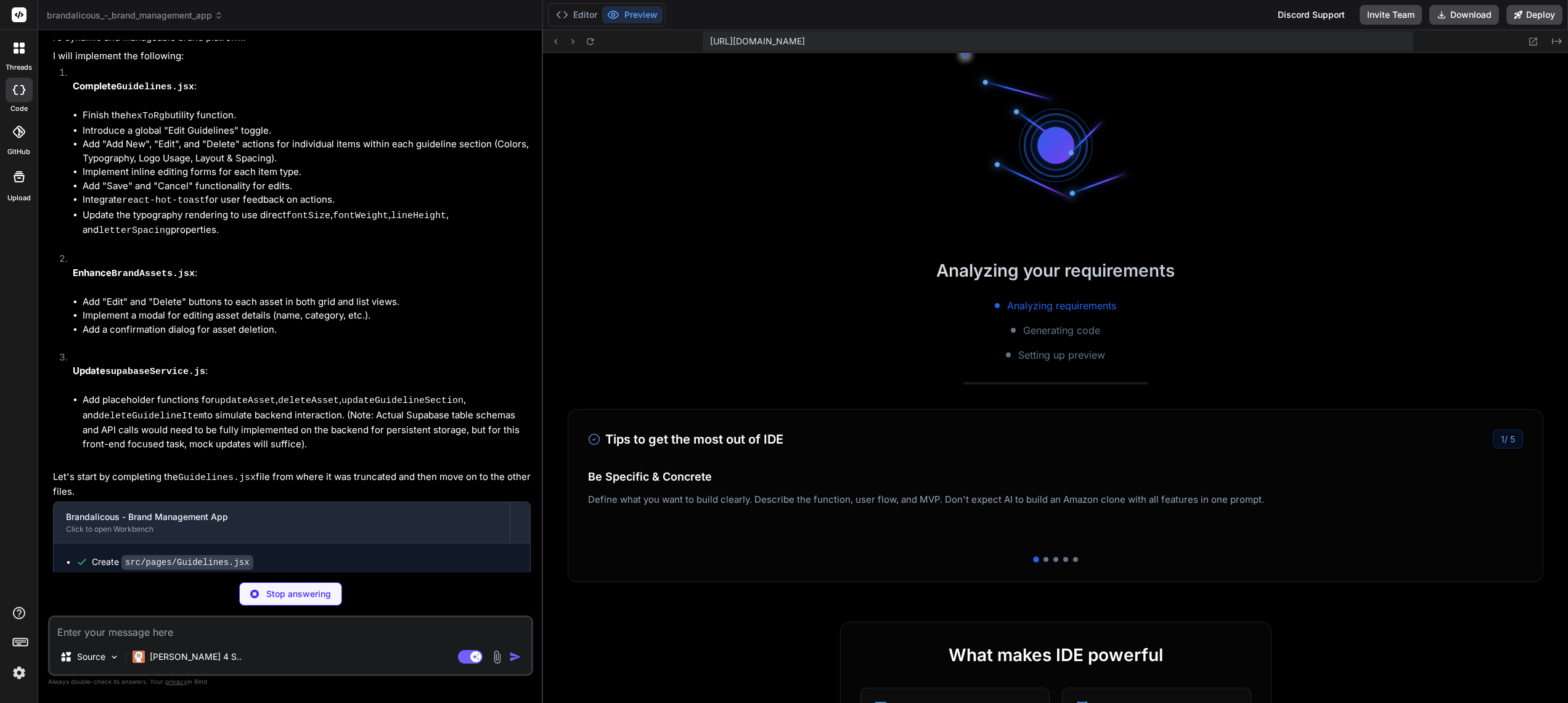
scroll to position [1019, 0]
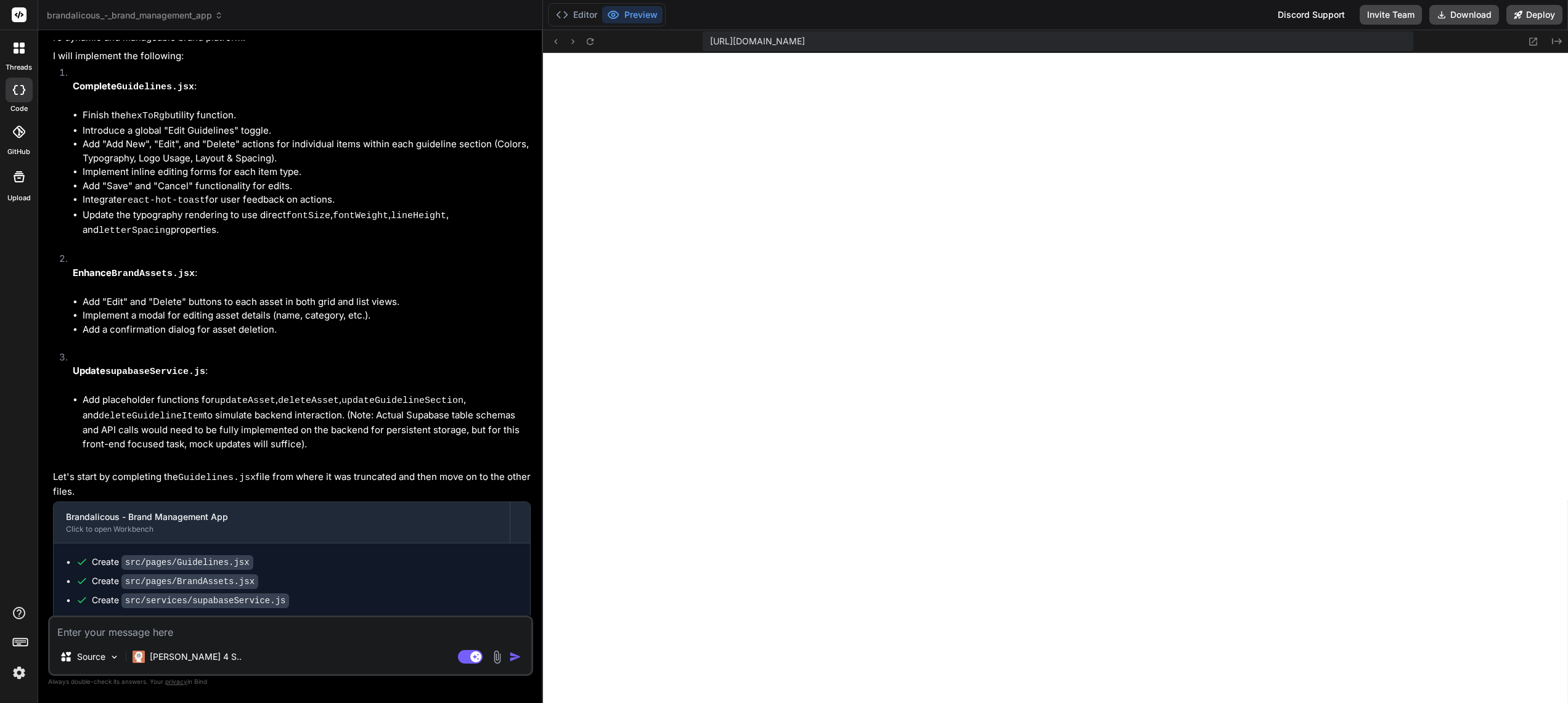
click at [212, 632] on textarea at bounding box center [290, 629] width 481 height 22
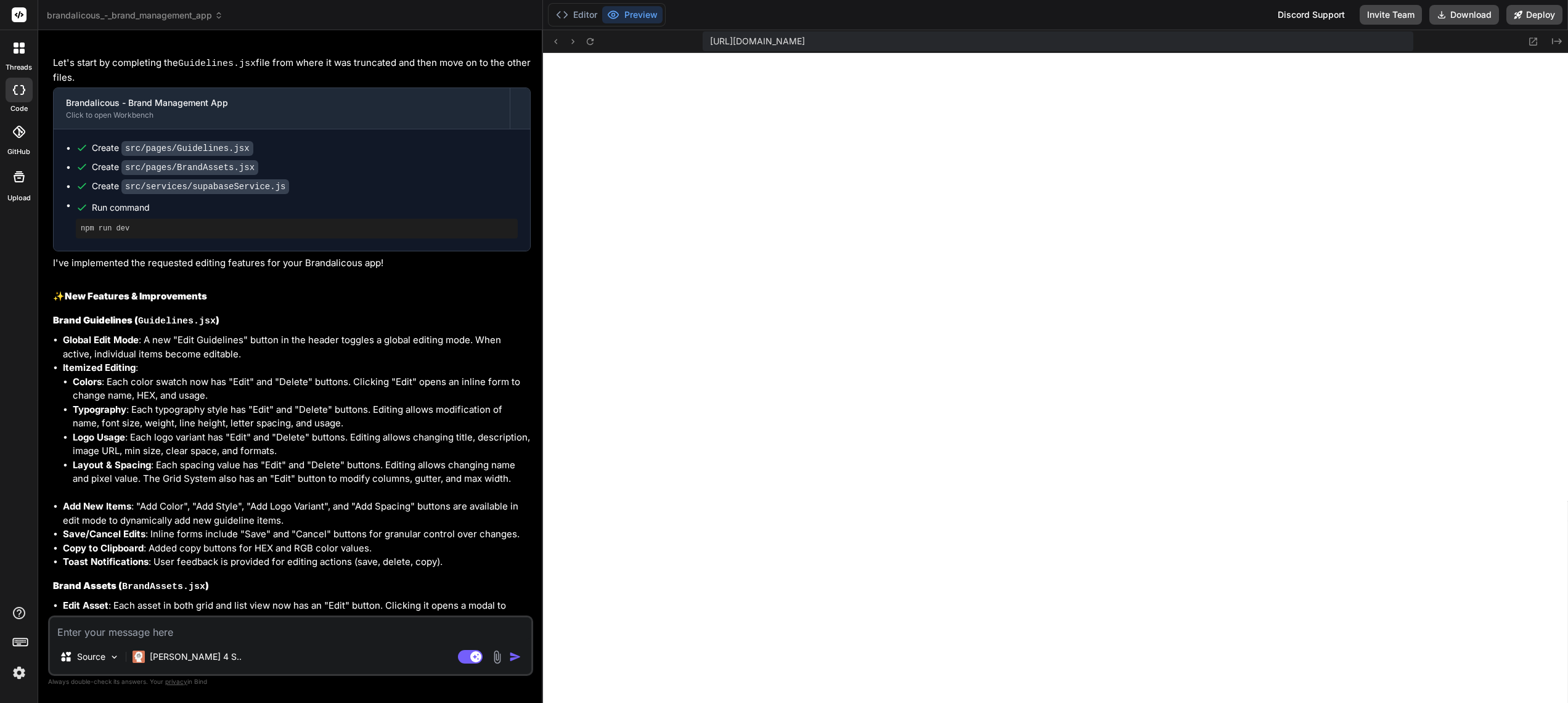
scroll to position [3657, 0]
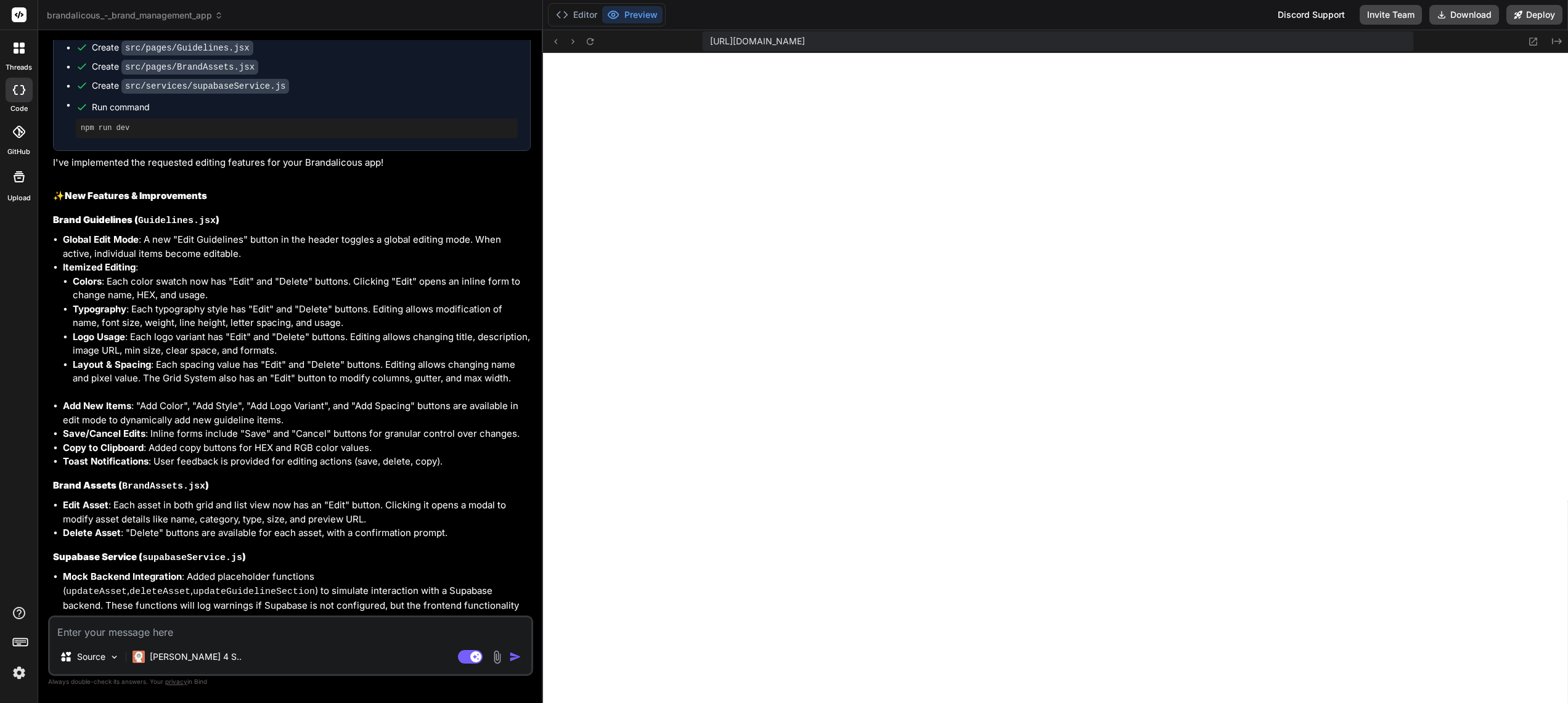
click at [206, 633] on textarea at bounding box center [290, 629] width 481 height 22
